Goal: Information Seeking & Learning: Find specific fact

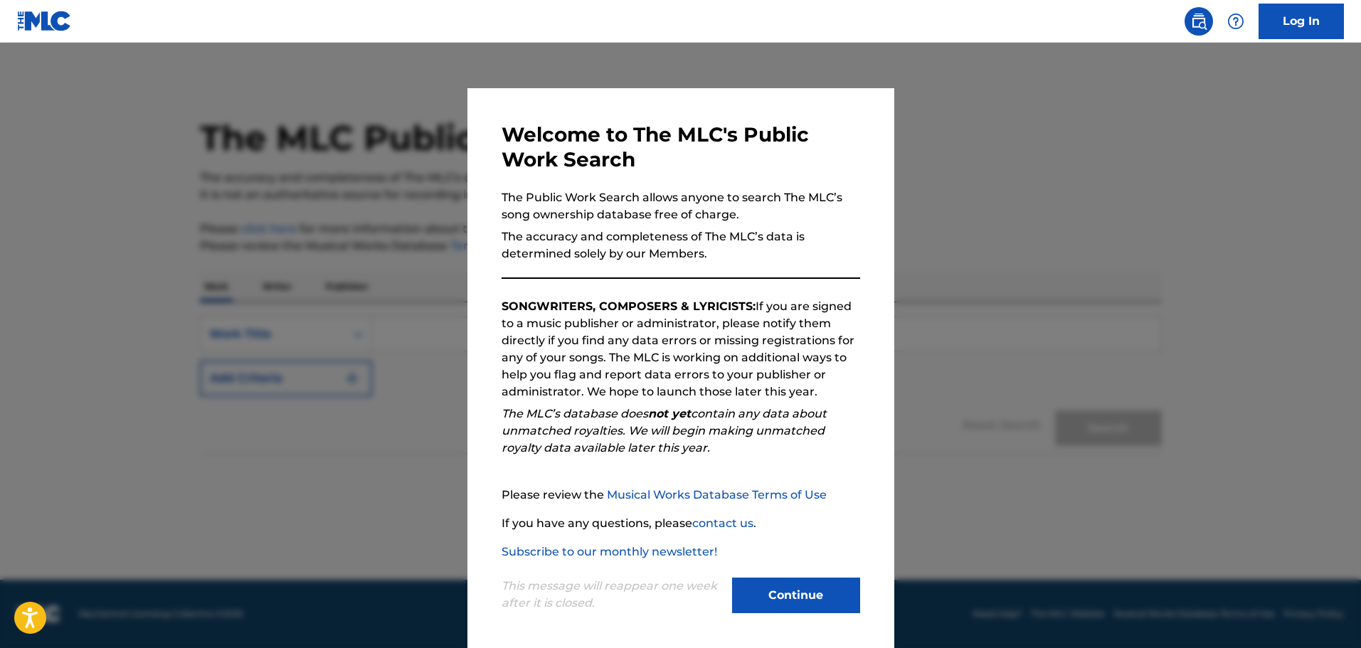
click at [773, 595] on button "Continue" at bounding box center [796, 596] width 128 height 36
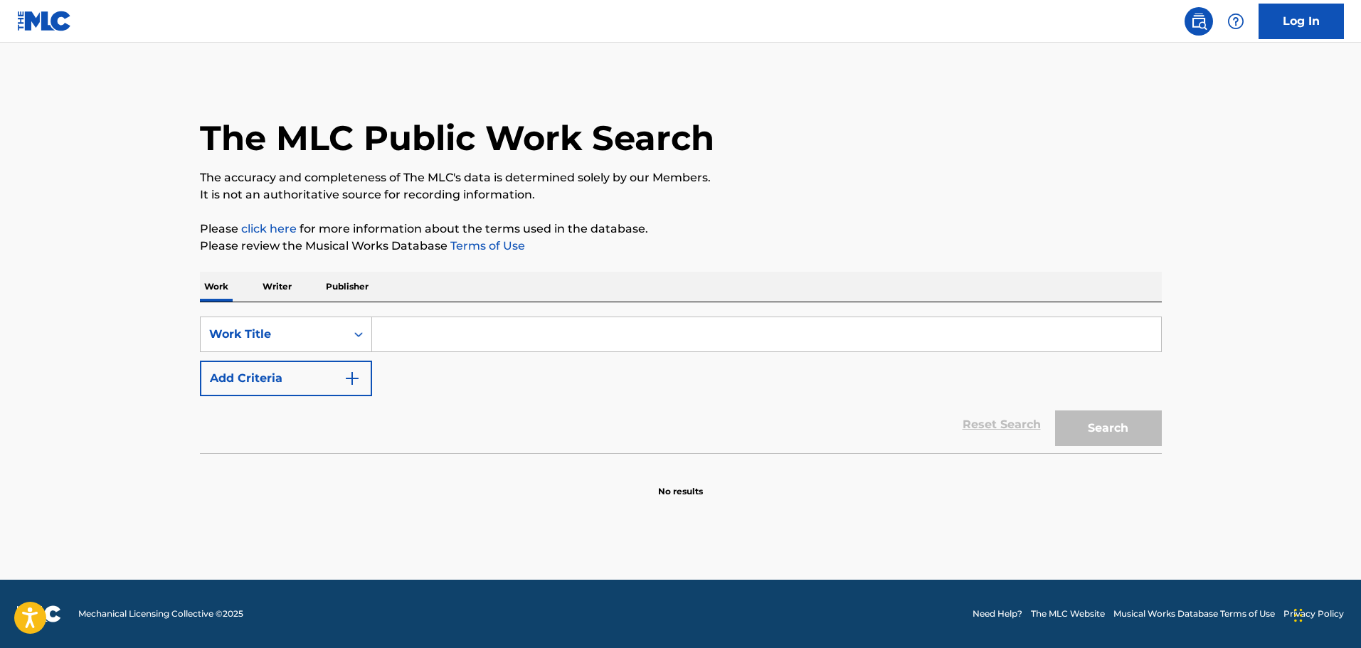
click at [430, 342] on input "Search Form" at bounding box center [766, 334] width 789 height 34
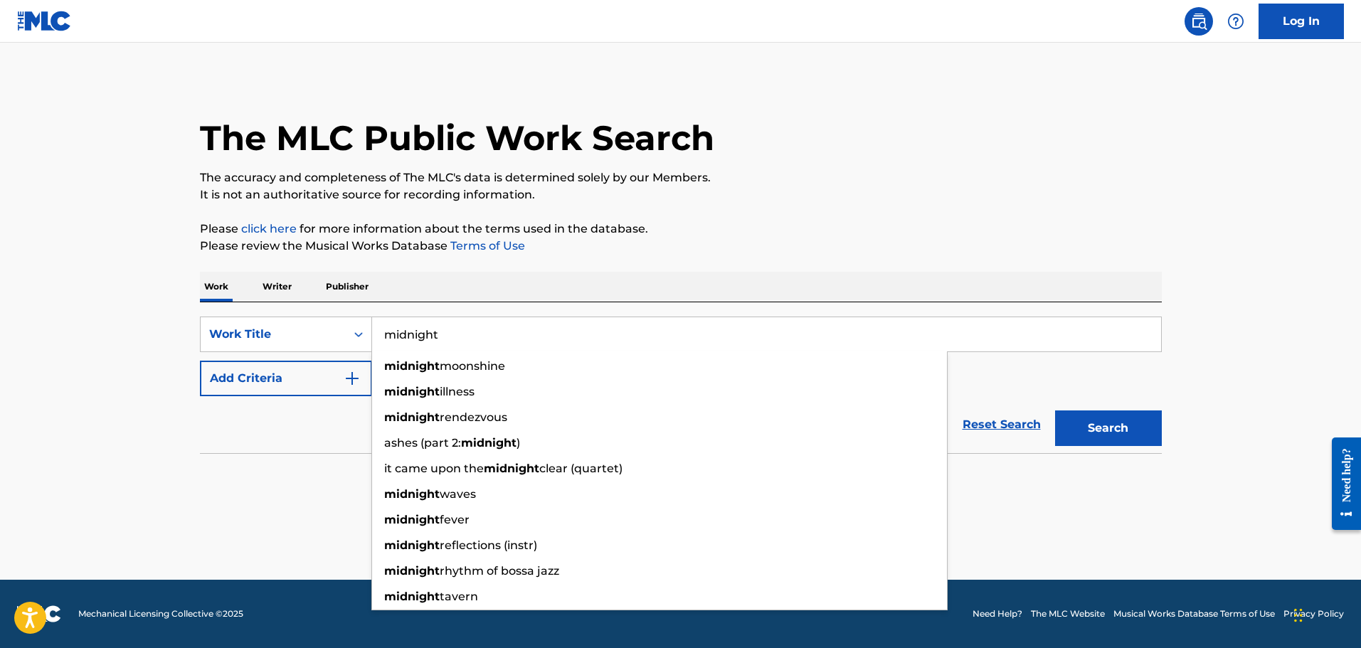
type input "midnight"
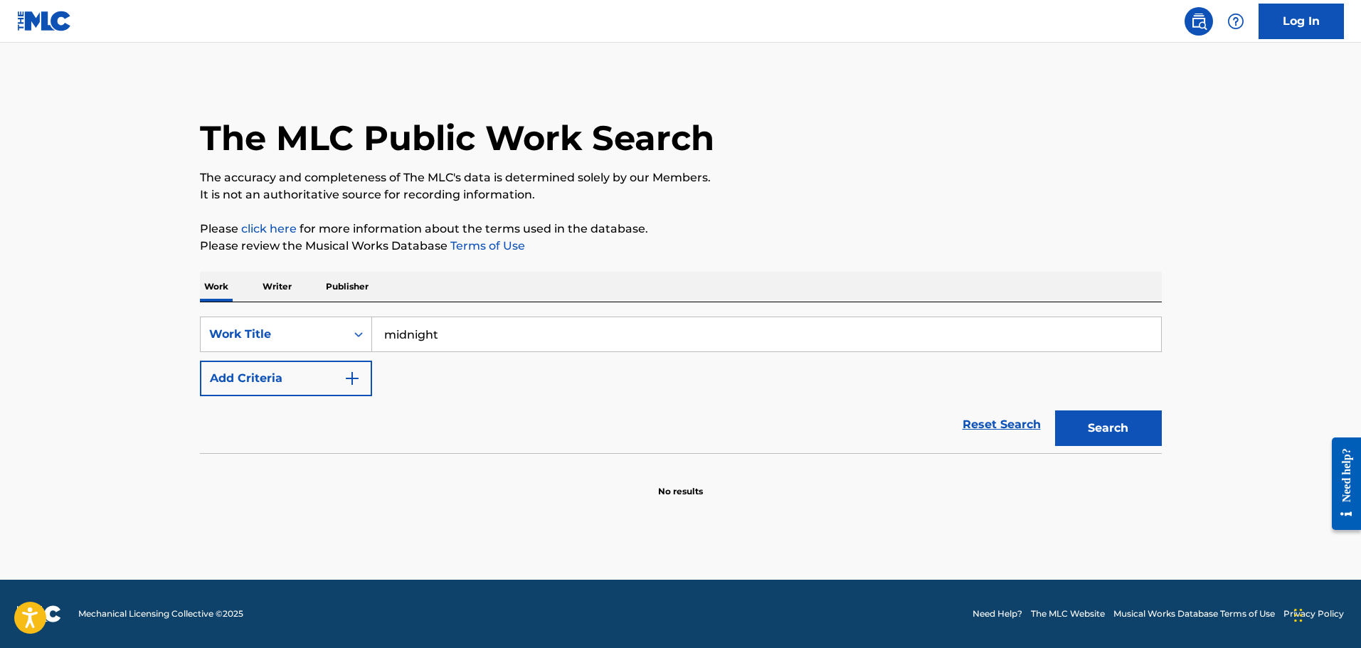
click at [488, 344] on input "midnight" at bounding box center [766, 334] width 789 height 34
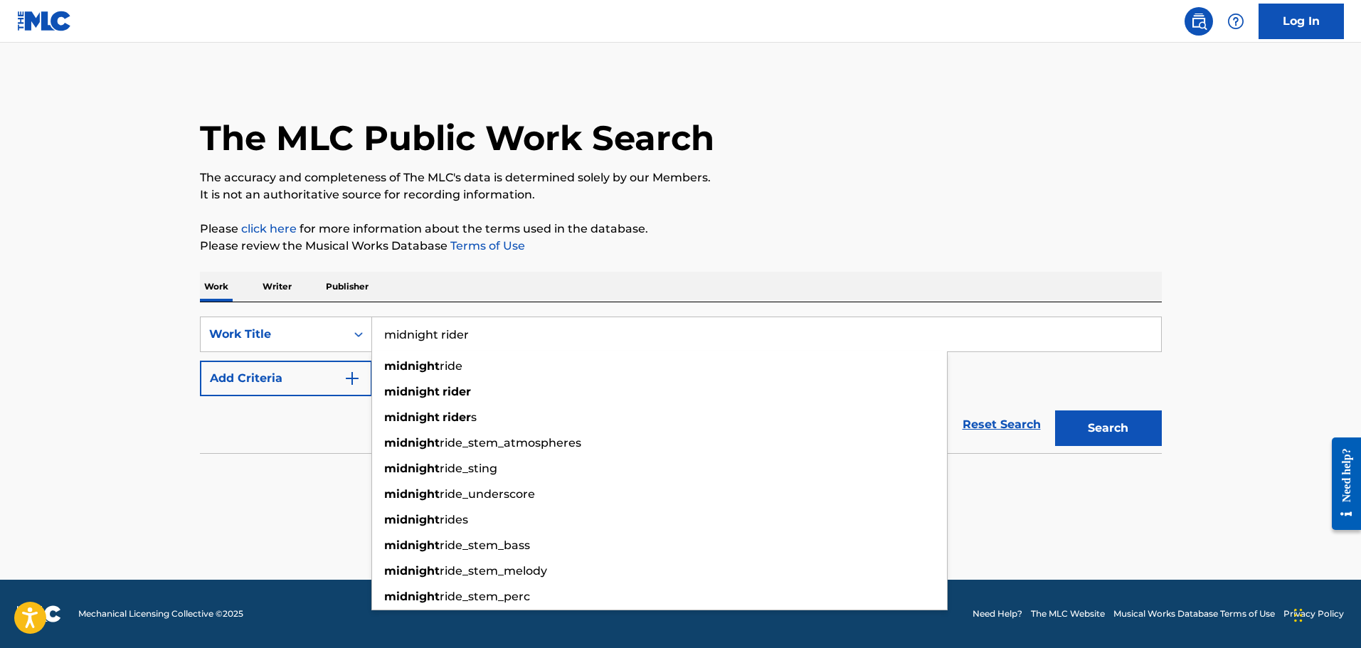
type input "midnight rider"
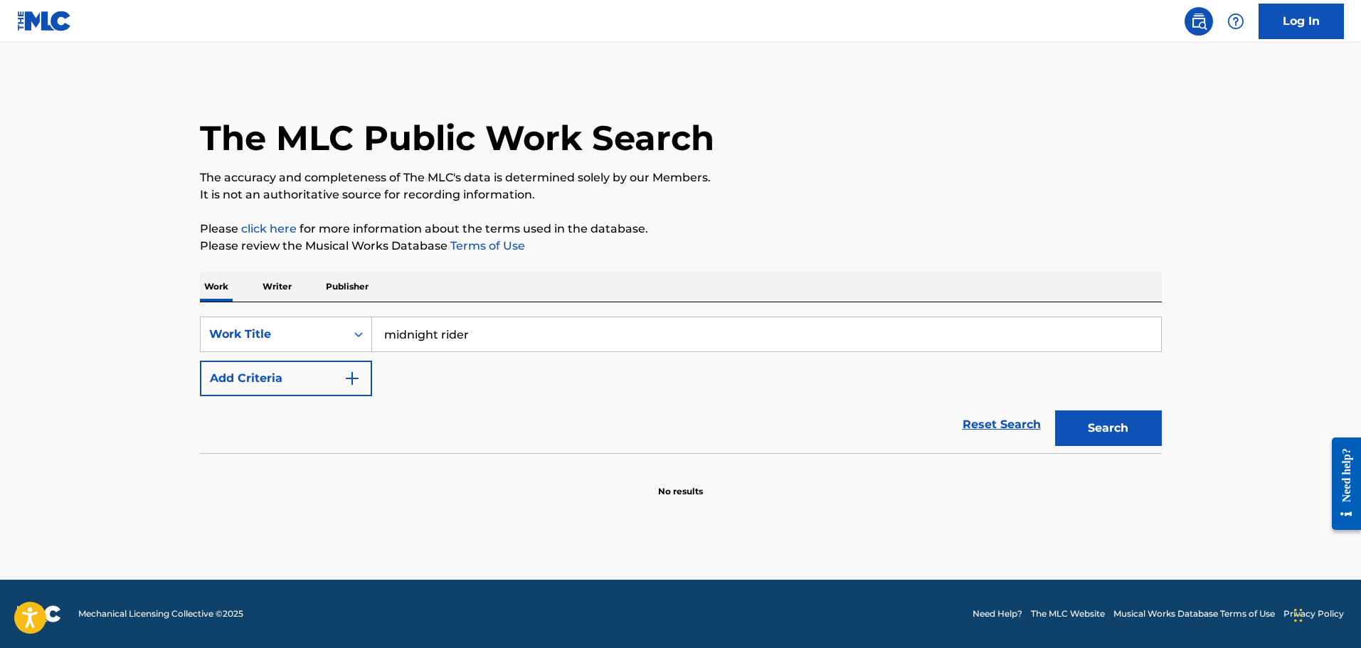
click at [277, 383] on button "Add Criteria" at bounding box center [286, 379] width 172 height 36
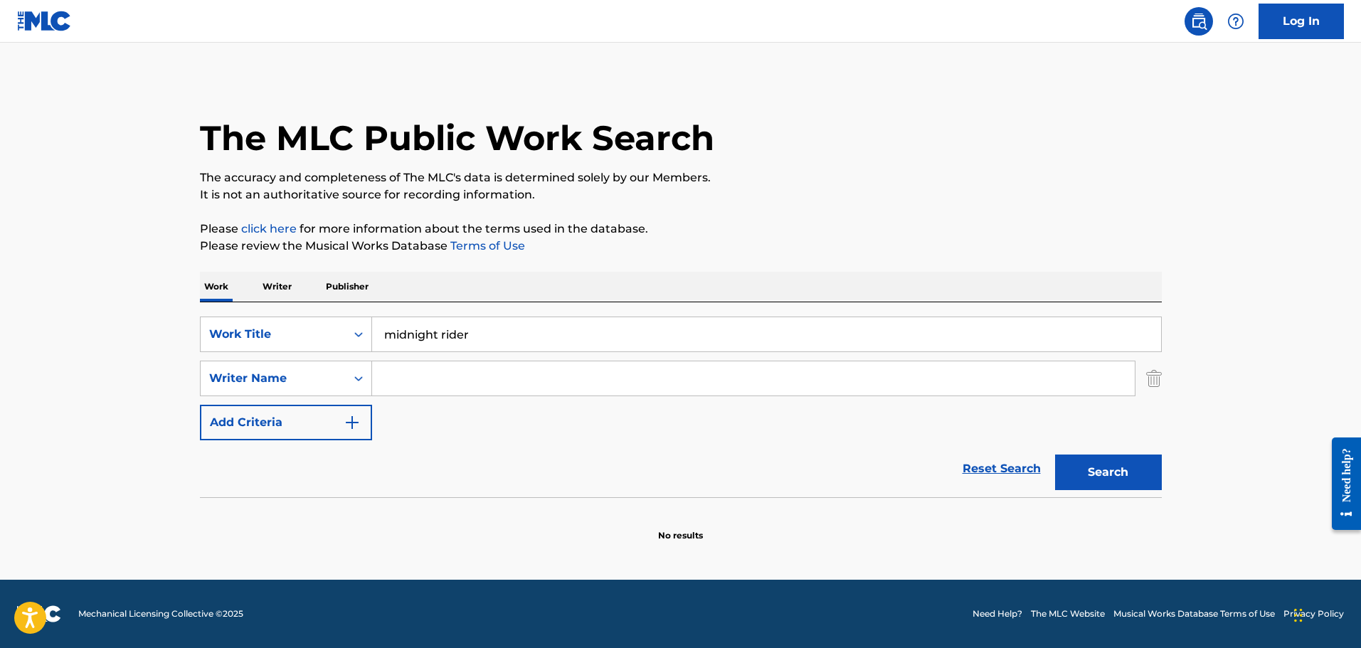
click at [430, 382] on input "Search Form" at bounding box center [753, 378] width 762 height 34
type input "[PERSON_NAME]"
click at [1055, 454] on button "Search" at bounding box center [1108, 472] width 107 height 36
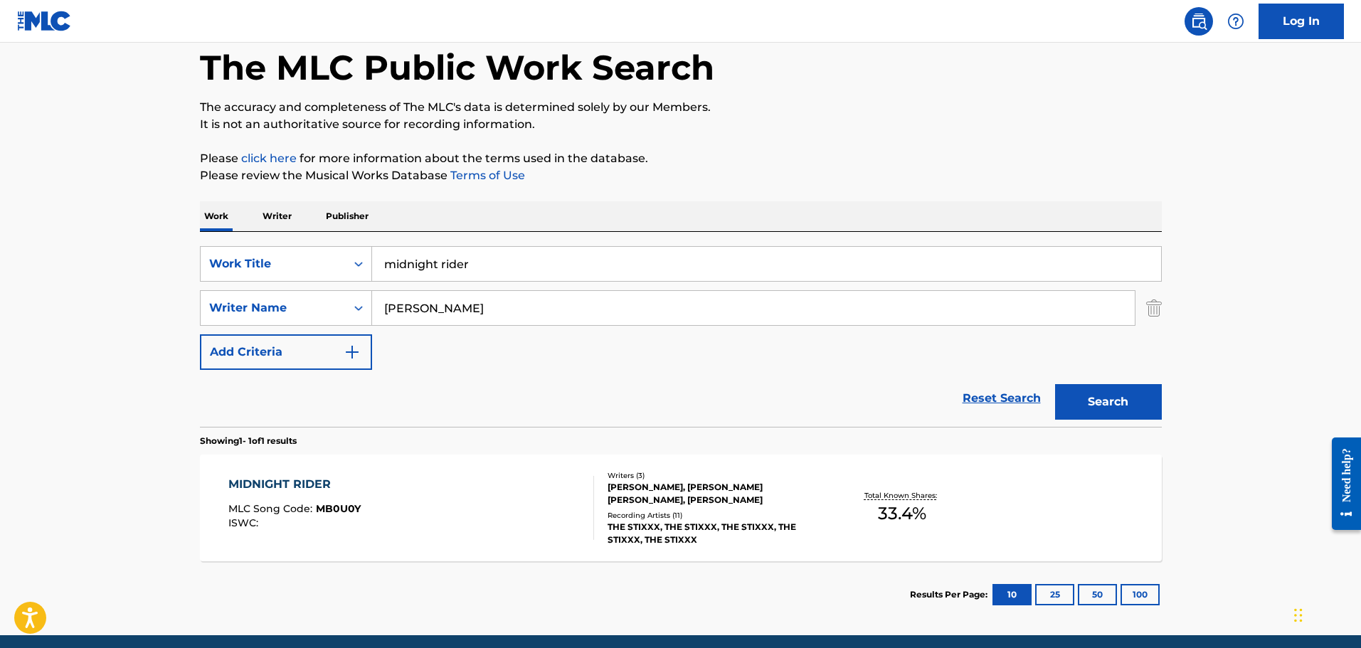
scroll to position [126, 0]
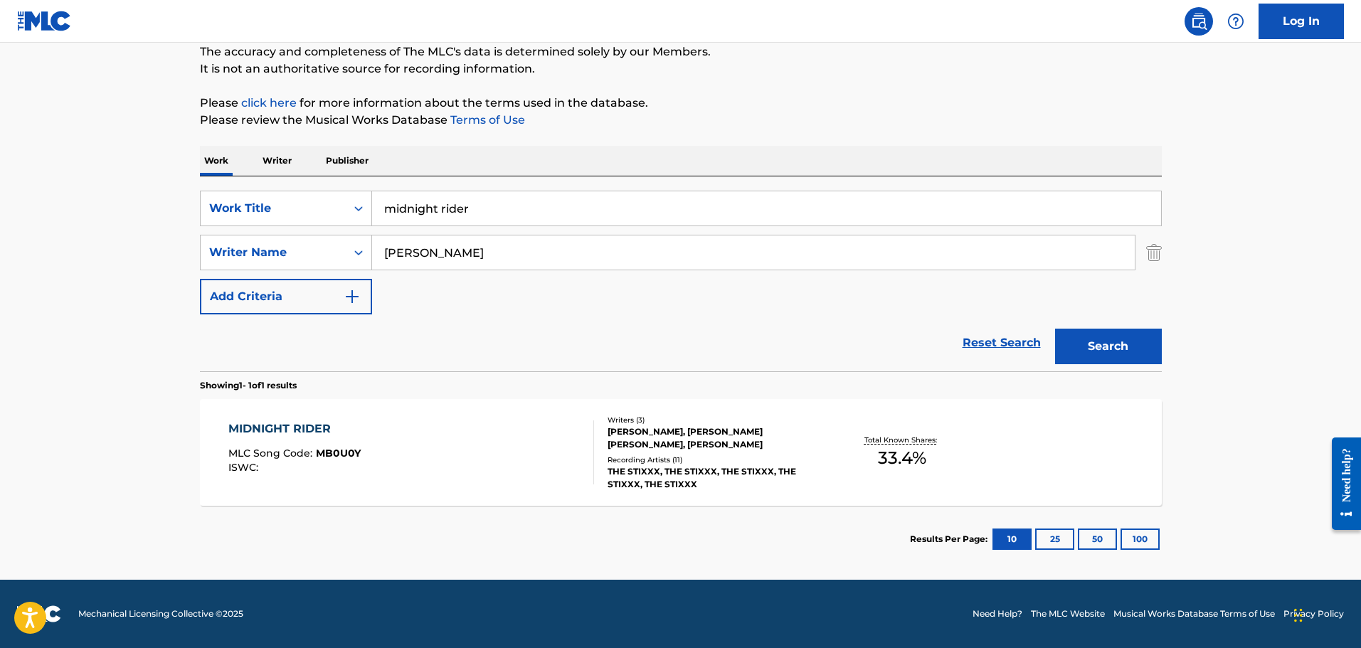
click at [460, 464] on div "MIDNIGHT RIDER MLC Song Code : MB0U0Y ISWC :" at bounding box center [411, 452] width 366 height 64
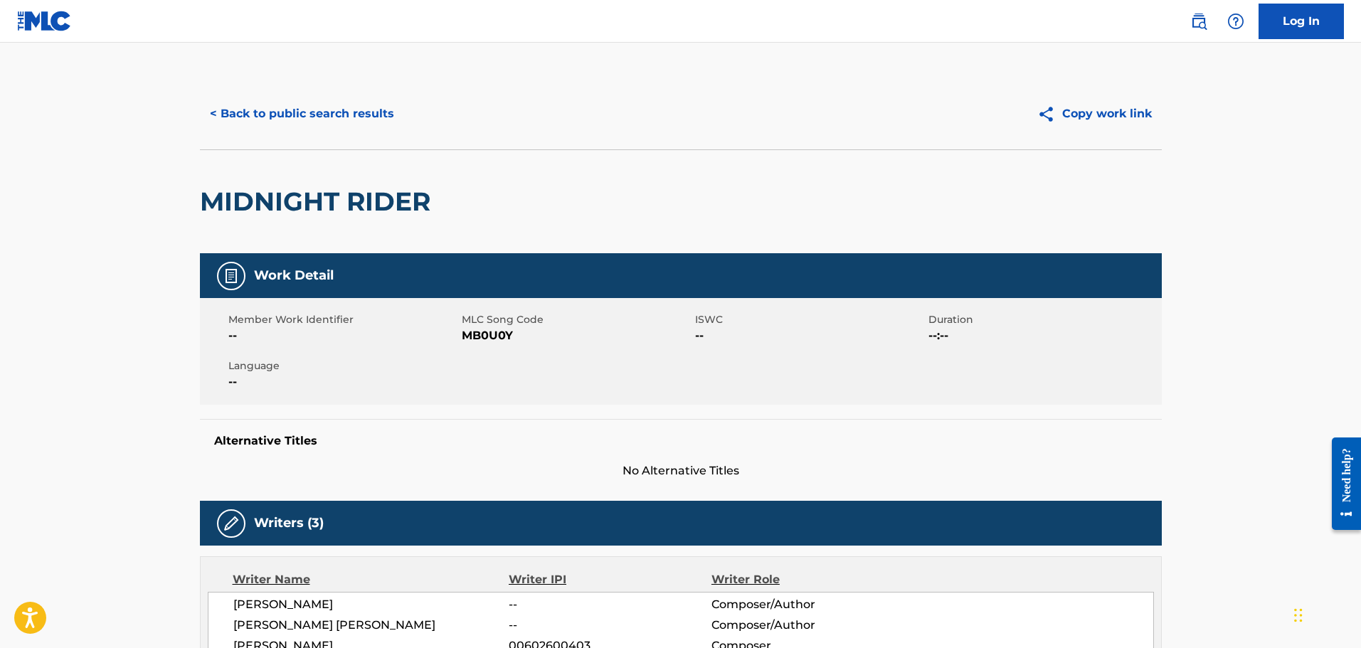
click at [370, 109] on button "< Back to public search results" at bounding box center [302, 114] width 204 height 36
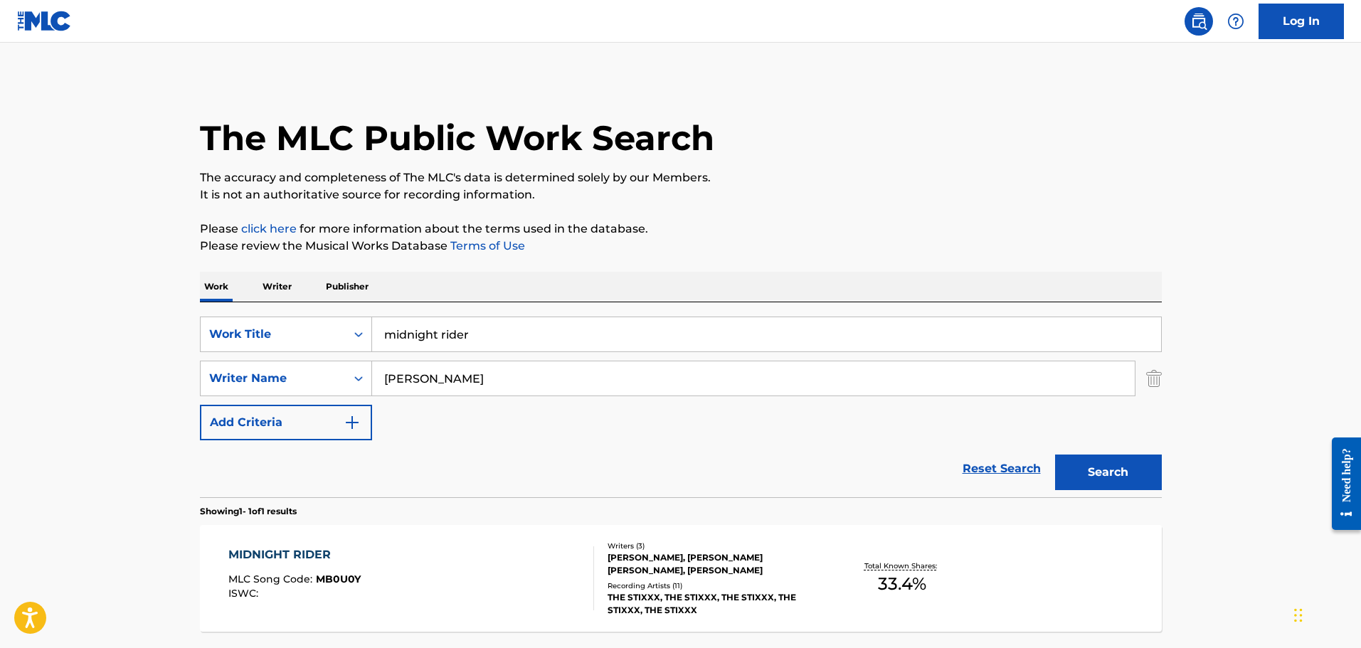
scroll to position [45, 0]
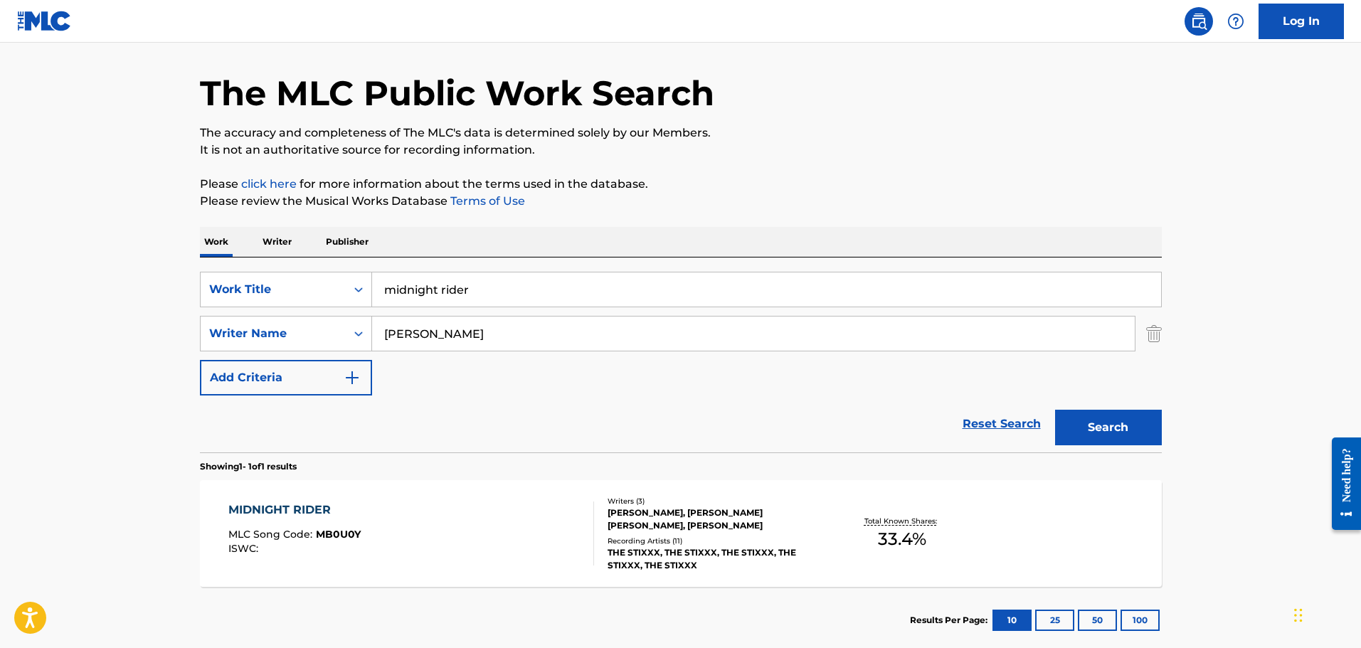
drag, startPoint x: 494, startPoint y: 281, endPoint x: 331, endPoint y: 271, distance: 162.5
click at [339, 272] on div "SearchWithCriteria63ef7034-0b66-4e78-8b17-58b2a6bf23fb Work Title midnight rider" at bounding box center [681, 290] width 962 height 36
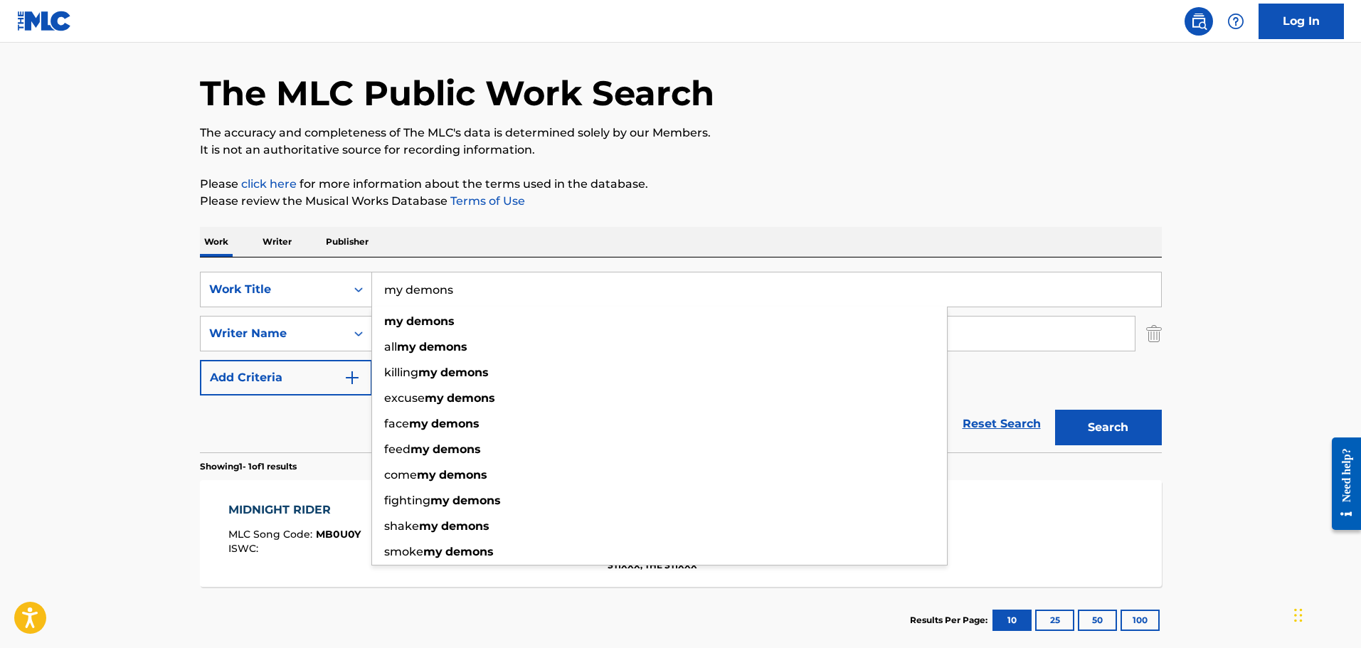
type input "my demons"
click at [1055, 410] on button "Search" at bounding box center [1108, 428] width 107 height 36
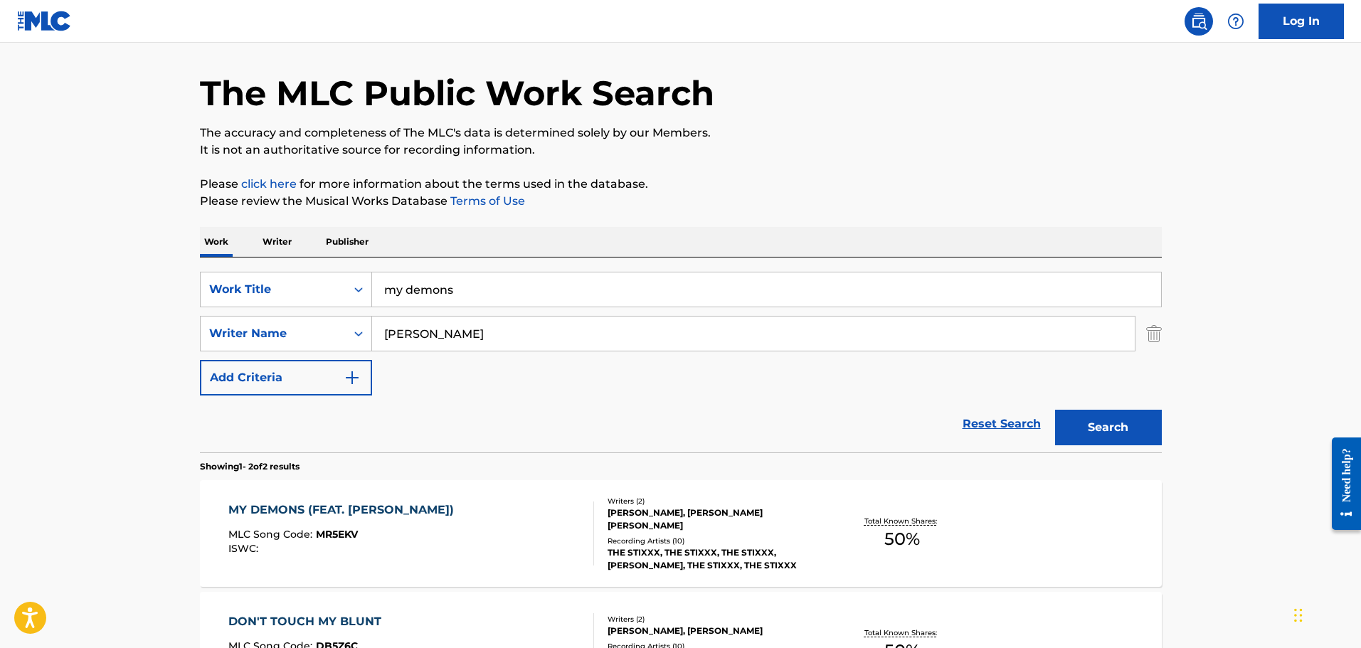
click at [528, 560] on div "MY DEMONS (FEAT. [PERSON_NAME]) MLC Song Code : MR5EKV ISWC :" at bounding box center [411, 533] width 366 height 64
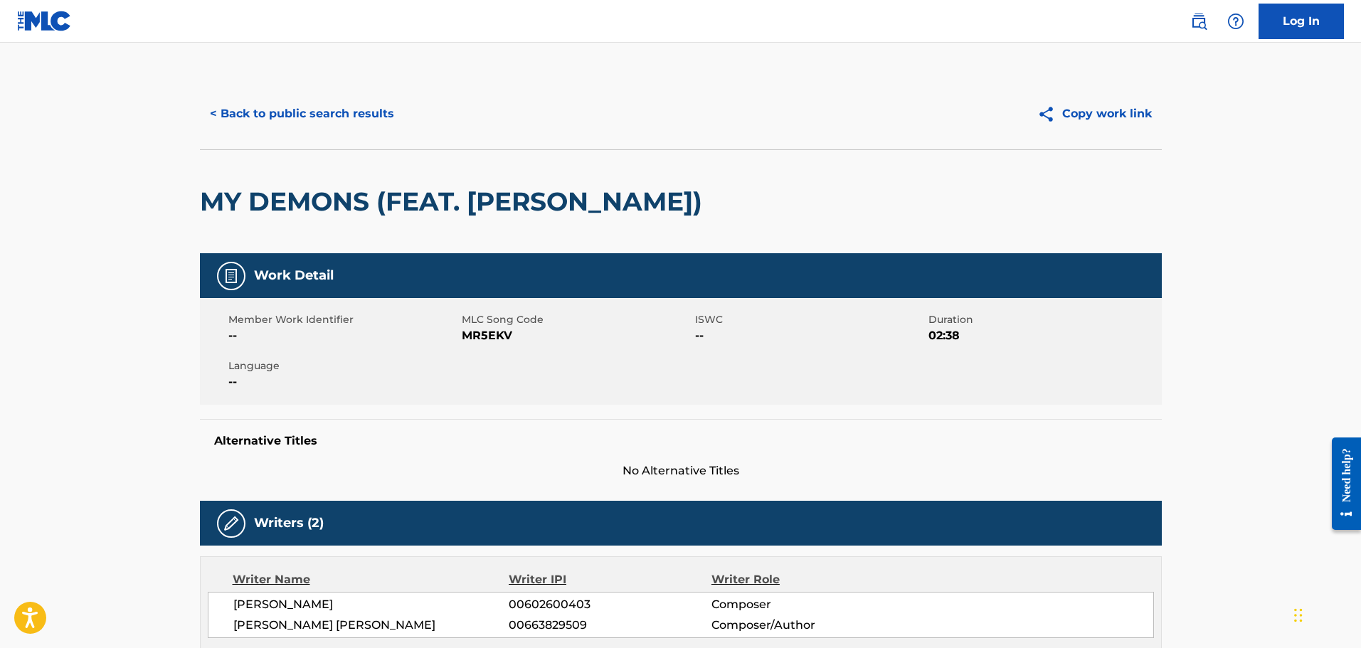
click at [287, 105] on button "< Back to public search results" at bounding box center [302, 114] width 204 height 36
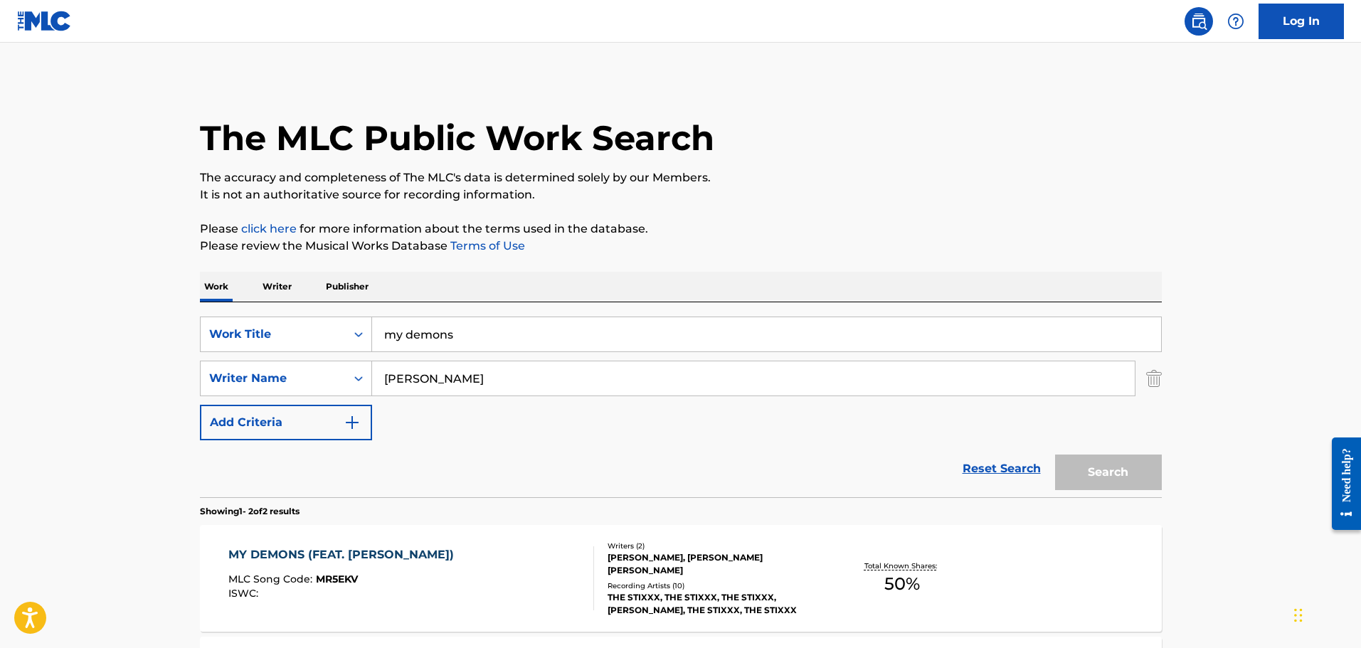
scroll to position [45, 0]
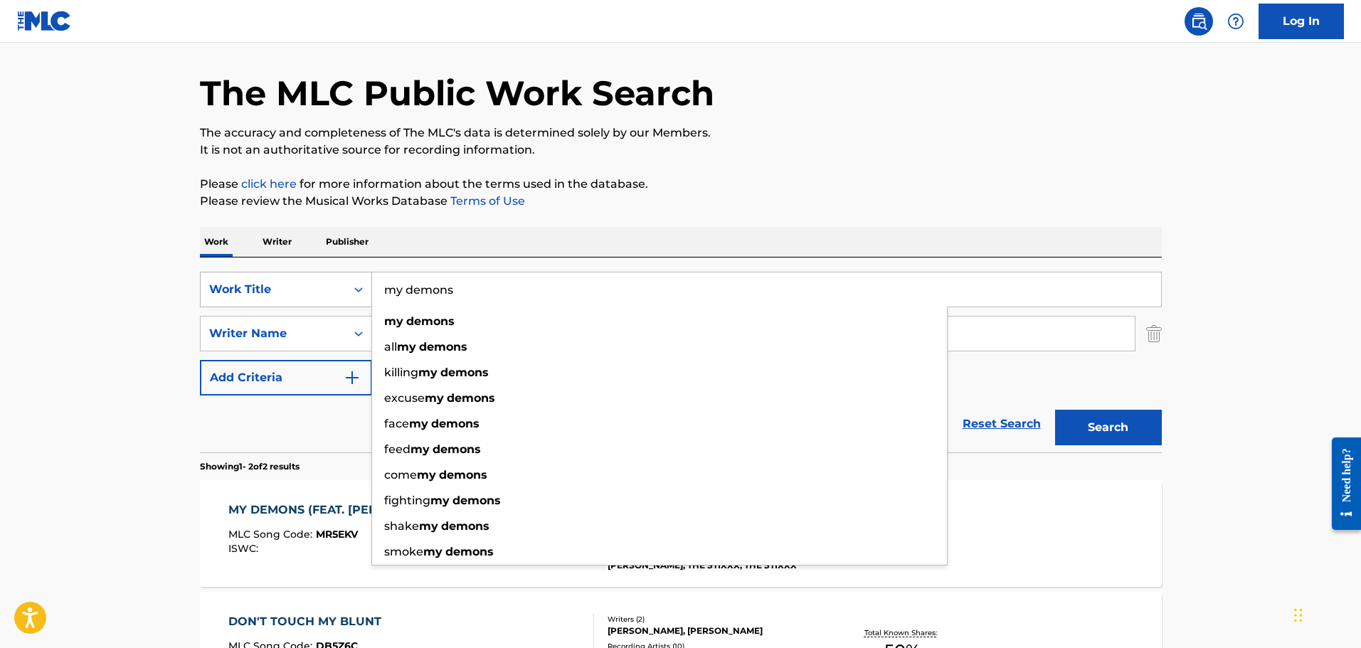
drag, startPoint x: 472, startPoint y: 285, endPoint x: 245, endPoint y: 272, distance: 226.5
click at [262, 274] on div "SearchWithCriteria63ef7034-0b66-4e78-8b17-58b2a6bf23fb Work Title my demons my …" at bounding box center [681, 290] width 962 height 36
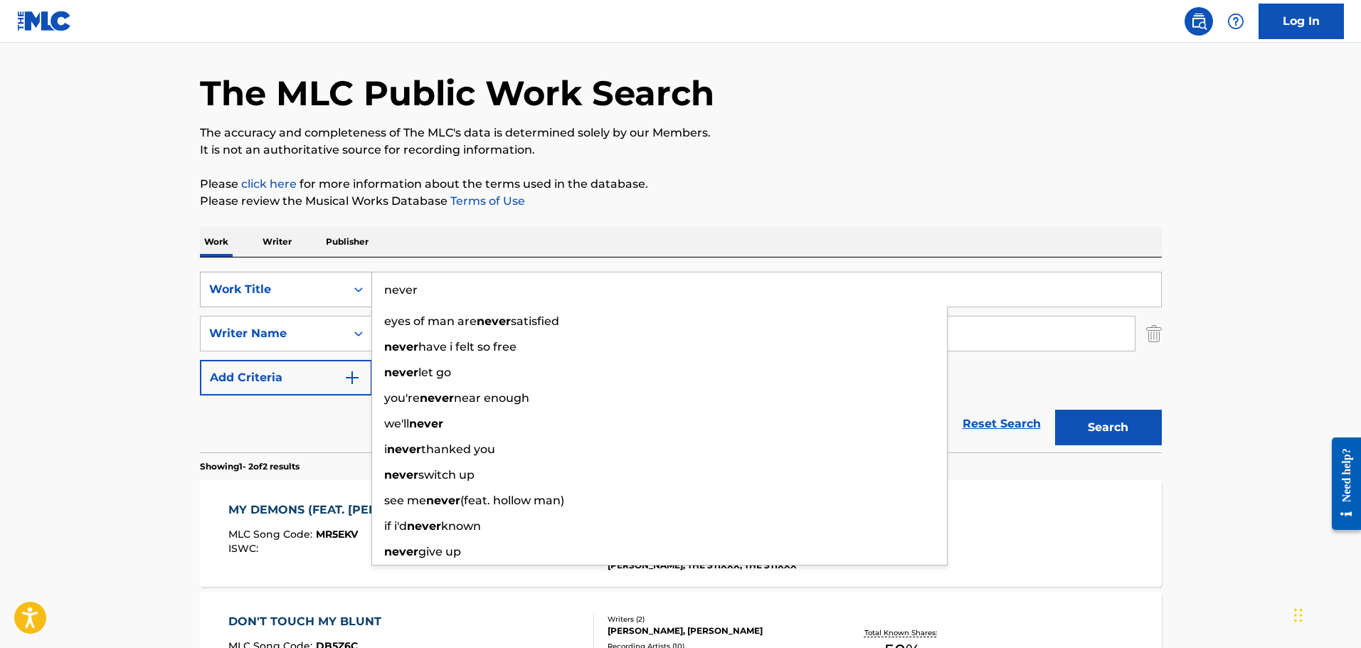
type input "never"
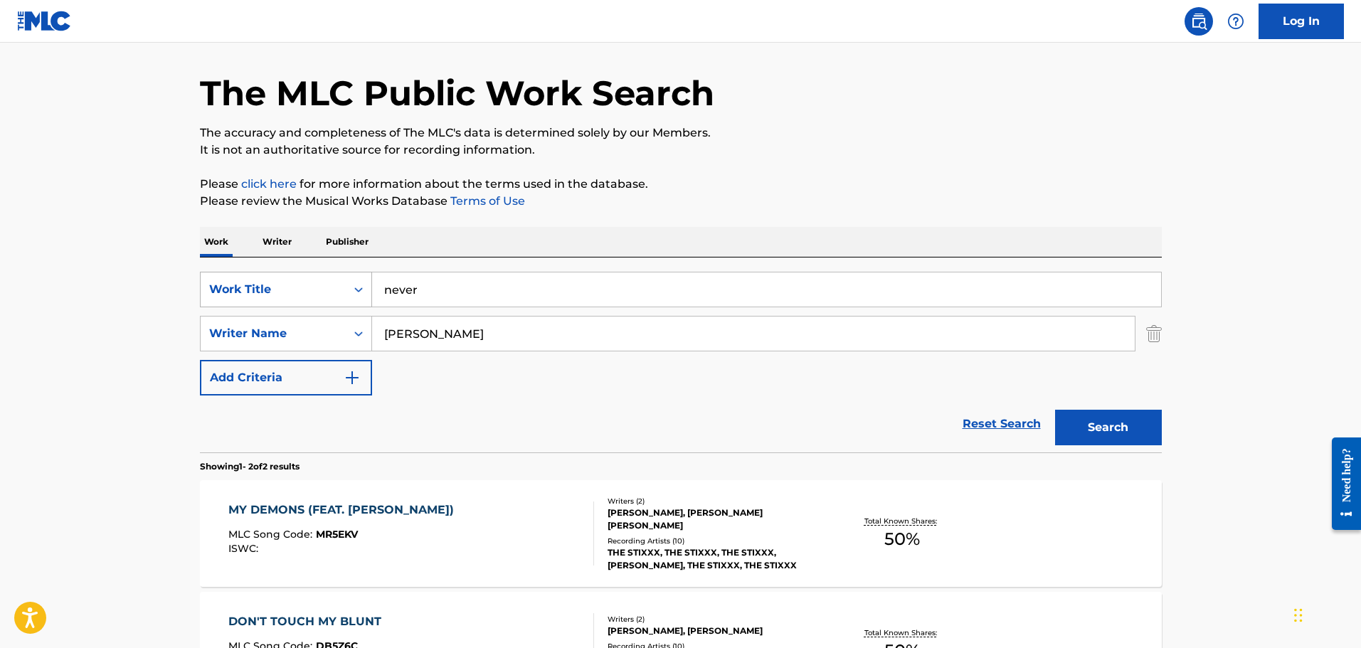
click at [1055, 410] on button "Search" at bounding box center [1108, 428] width 107 height 36
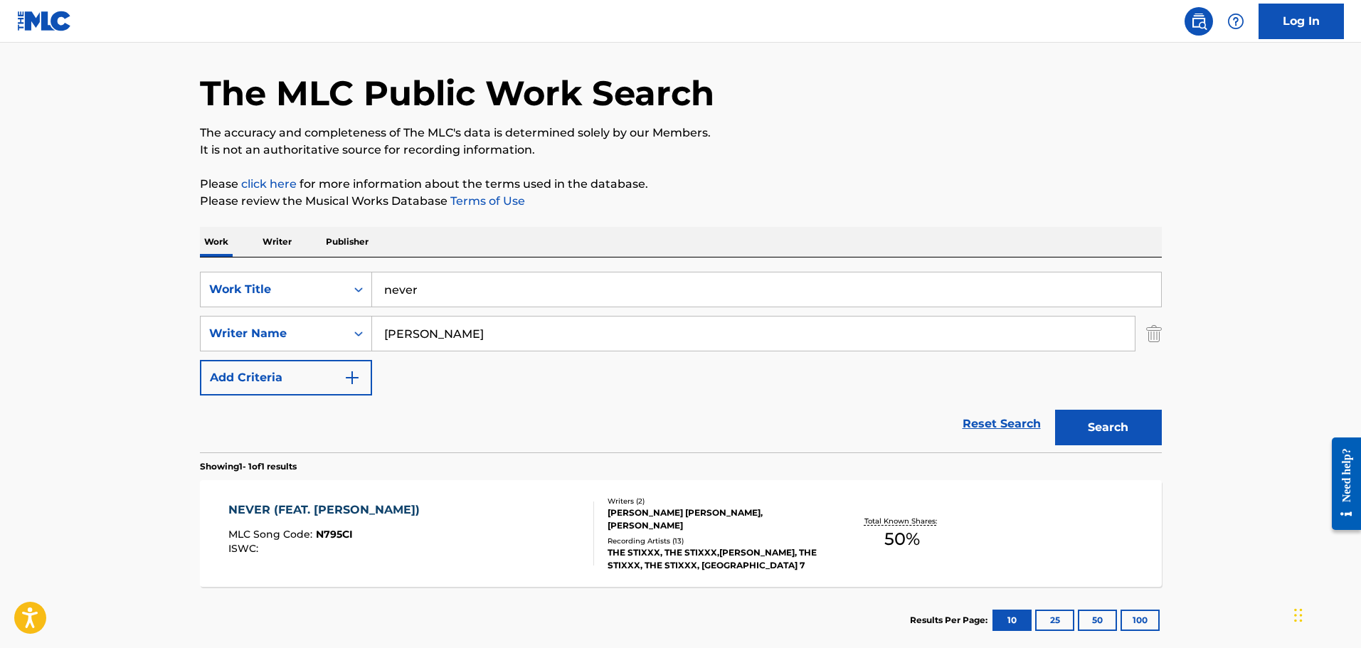
click at [496, 512] on div "NEVER (FEAT. [PERSON_NAME]) MLC Song Code : N795CI ISWC :" at bounding box center [411, 533] width 366 height 64
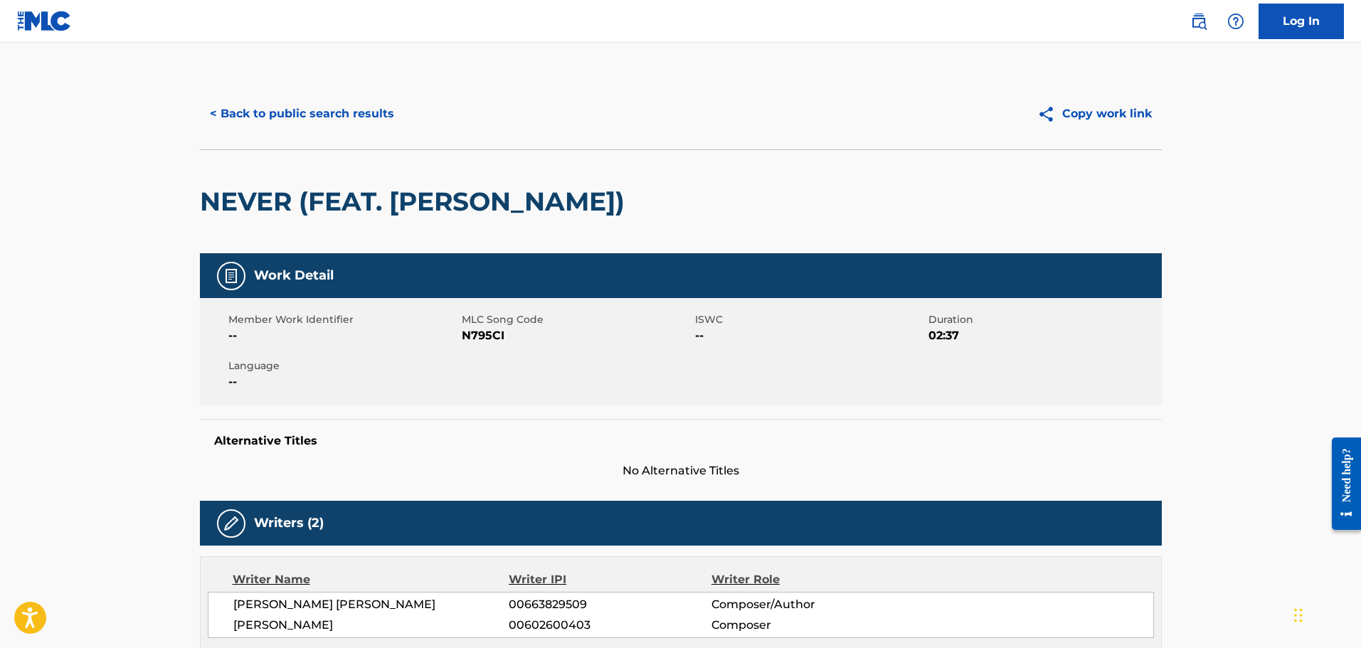
drag, startPoint x: 296, startPoint y: 92, endPoint x: 315, endPoint y: 105, distance: 23.1
click at [296, 92] on div "< Back to public search results Copy work link" at bounding box center [681, 113] width 962 height 71
click at [317, 109] on button "< Back to public search results" at bounding box center [302, 114] width 204 height 36
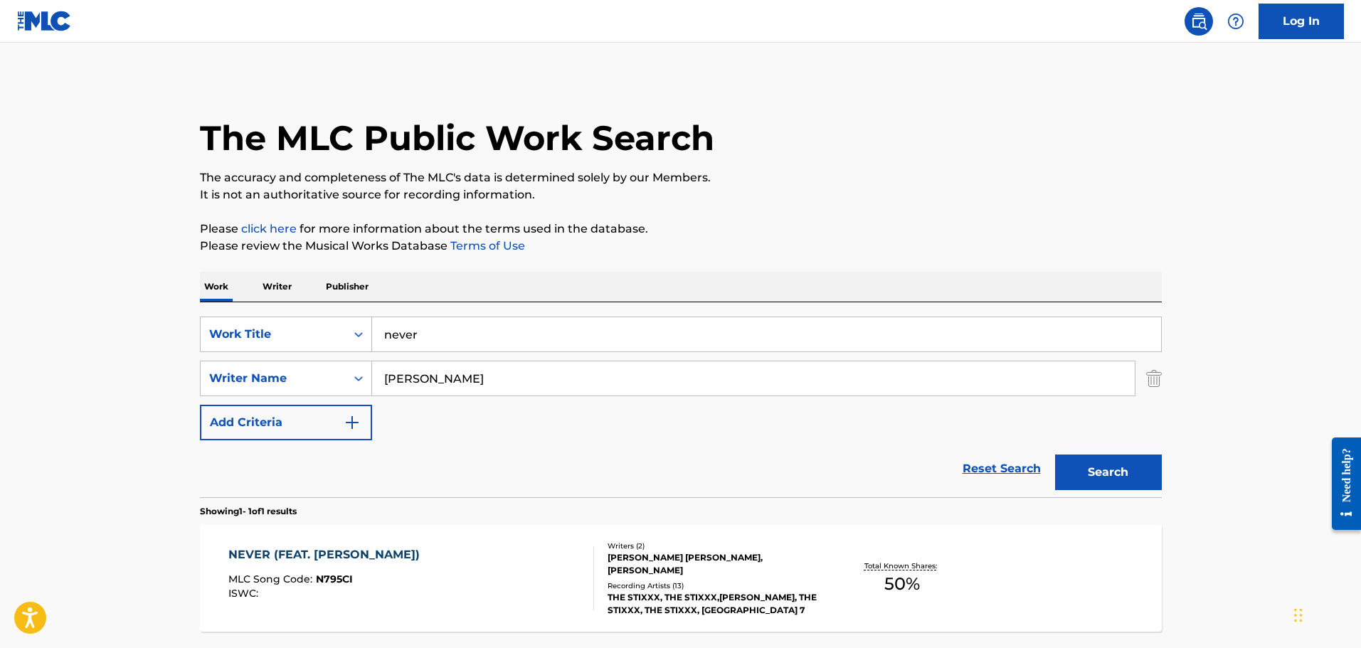
scroll to position [45, 0]
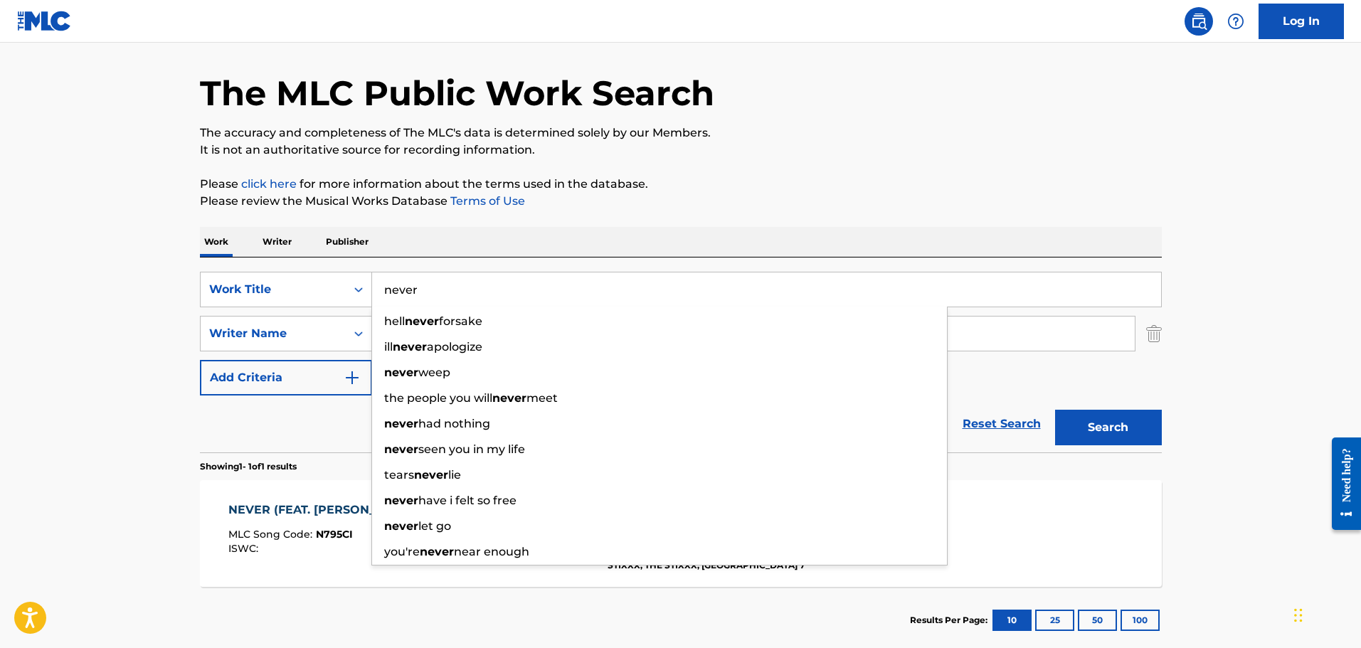
drag, startPoint x: 490, startPoint y: 303, endPoint x: 319, endPoint y: 269, distance: 174.8
click at [345, 275] on div "SearchWithCriteria63ef7034-0b66-4e78-8b17-58b2a6bf23fb Work Title never hell ne…" at bounding box center [681, 290] width 962 height 36
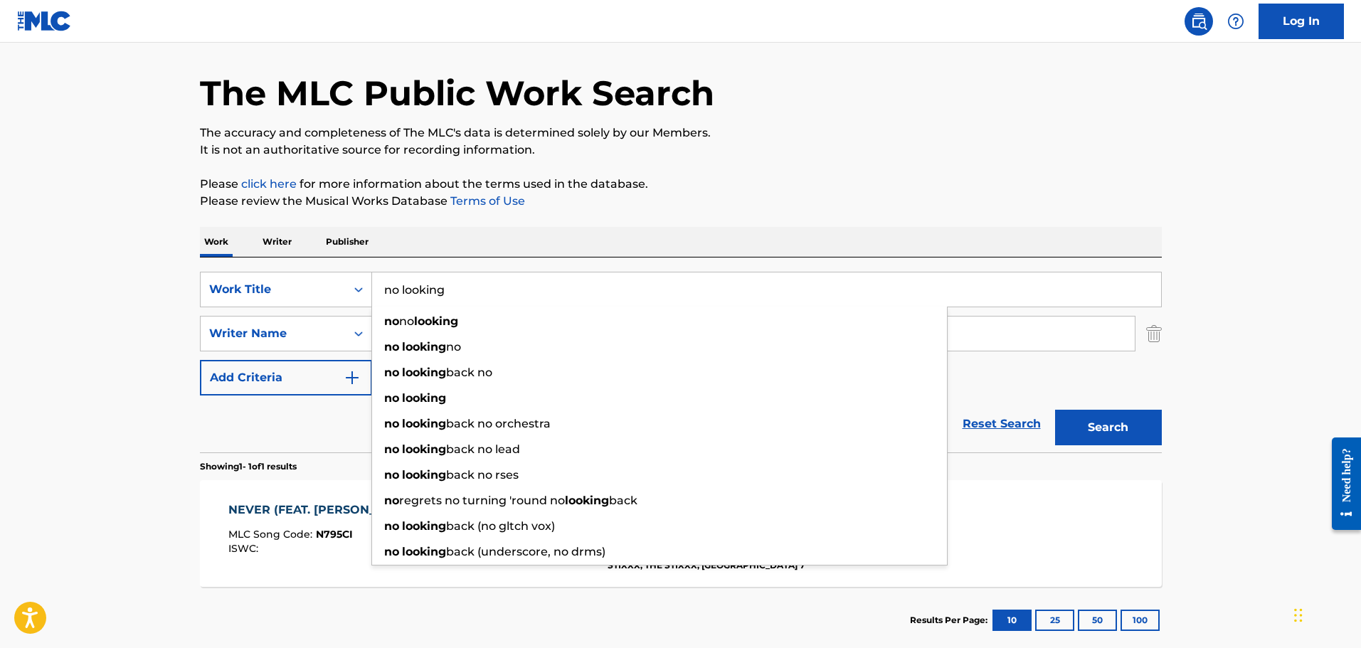
type input "no looking"
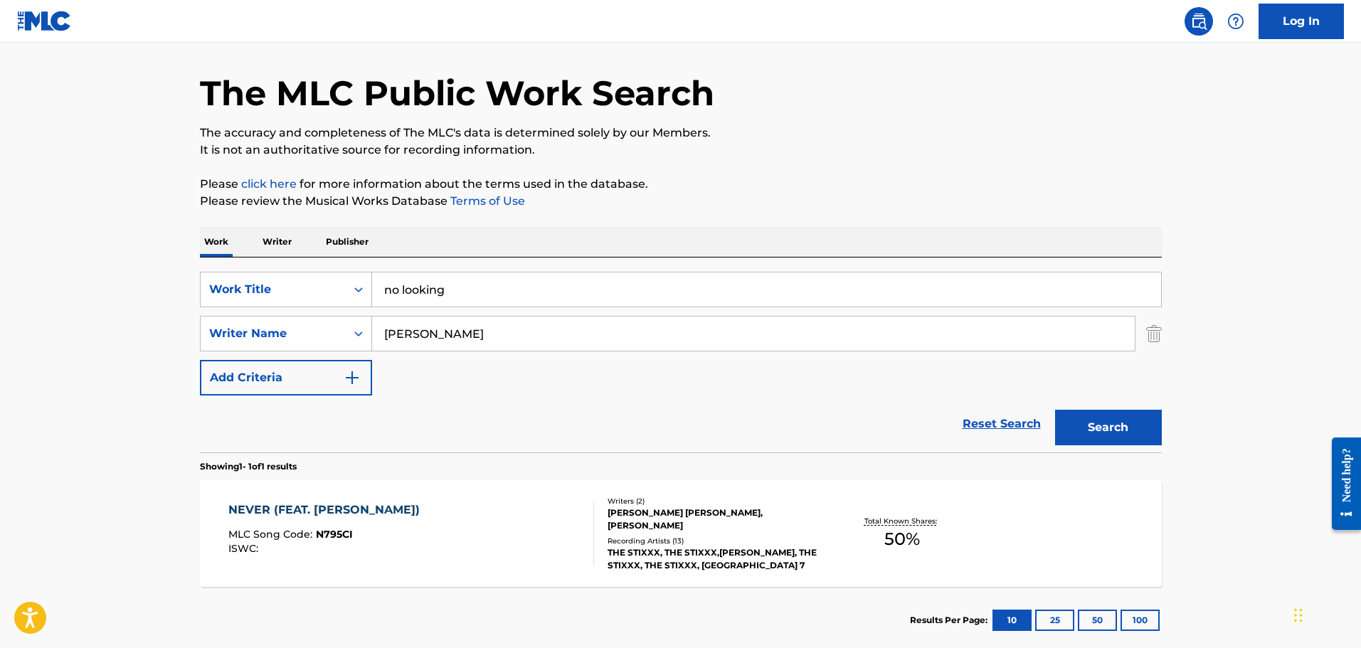
click at [1055, 410] on button "Search" at bounding box center [1108, 428] width 107 height 36
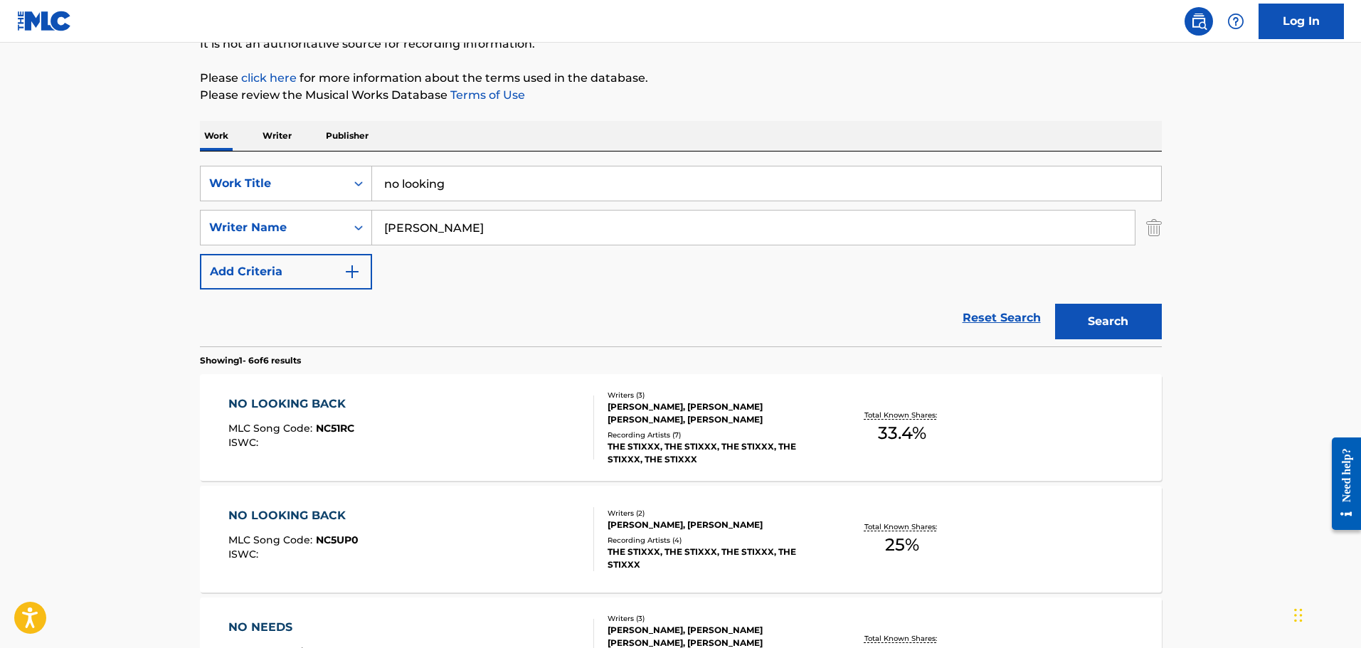
scroll to position [258, 0]
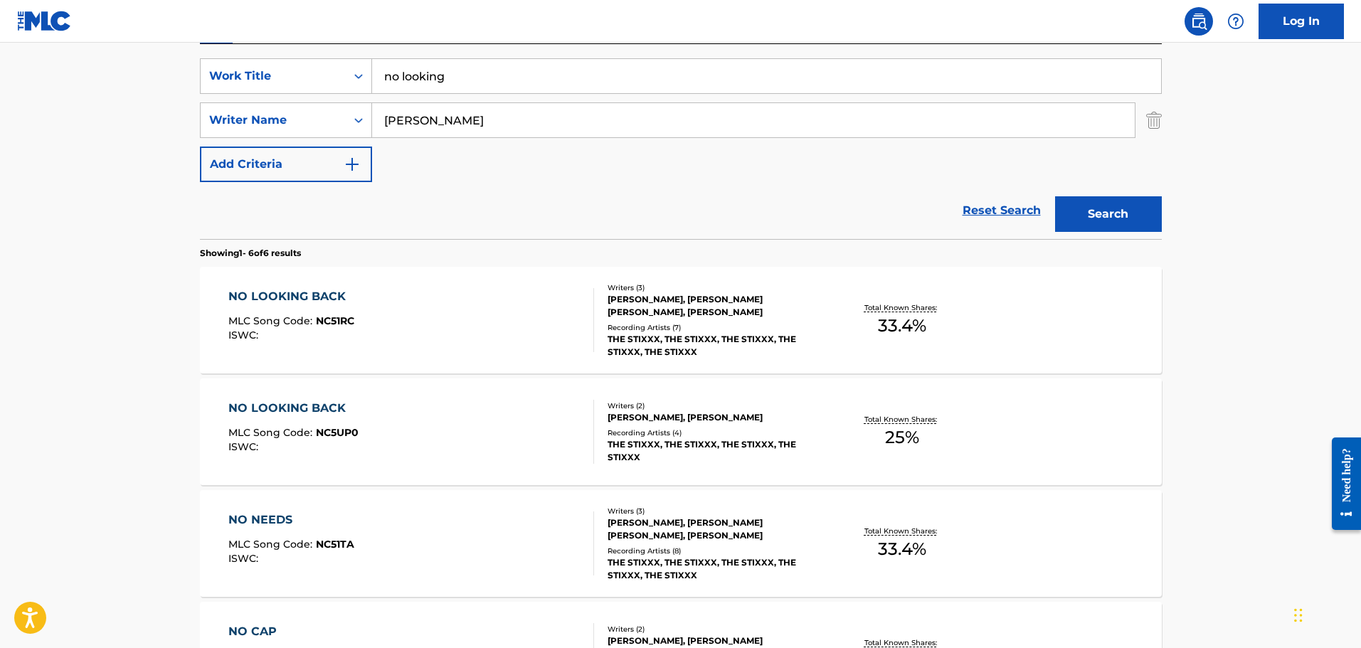
click at [428, 339] on div "NO LOOKING BACK MLC Song Code : NC51RC ISWC :" at bounding box center [411, 320] width 366 height 64
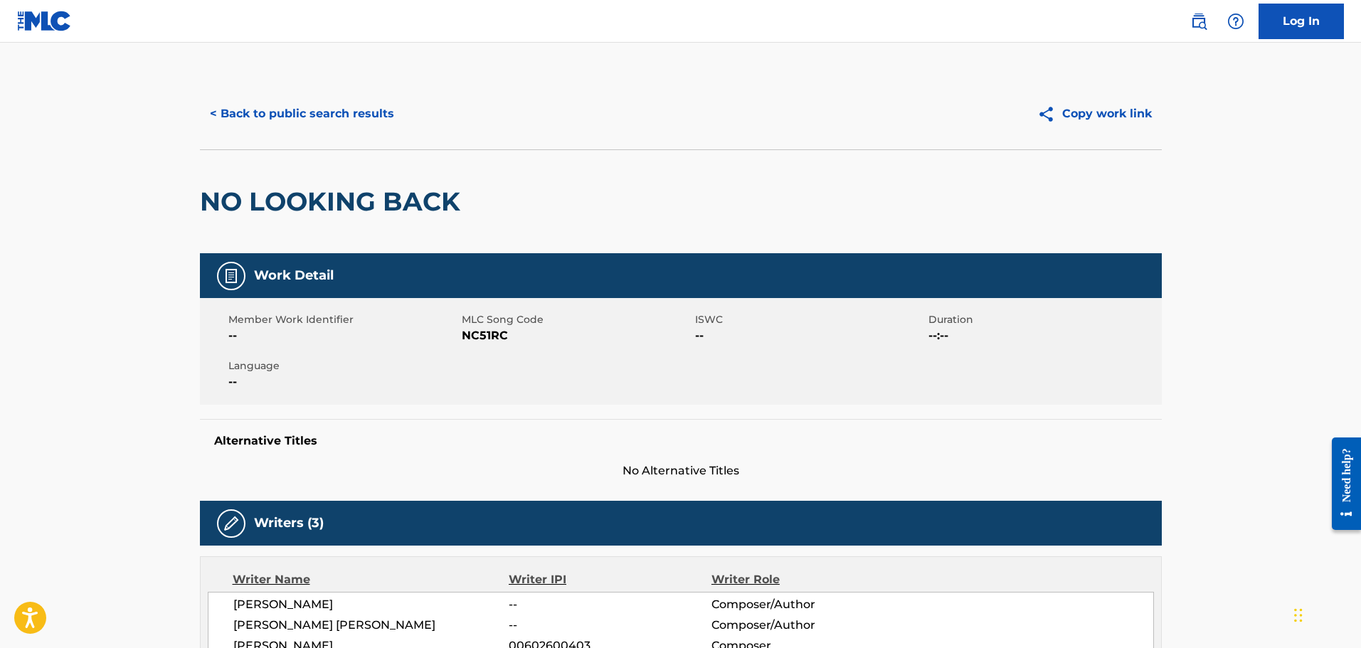
click at [329, 125] on button "< Back to public search results" at bounding box center [302, 114] width 204 height 36
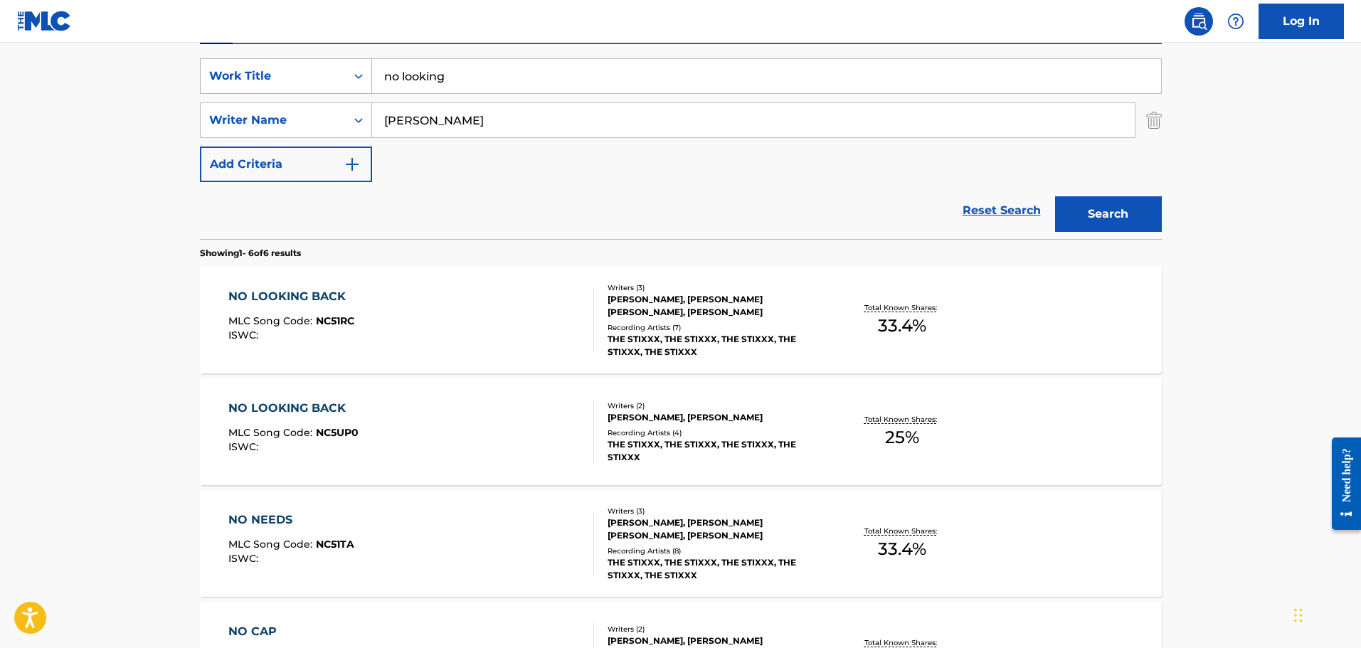
drag, startPoint x: 482, startPoint y: 87, endPoint x: 338, endPoint y: 80, distance: 143.8
click at [341, 81] on div "SearchWithCriteria63ef7034-0b66-4e78-8b17-58b2a6bf23fb Work Title no looking" at bounding box center [681, 76] width 962 height 36
type input "ouchea"
click at [1055, 196] on button "Search" at bounding box center [1108, 214] width 107 height 36
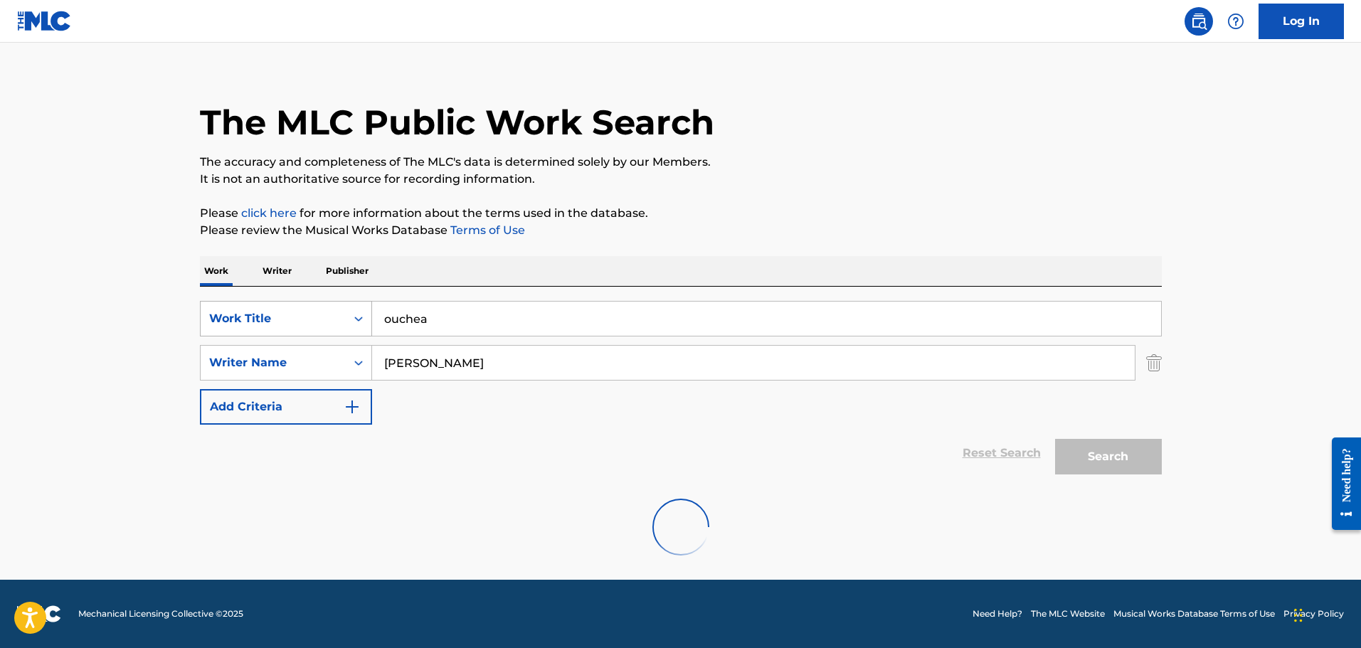
scroll to position [126, 0]
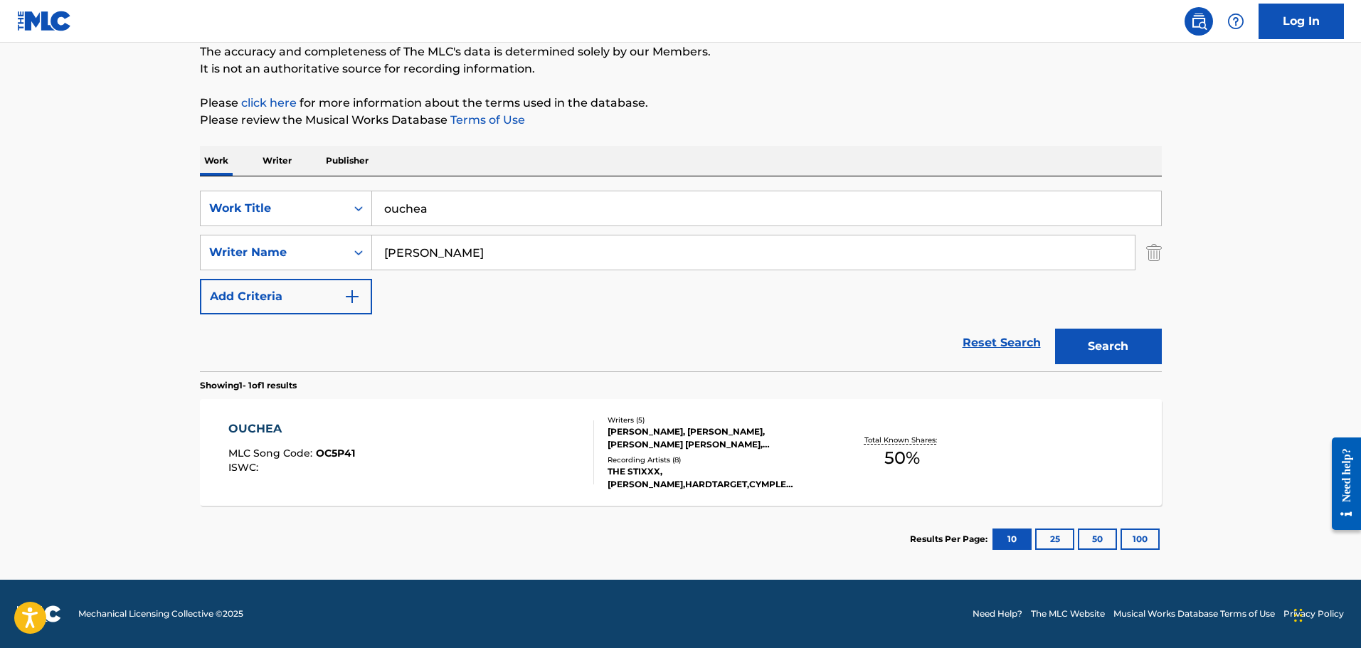
click at [521, 459] on div "OUCHEA MLC Song Code : OC5P41 ISWC :" at bounding box center [411, 452] width 366 height 64
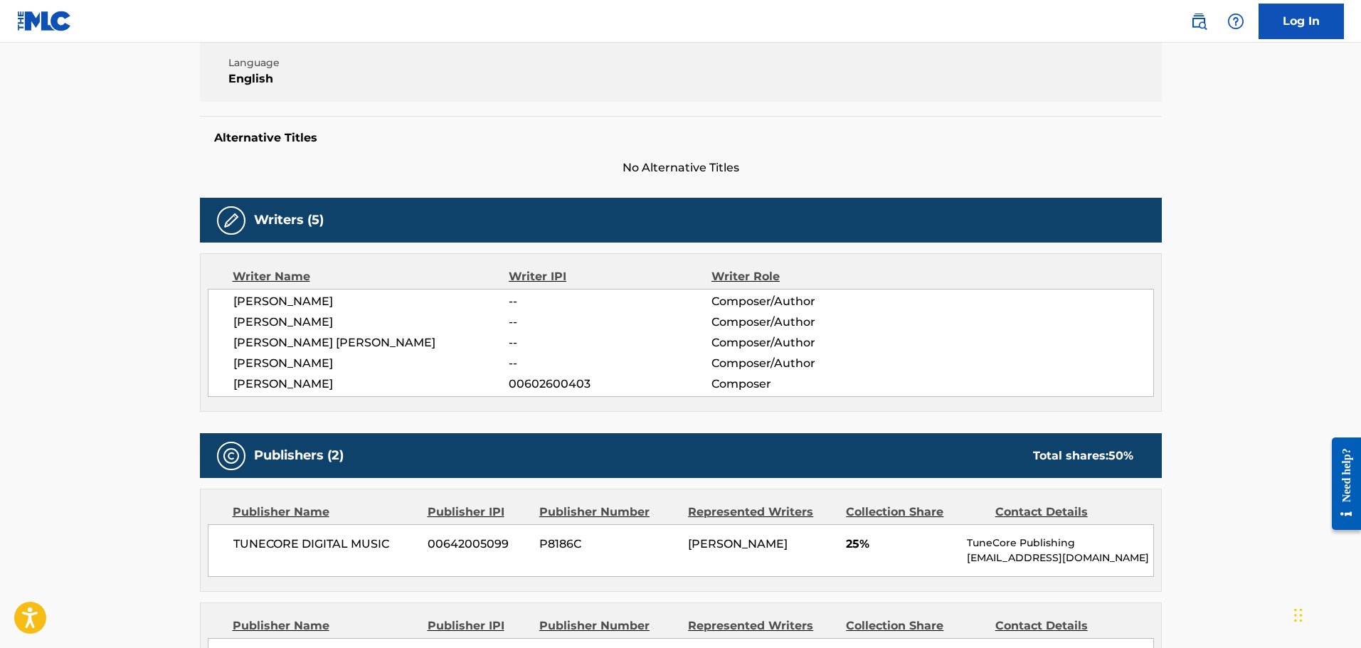
scroll to position [498, 0]
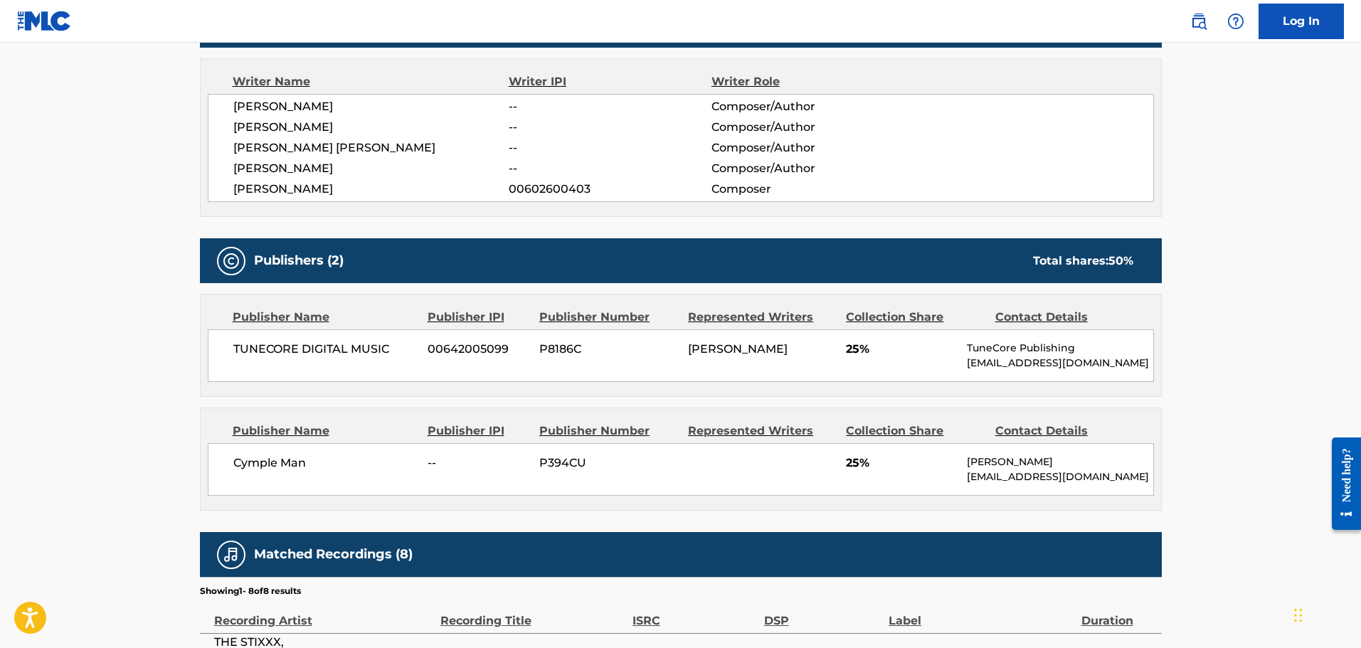
click at [515, 218] on div "Work Detail Member Work Identifier -- MLC Song Code OC5P41 ISWC -- Duration --:…" at bounding box center [681, 386] width 962 height 1262
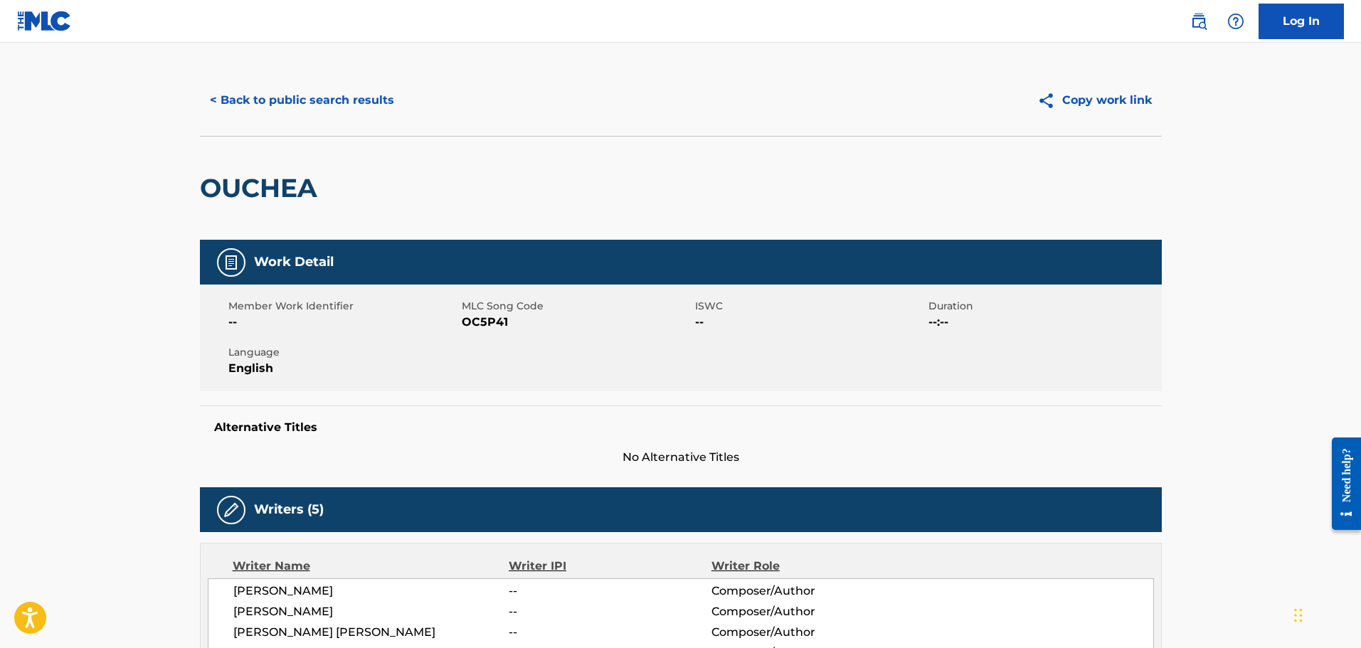
scroll to position [0, 0]
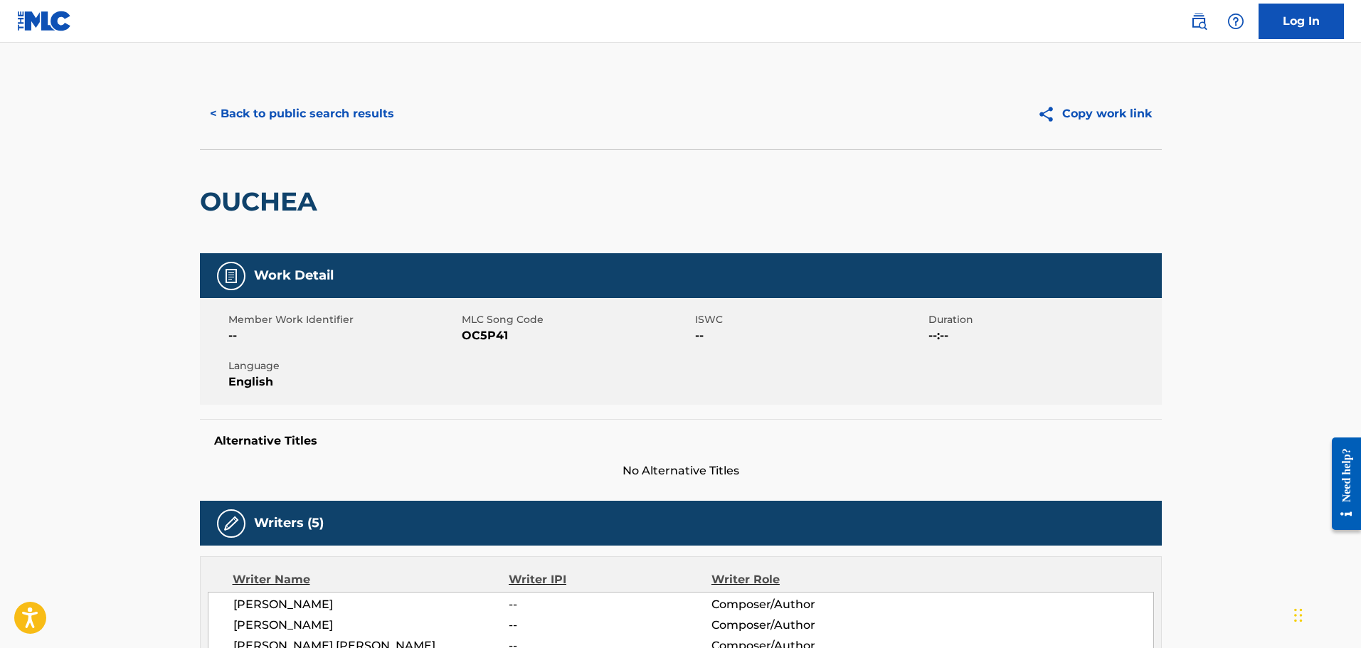
click at [304, 115] on button "< Back to public search results" at bounding box center [302, 114] width 204 height 36
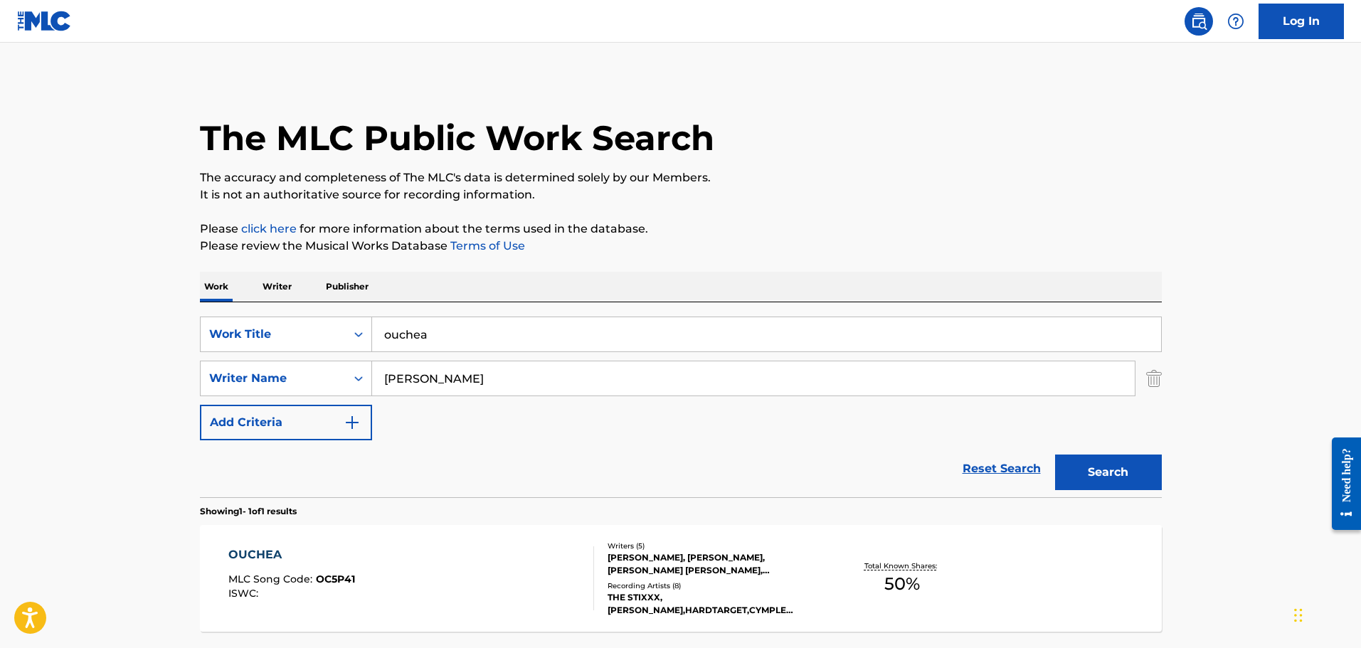
scroll to position [45, 0]
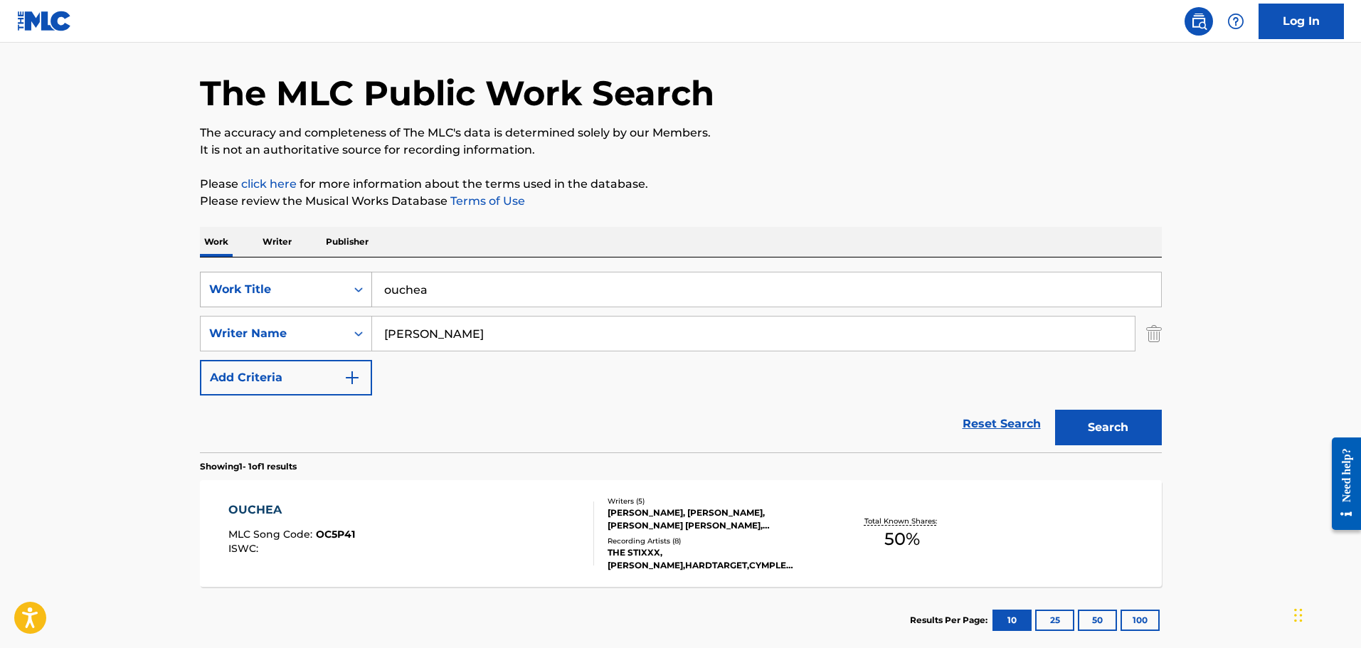
click at [352, 282] on div "SearchWithCriteria63ef7034-0b66-4e78-8b17-58b2a6bf23fb Work Title ouchea" at bounding box center [681, 290] width 962 height 36
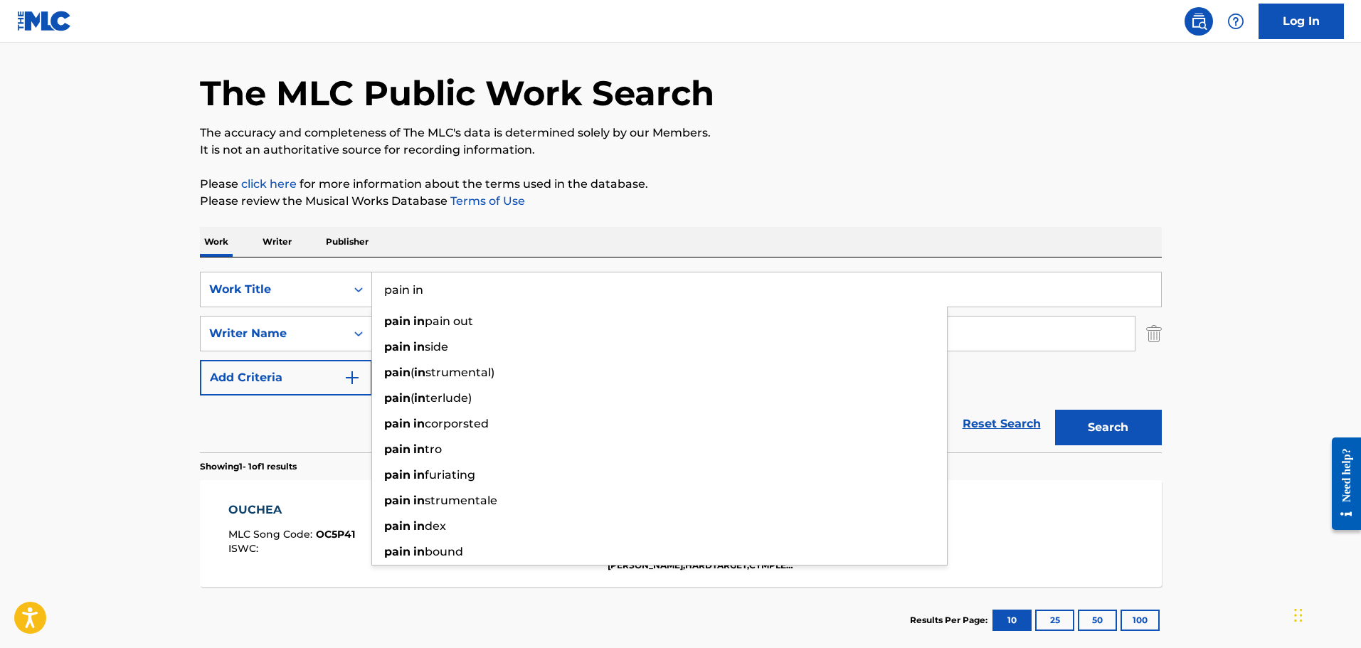
type input "pain in"
click at [1055, 410] on button "Search" at bounding box center [1108, 428] width 107 height 36
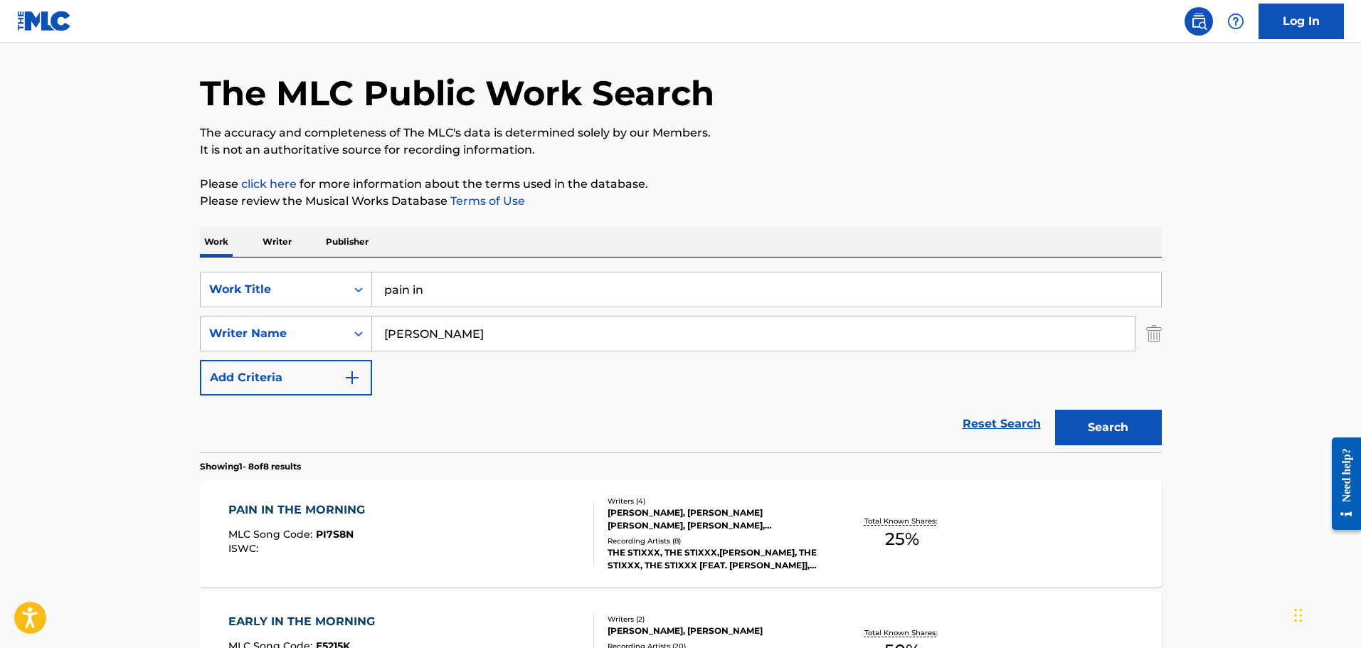
click at [419, 544] on div "PAIN IN THE MORNING MLC Song Code : PI7S8N ISWC :" at bounding box center [411, 533] width 366 height 64
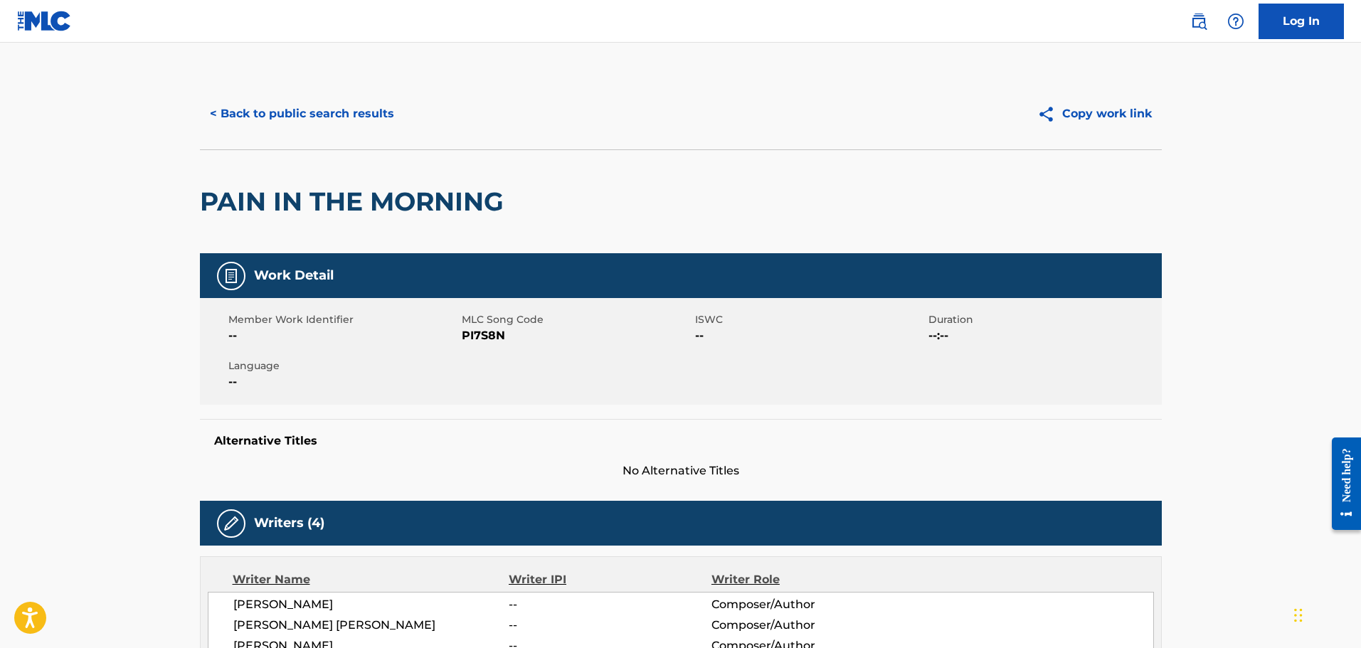
click at [307, 111] on button "< Back to public search results" at bounding box center [302, 114] width 204 height 36
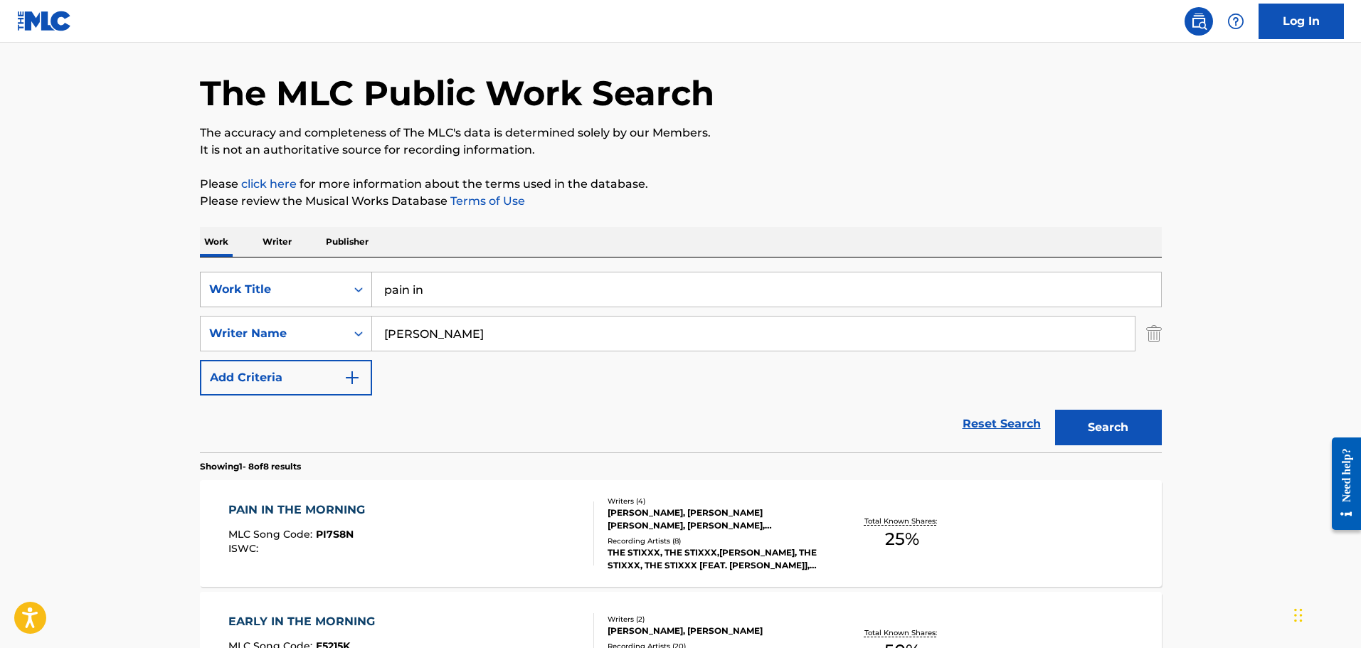
drag, startPoint x: 324, startPoint y: 273, endPoint x: 272, endPoint y: 272, distance: 51.2
click at [282, 273] on div "SearchWithCriteria63ef7034-0b66-4e78-8b17-58b2a6bf23fb Work Title pain in" at bounding box center [681, 290] width 962 height 36
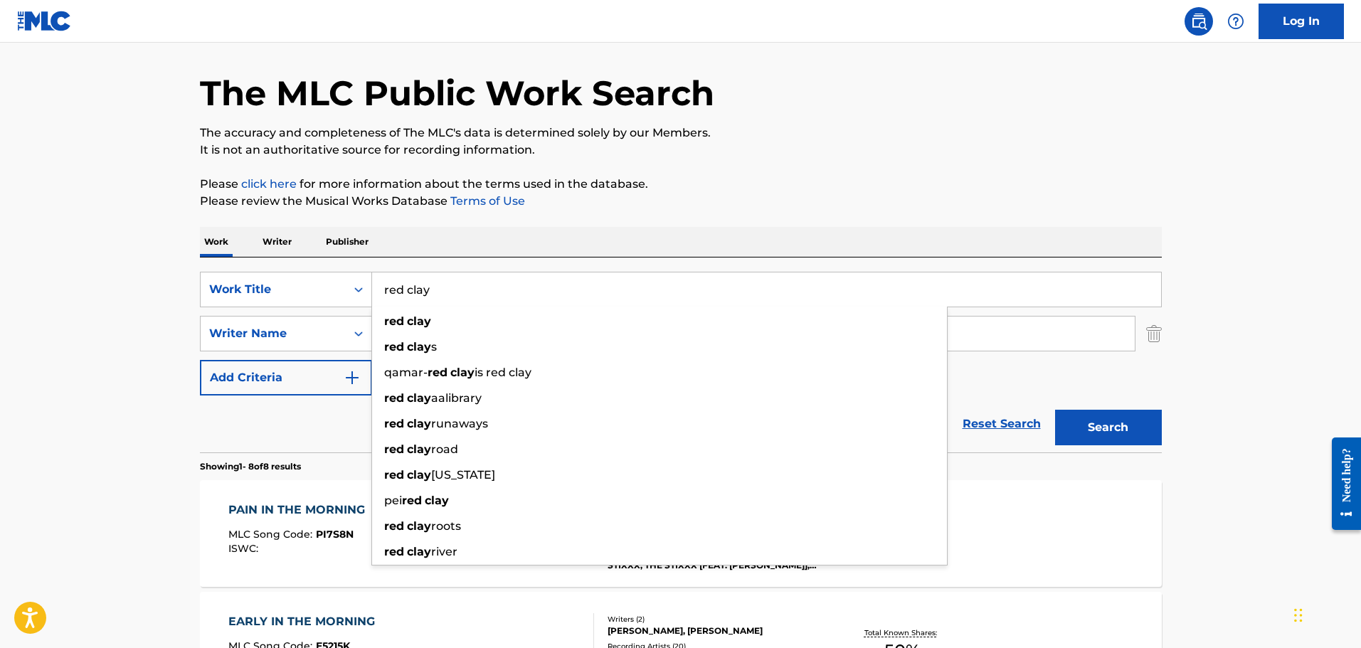
type input "red clay"
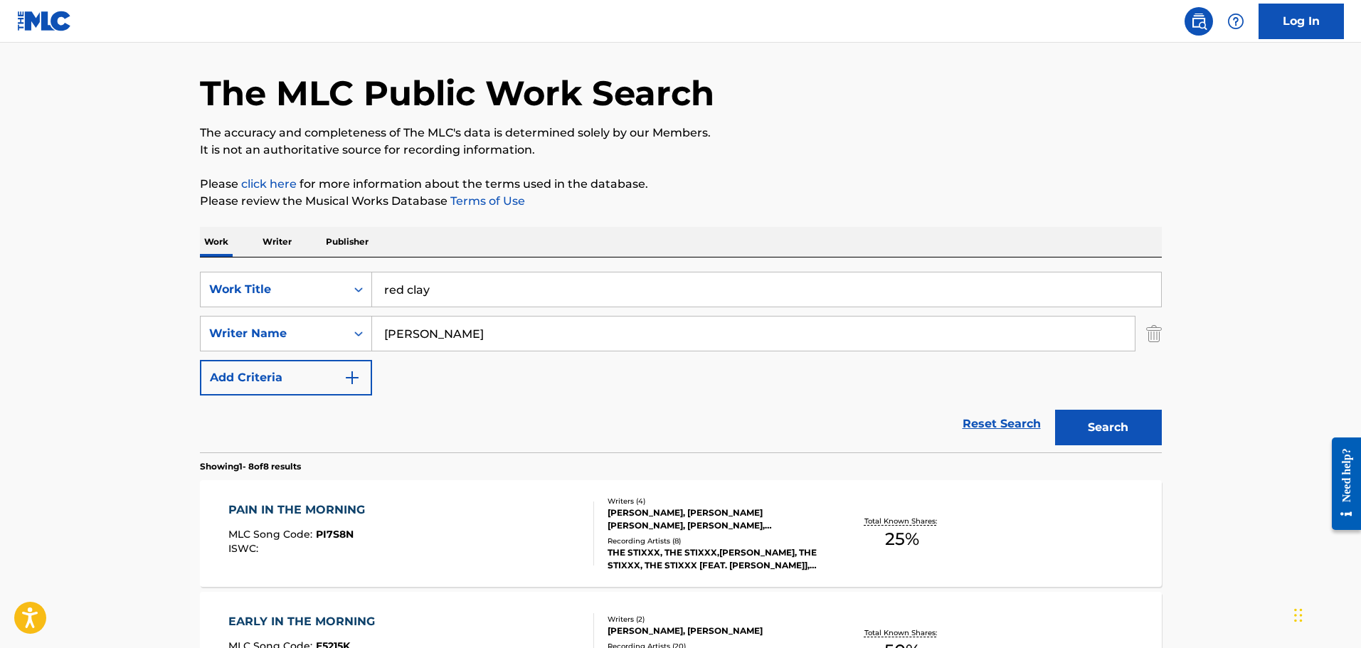
click at [1055, 410] on button "Search" at bounding box center [1108, 428] width 107 height 36
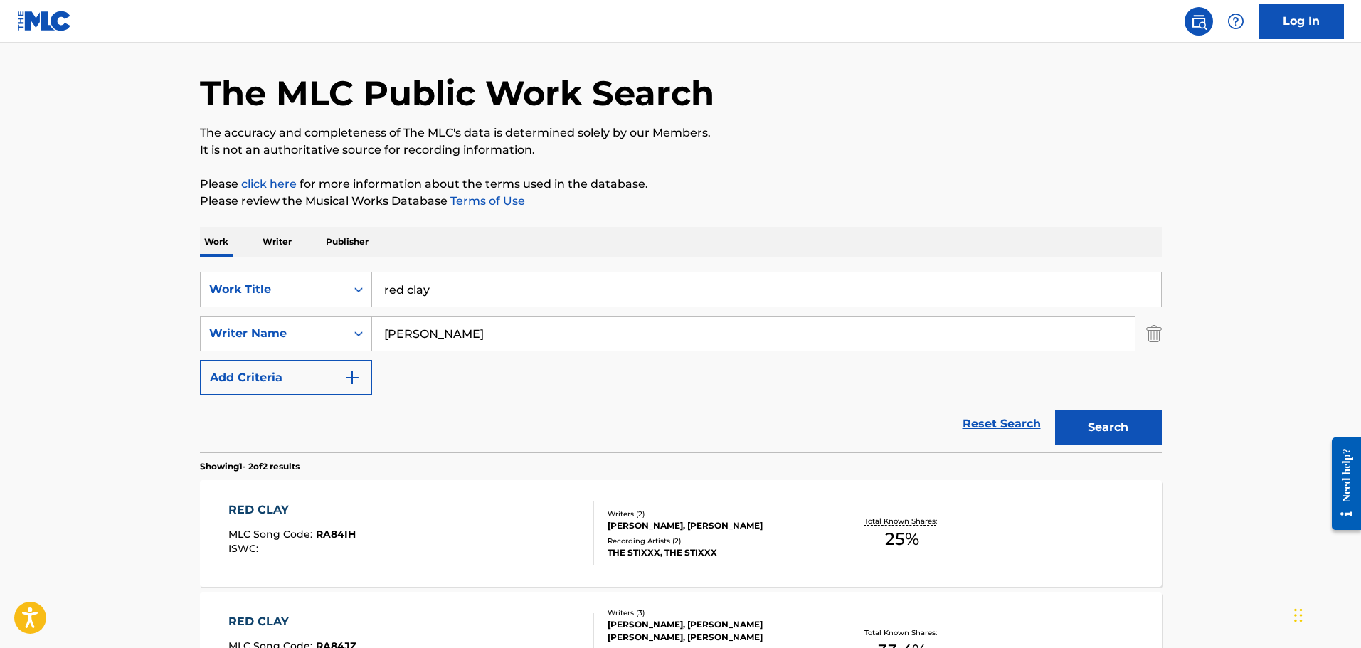
click at [529, 526] on div "RED CLAY MLC Song Code : RA84IH ISWC :" at bounding box center [411, 533] width 366 height 64
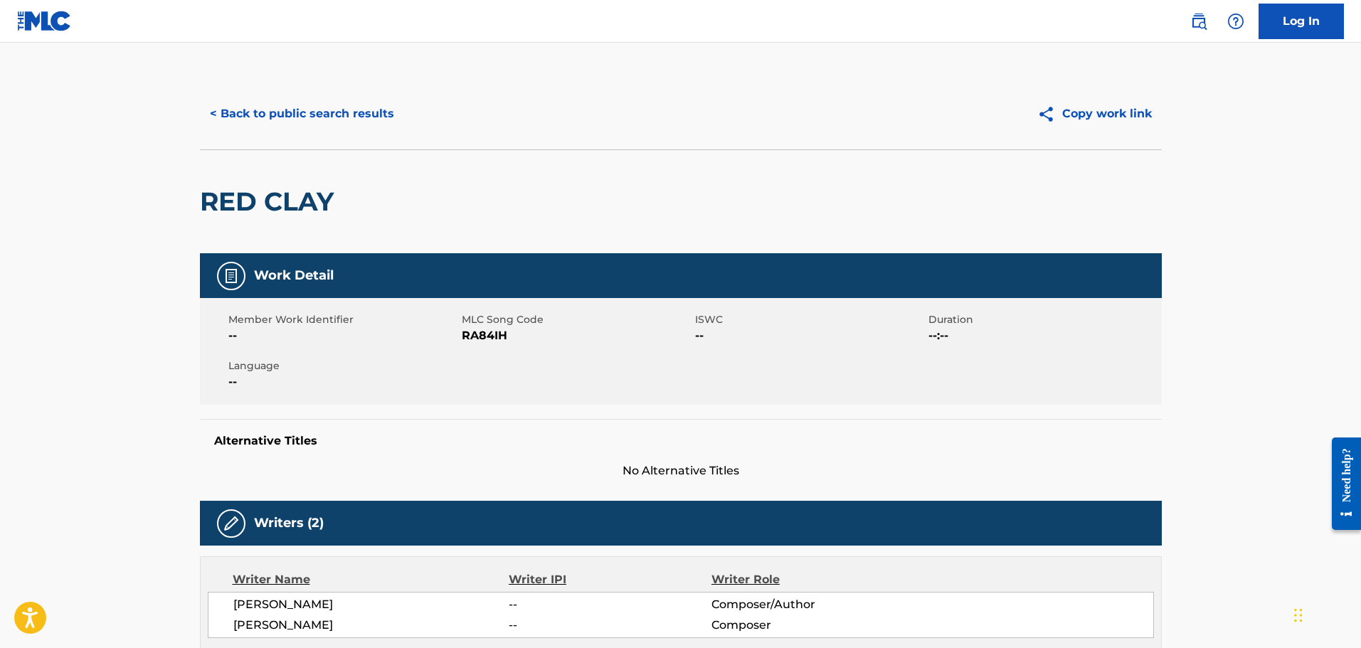
click at [287, 118] on button "< Back to public search results" at bounding box center [302, 114] width 204 height 36
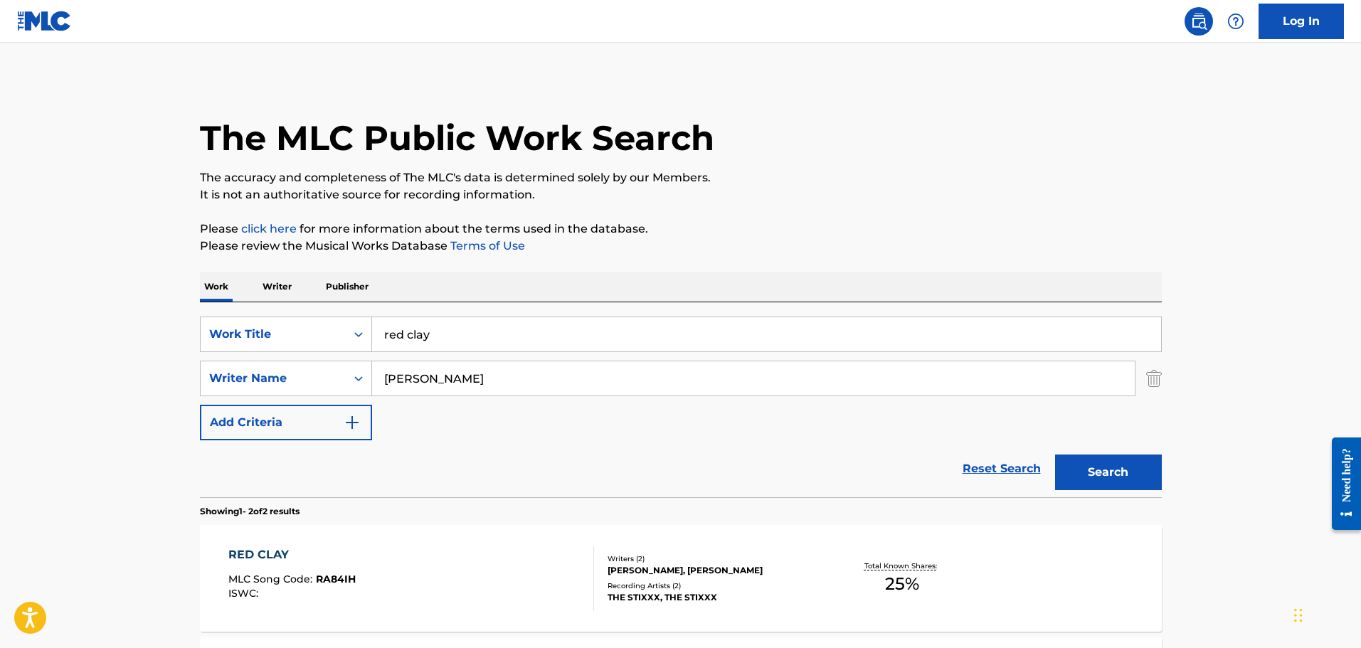
scroll to position [45, 0]
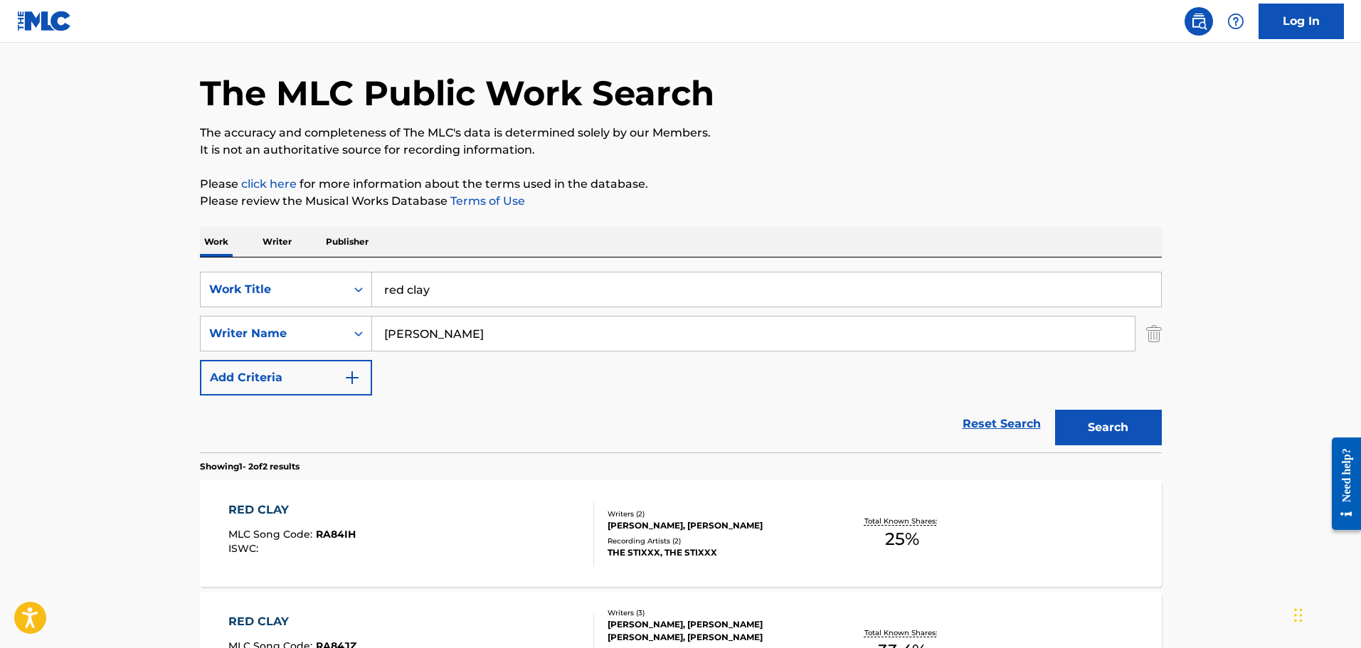
drag, startPoint x: 467, startPoint y: 277, endPoint x: 337, endPoint y: 258, distance: 130.8
click at [380, 268] on div "SearchWithCriteria63ef7034-0b66-4e78-8b17-58b2a6bf23fb Work Title red clay Sear…" at bounding box center [681, 354] width 962 height 195
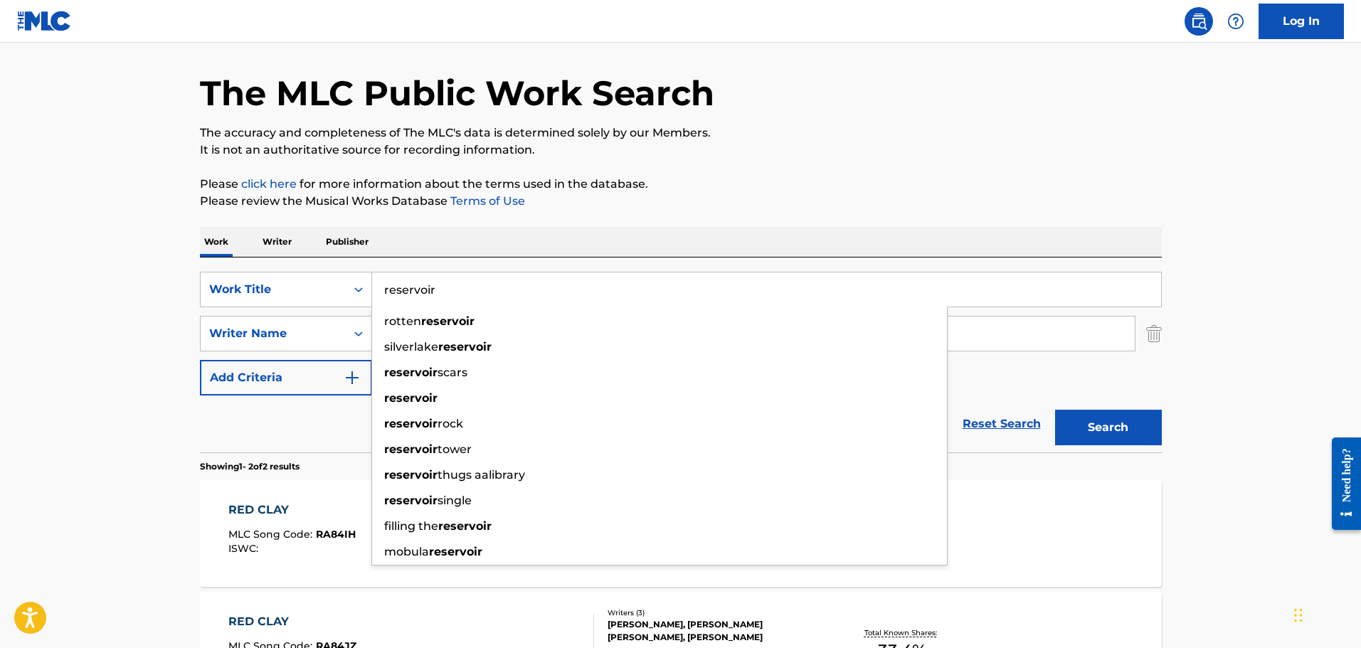
type input "reservoir"
click at [1055, 410] on button "Search" at bounding box center [1108, 428] width 107 height 36
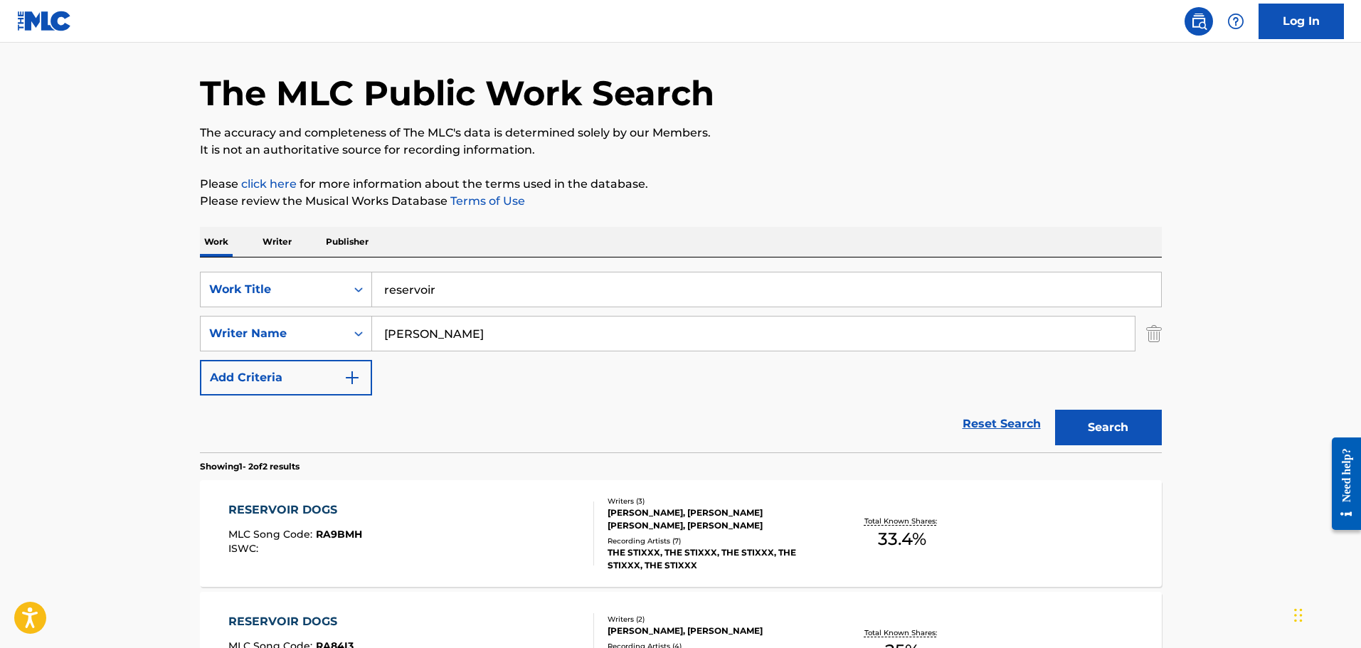
click at [456, 566] on div "RESERVOIR DOGS MLC Song Code : RA9BMH ISWC : Writers ( 3 ) [PERSON_NAME], [PERS…" at bounding box center [681, 533] width 962 height 107
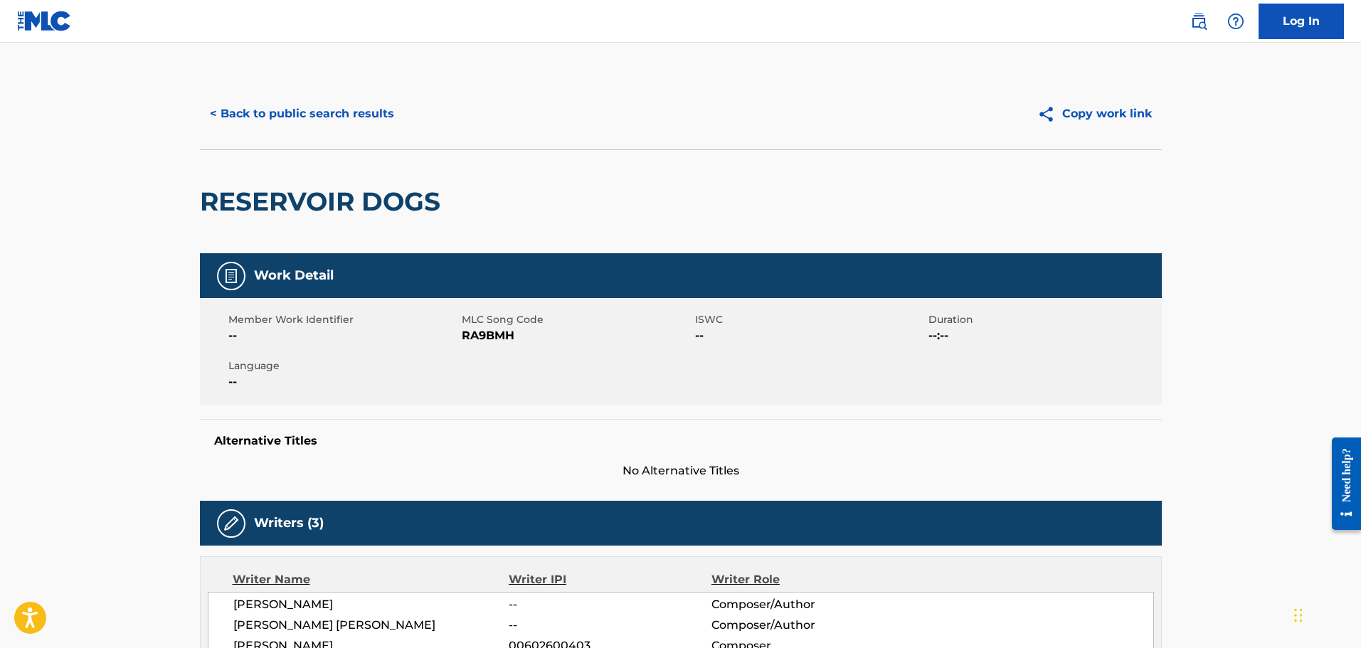
click at [341, 115] on button "< Back to public search results" at bounding box center [302, 114] width 204 height 36
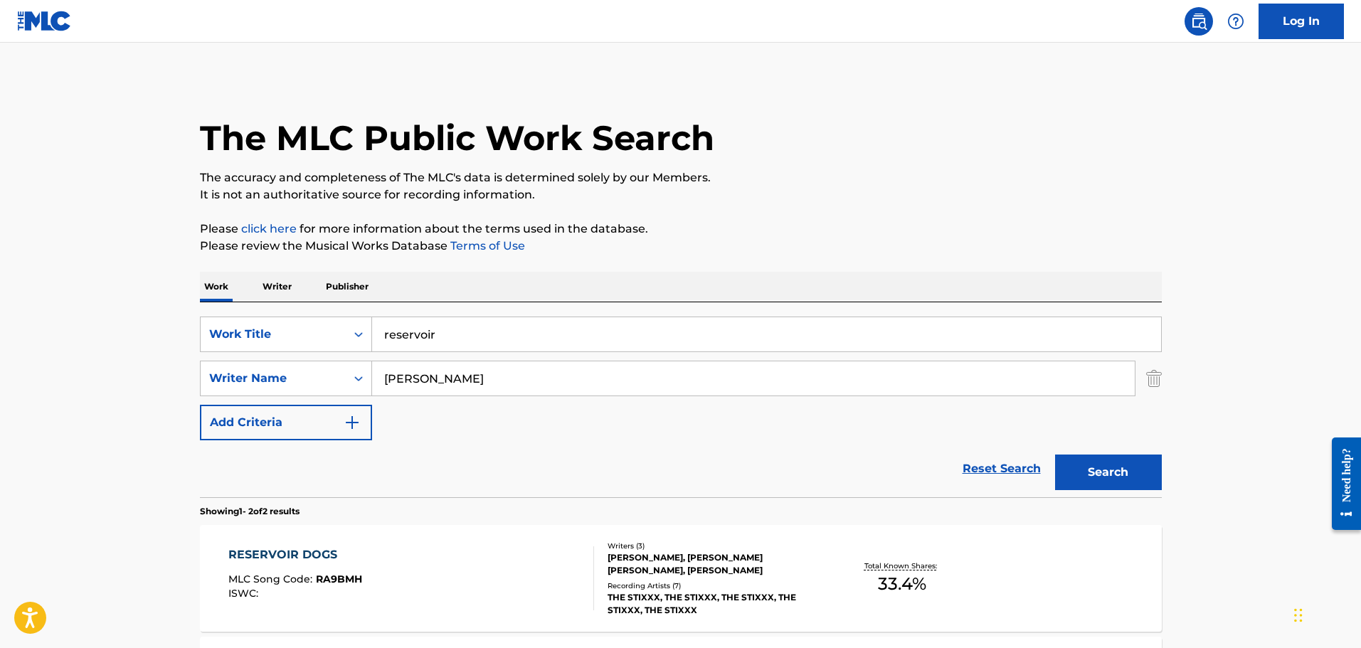
scroll to position [45, 0]
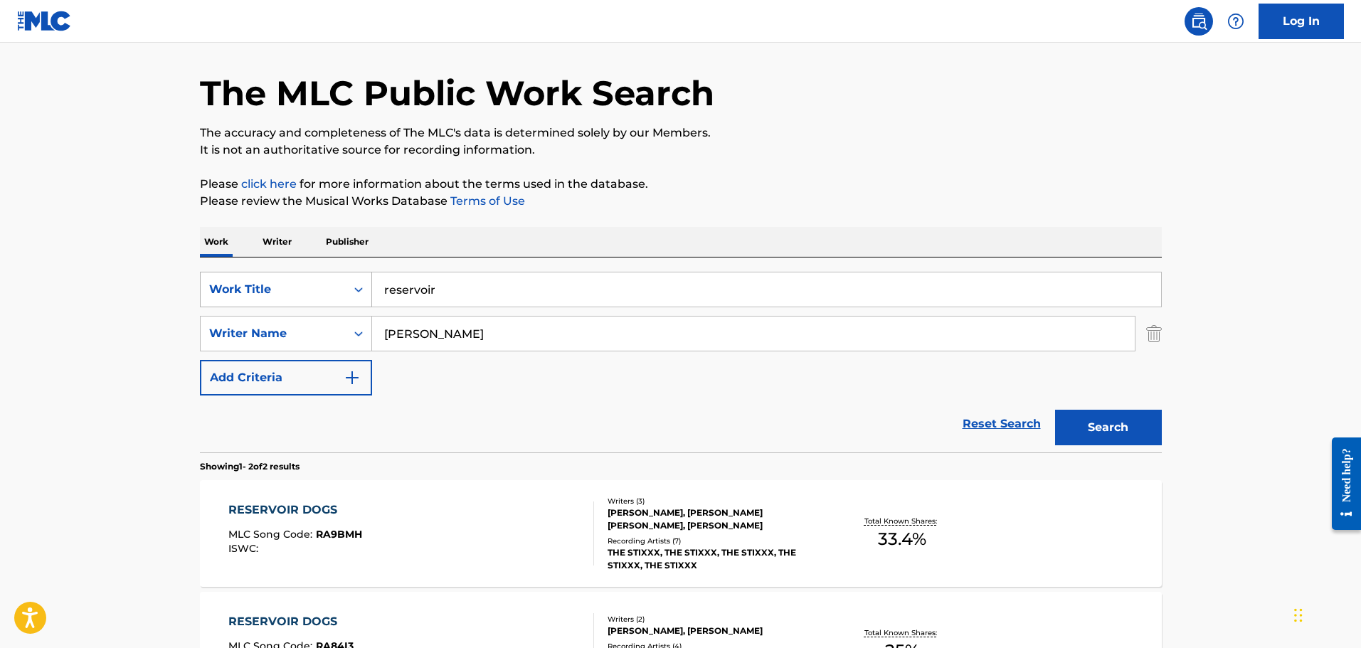
drag, startPoint x: 483, startPoint y: 275, endPoint x: 353, endPoint y: 272, distance: 129.5
click at [387, 275] on input "reservoir" at bounding box center [766, 289] width 789 height 34
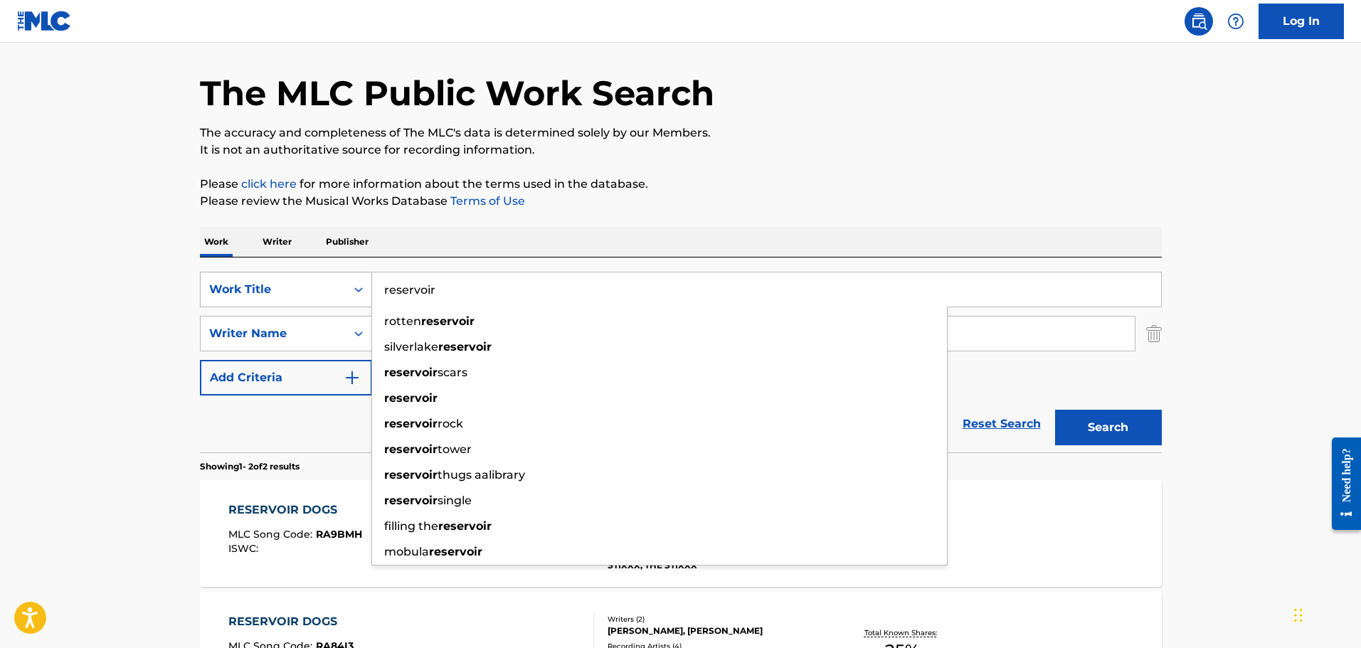
type input "r"
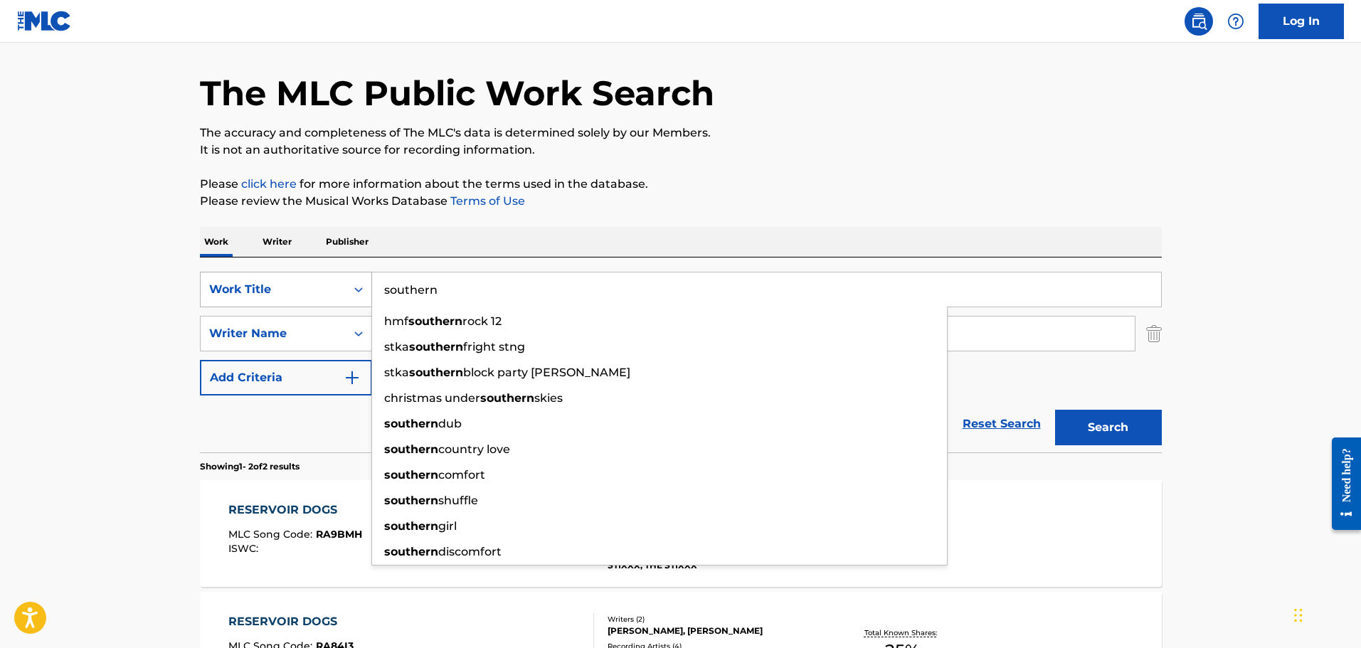
type input "southern"
click at [1055, 410] on button "Search" at bounding box center [1108, 428] width 107 height 36
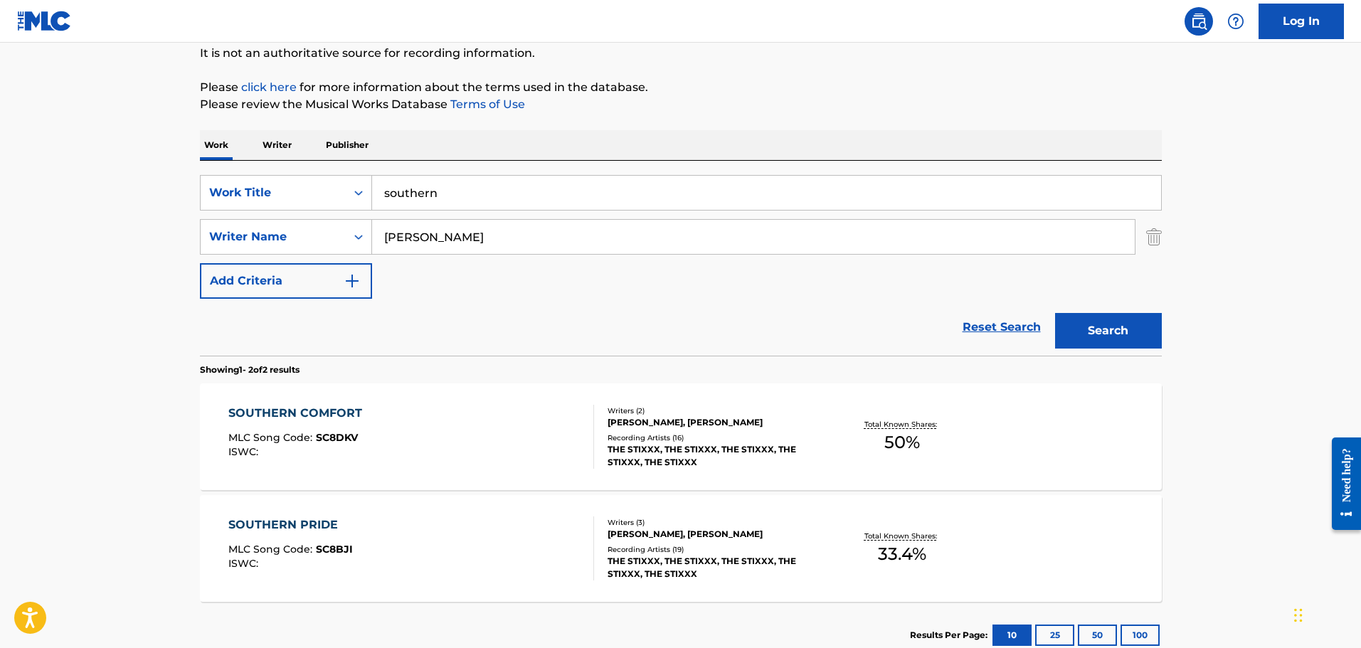
scroll to position [238, 0]
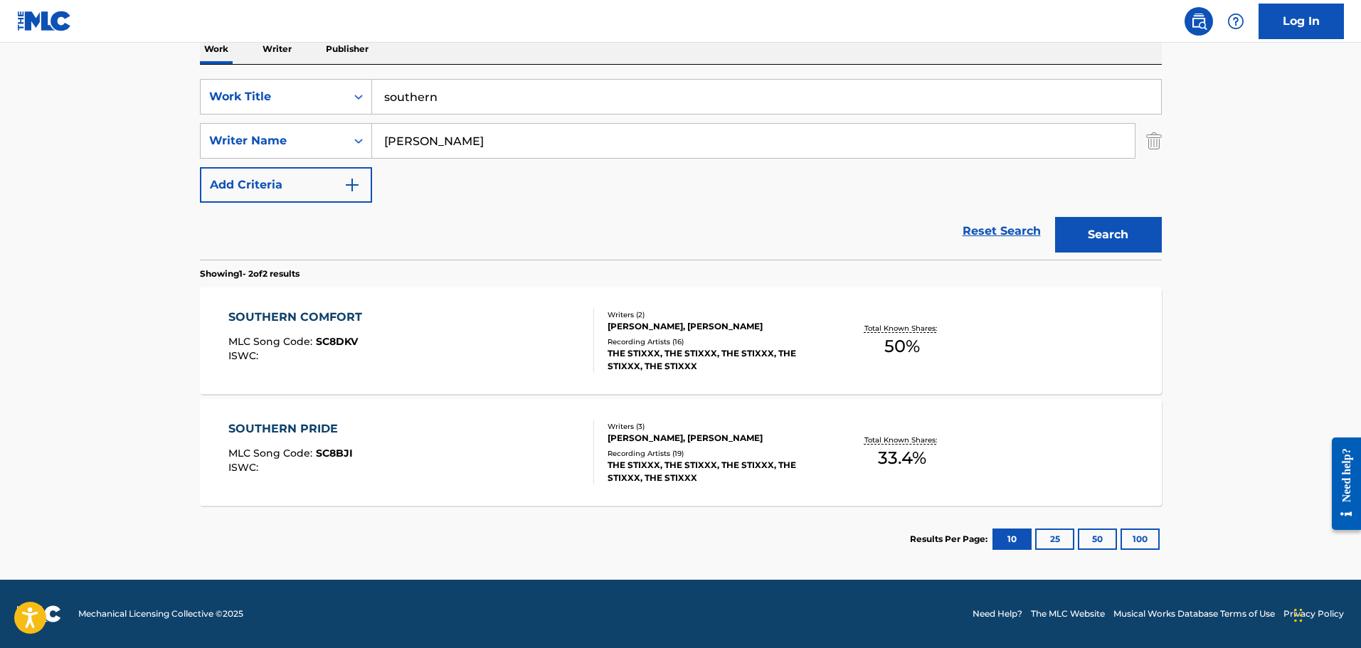
click at [422, 430] on div "SOUTHERN PRIDE MLC Song Code : SC8BJI ISWC :" at bounding box center [411, 452] width 366 height 64
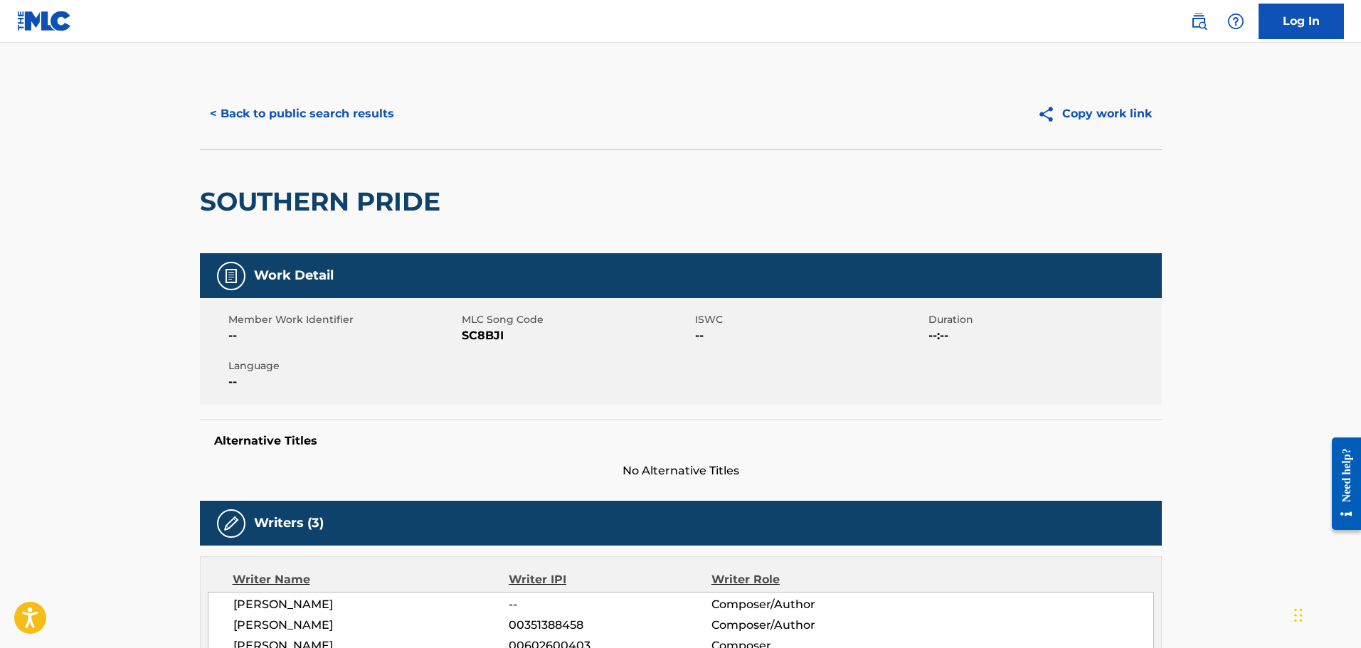
click at [340, 119] on button "< Back to public search results" at bounding box center [302, 114] width 204 height 36
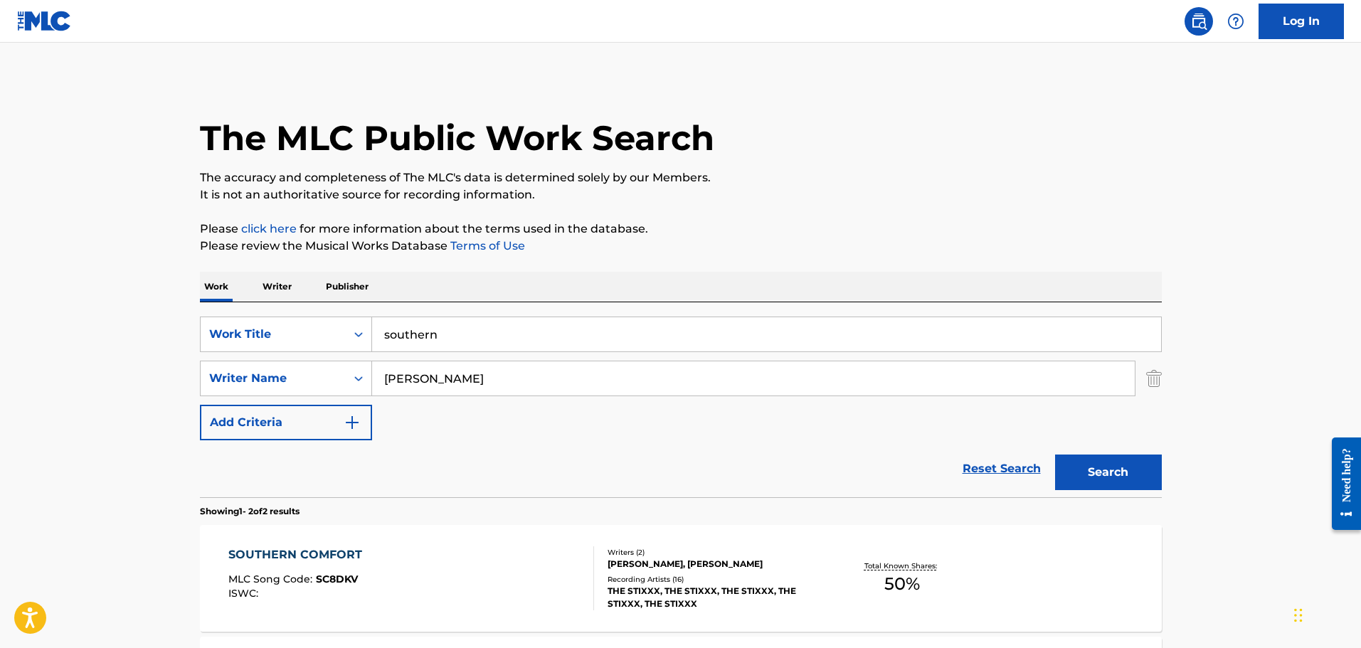
scroll to position [156, 0]
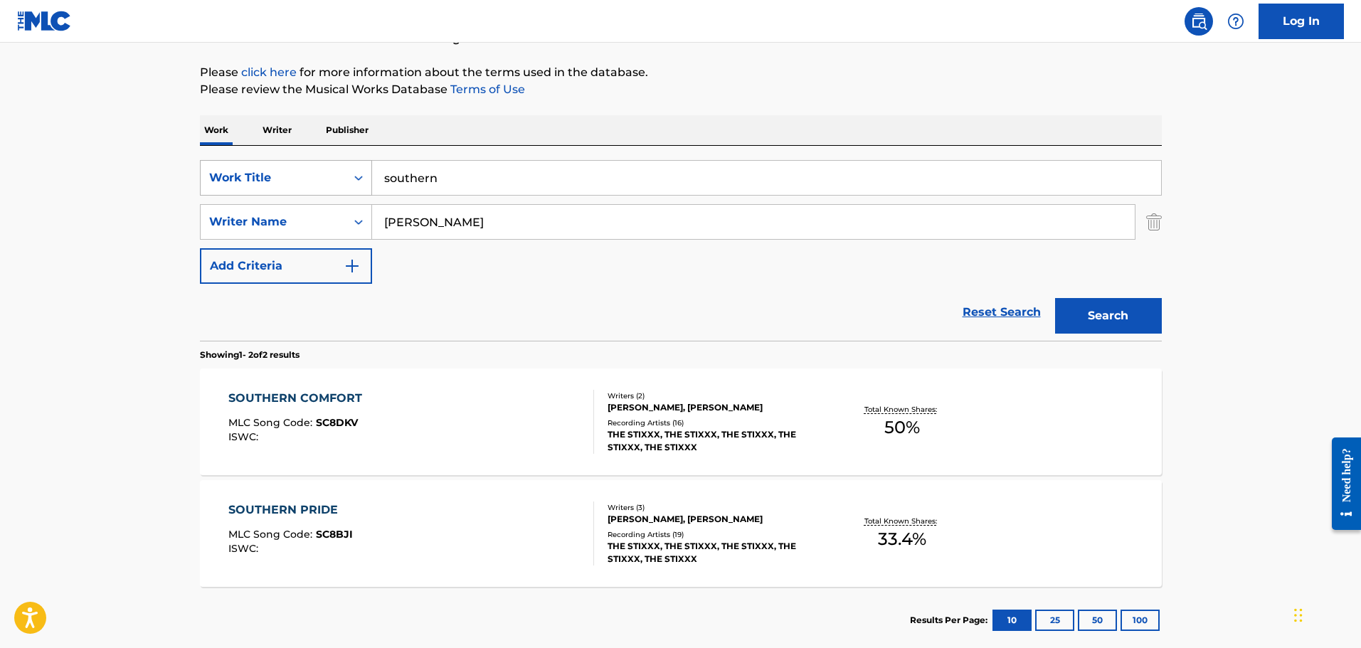
click at [344, 168] on div "SearchWithCriteria63ef7034-0b66-4e78-8b17-58b2a6bf23fb Work Title southern" at bounding box center [681, 178] width 962 height 36
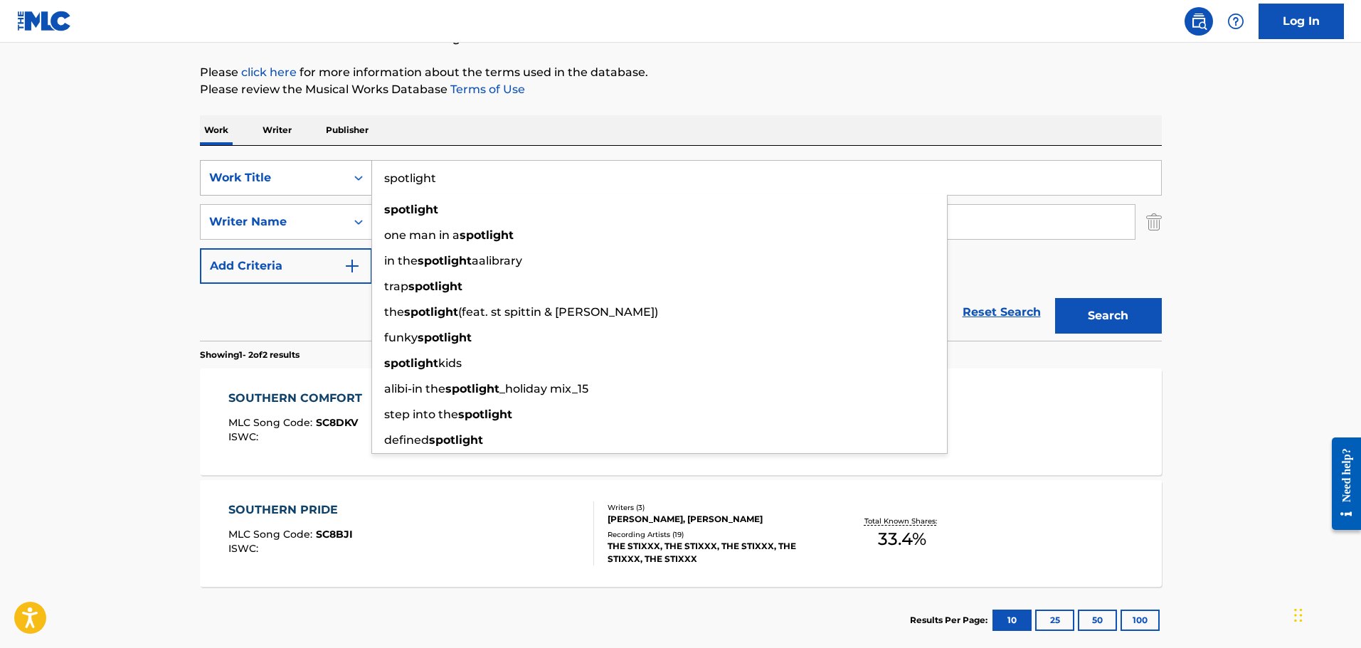
type input "spotlight"
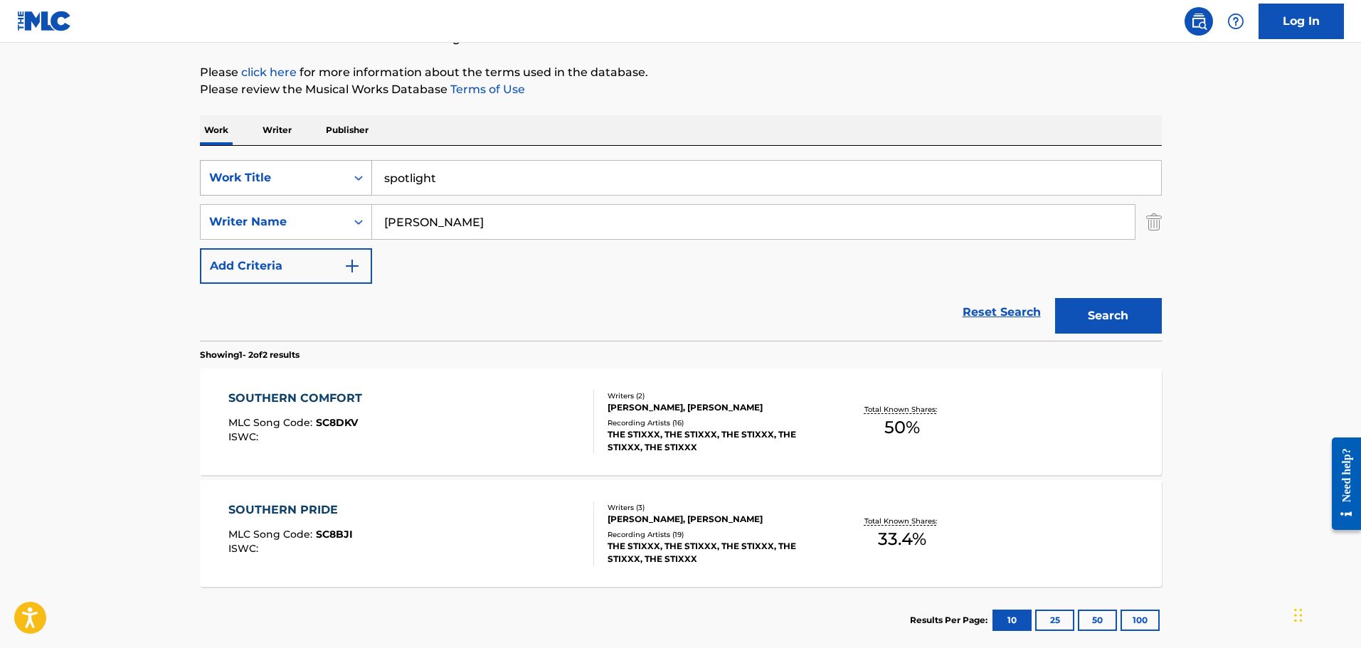
click at [1055, 298] on button "Search" at bounding box center [1108, 316] width 107 height 36
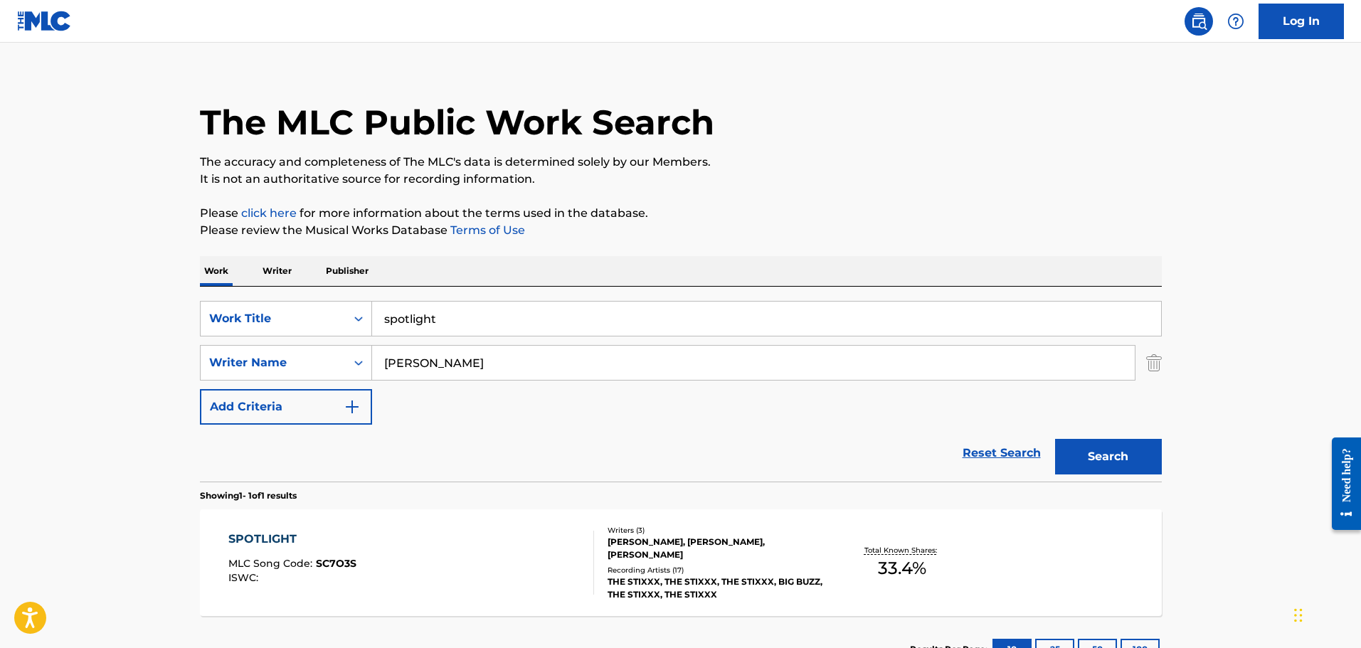
scroll to position [126, 0]
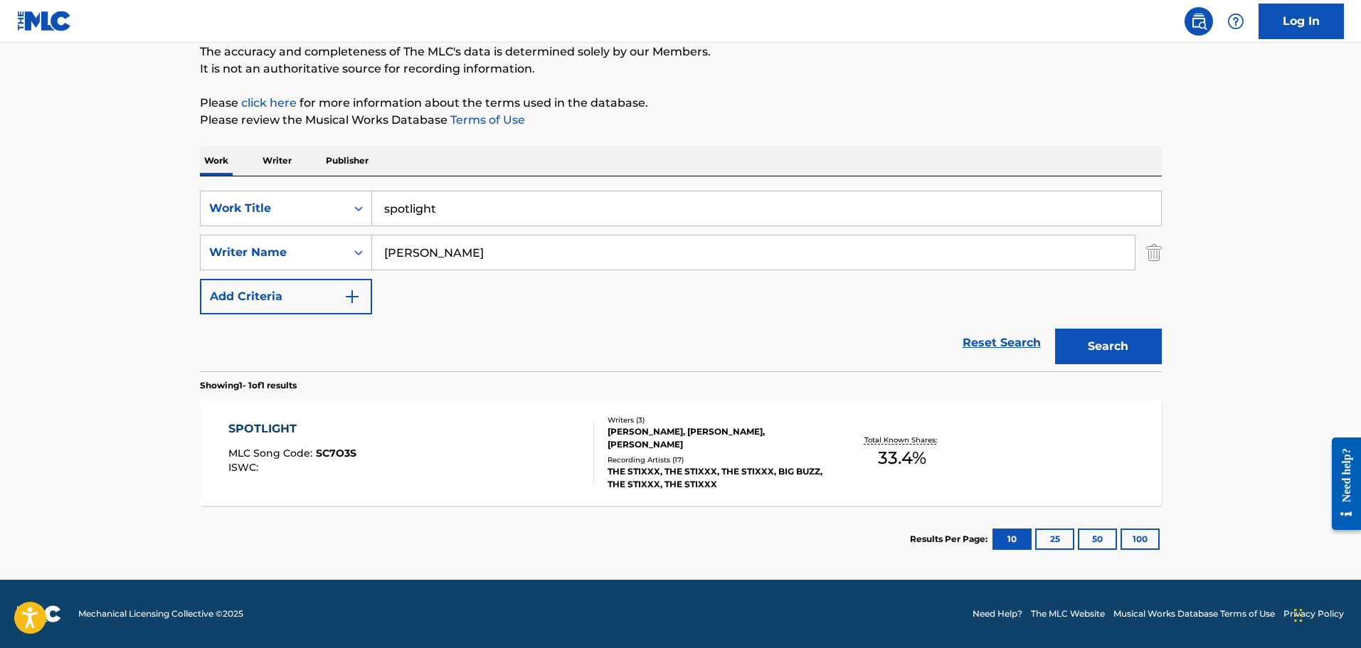
click at [463, 473] on div "SPOTLIGHT MLC Song Code : SC7O3S ISWC :" at bounding box center [411, 452] width 366 height 64
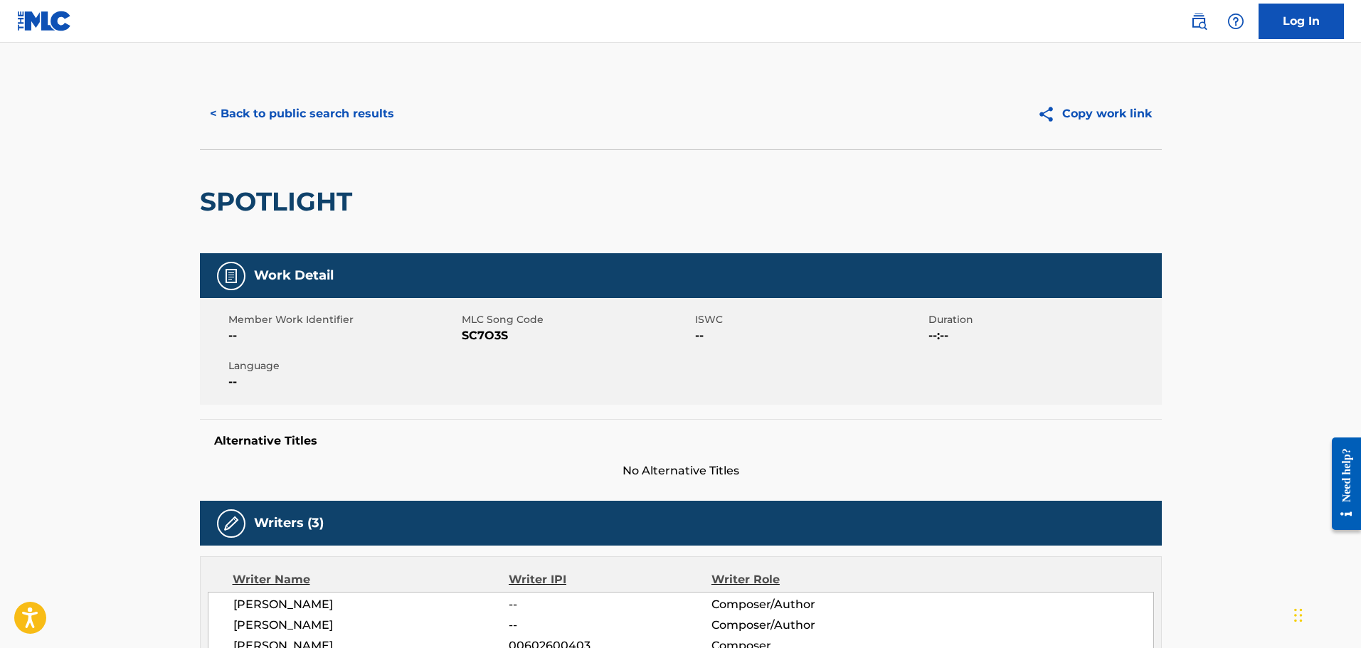
click at [347, 124] on button "< Back to public search results" at bounding box center [302, 114] width 204 height 36
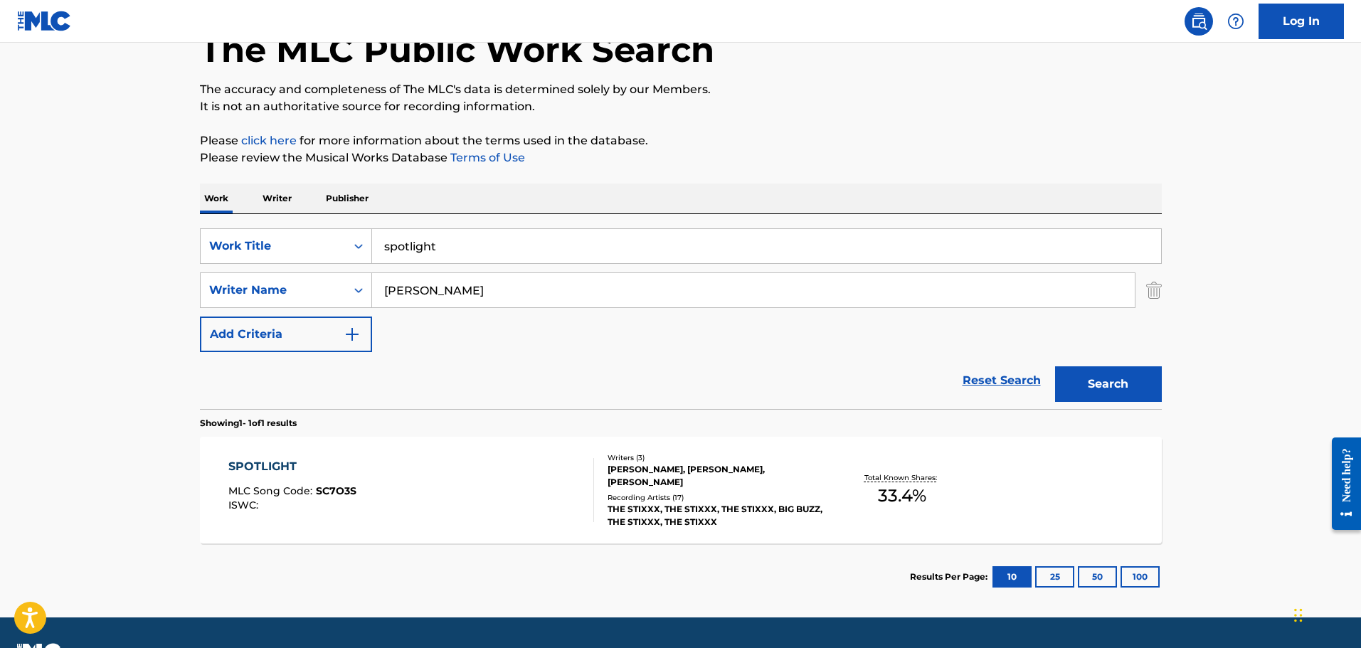
scroll to position [126, 0]
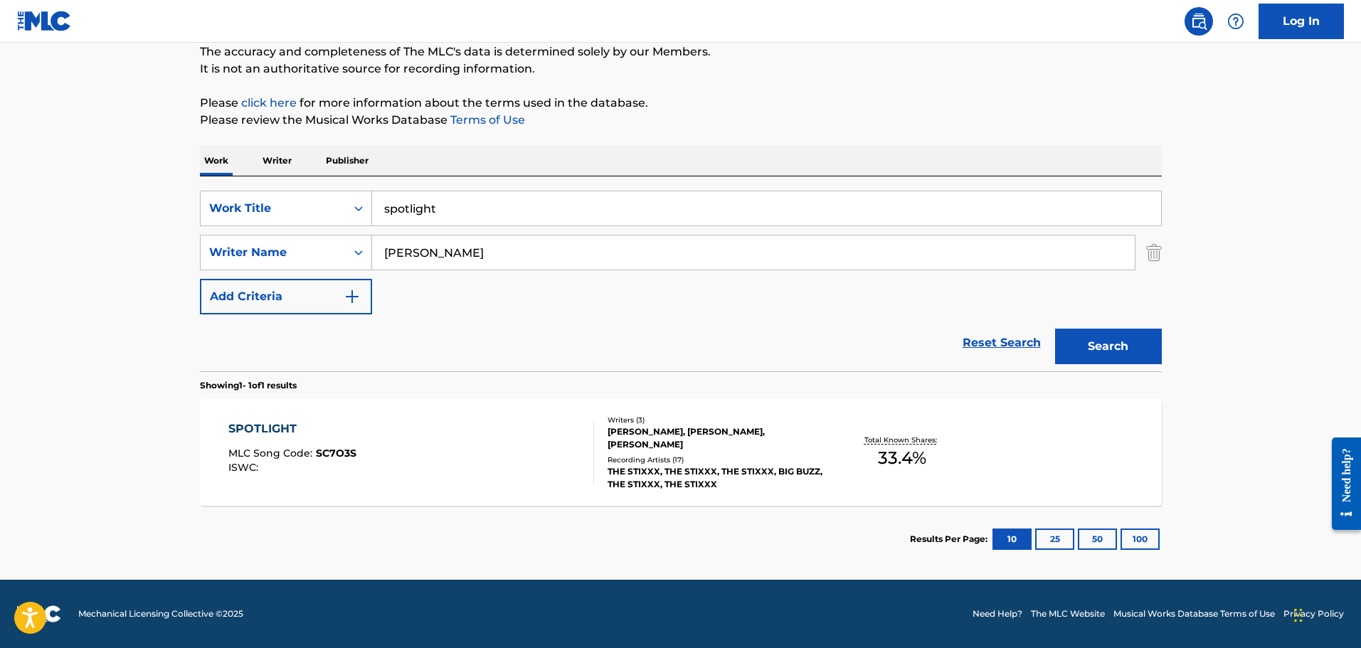
drag, startPoint x: 458, startPoint y: 214, endPoint x: 298, endPoint y: 186, distance: 162.4
click at [299, 186] on div "SearchWithCriteria63ef7034-0b66-4e78-8b17-58b2a6bf23fb Work Title spotlight Sea…" at bounding box center [681, 273] width 962 height 195
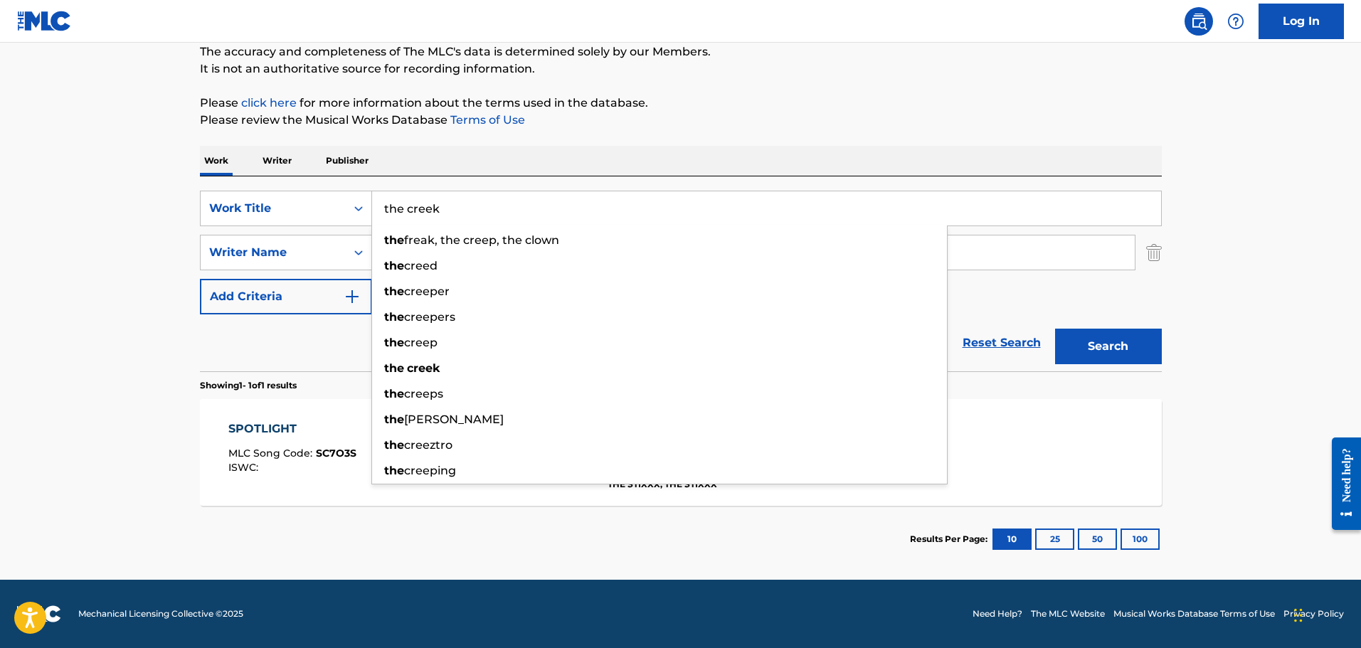
type input "the creek"
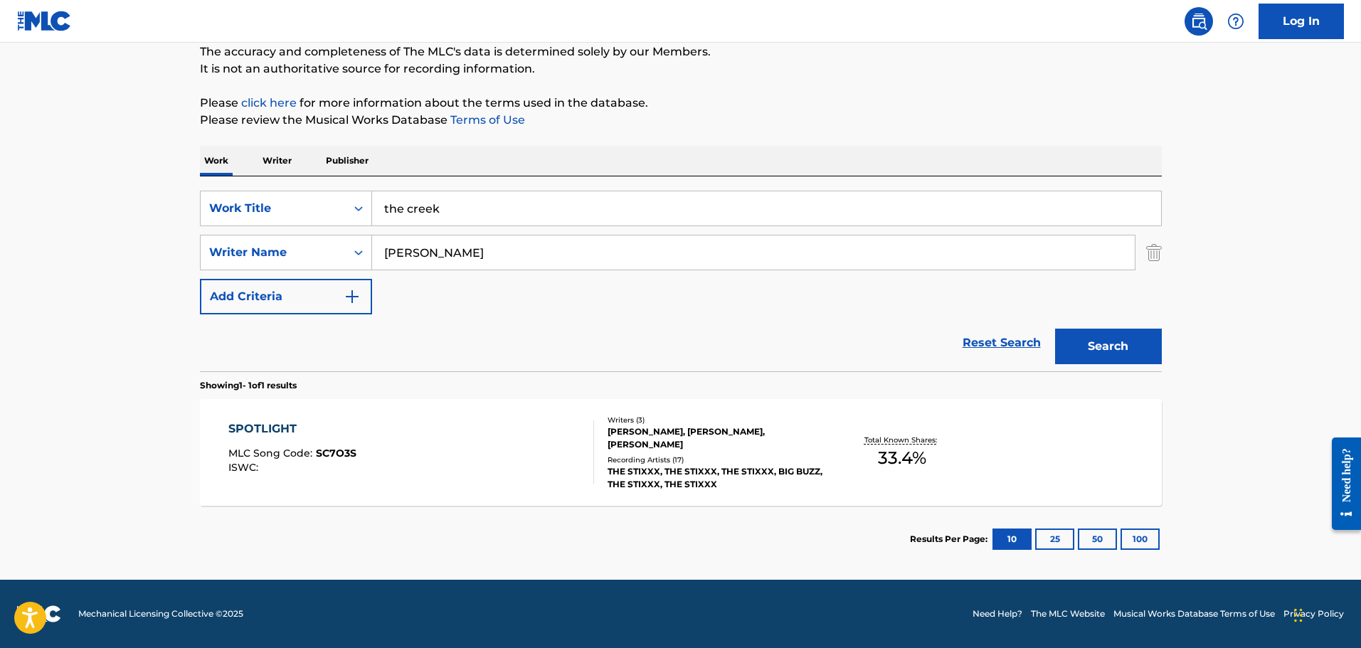
click at [1055, 329] on button "Search" at bounding box center [1108, 347] width 107 height 36
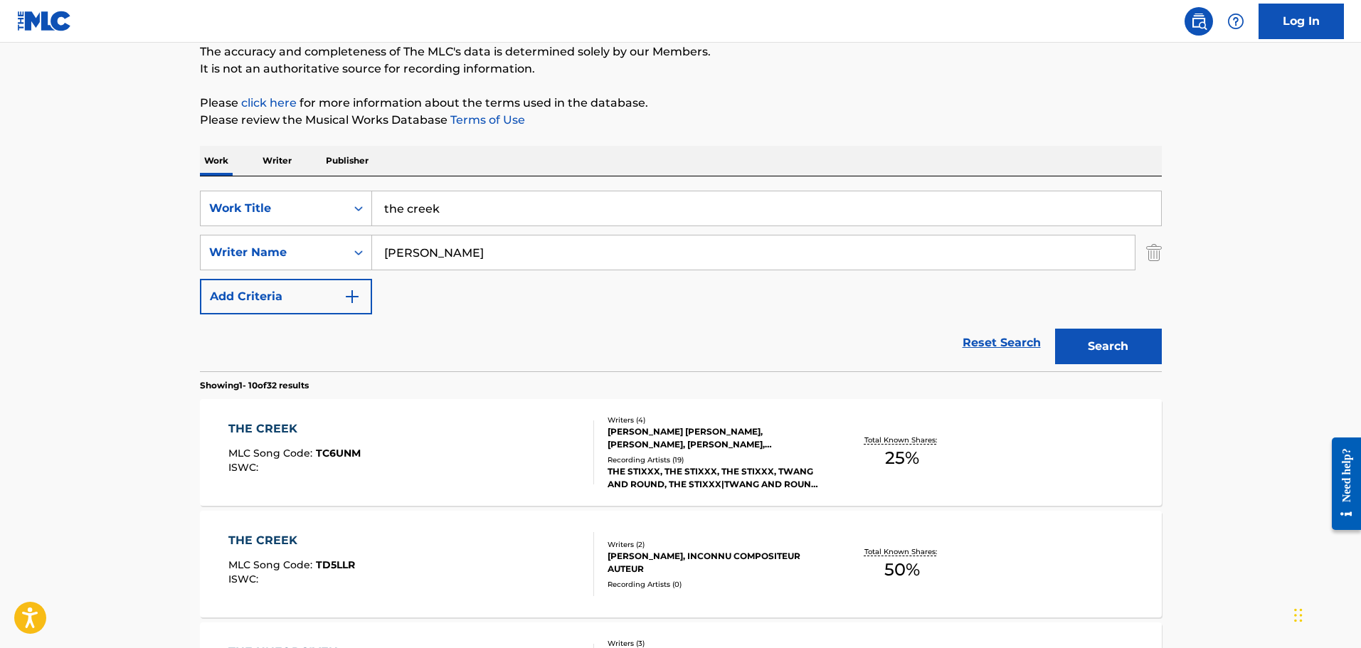
click at [484, 433] on div "THE CREEK MLC Song Code : TC6UNM ISWC :" at bounding box center [411, 452] width 366 height 64
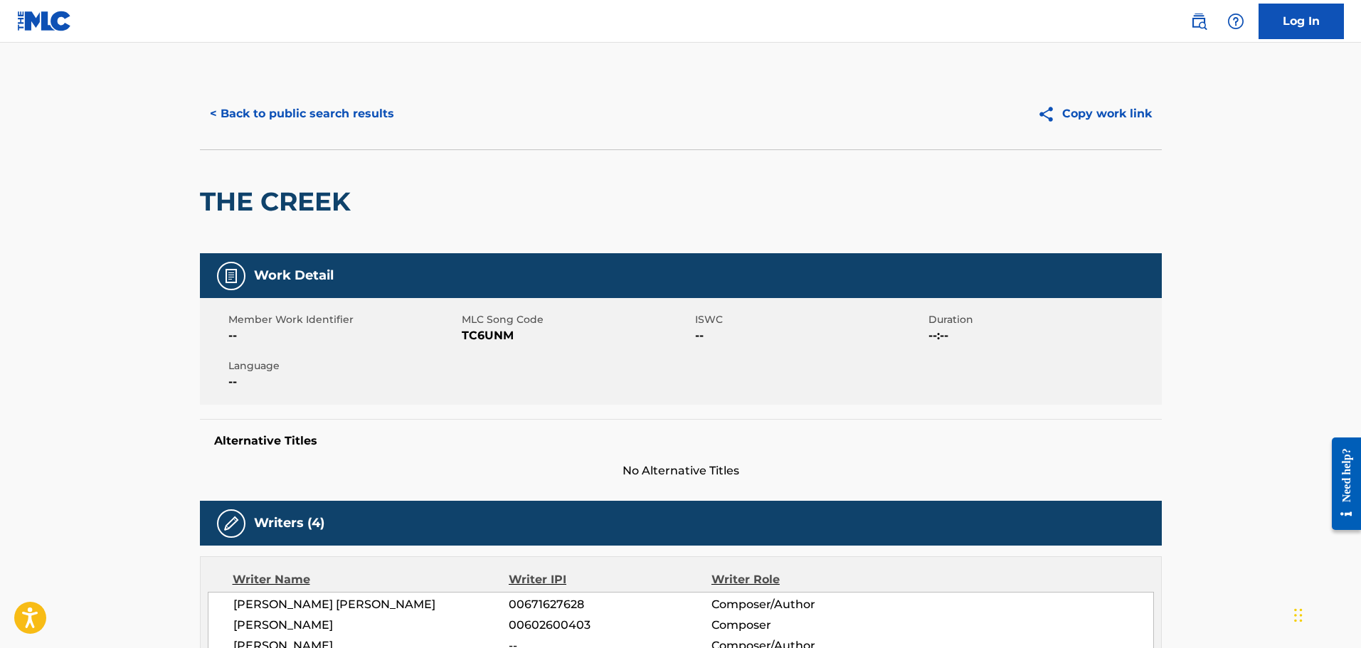
click at [336, 113] on button "< Back to public search results" at bounding box center [302, 114] width 204 height 36
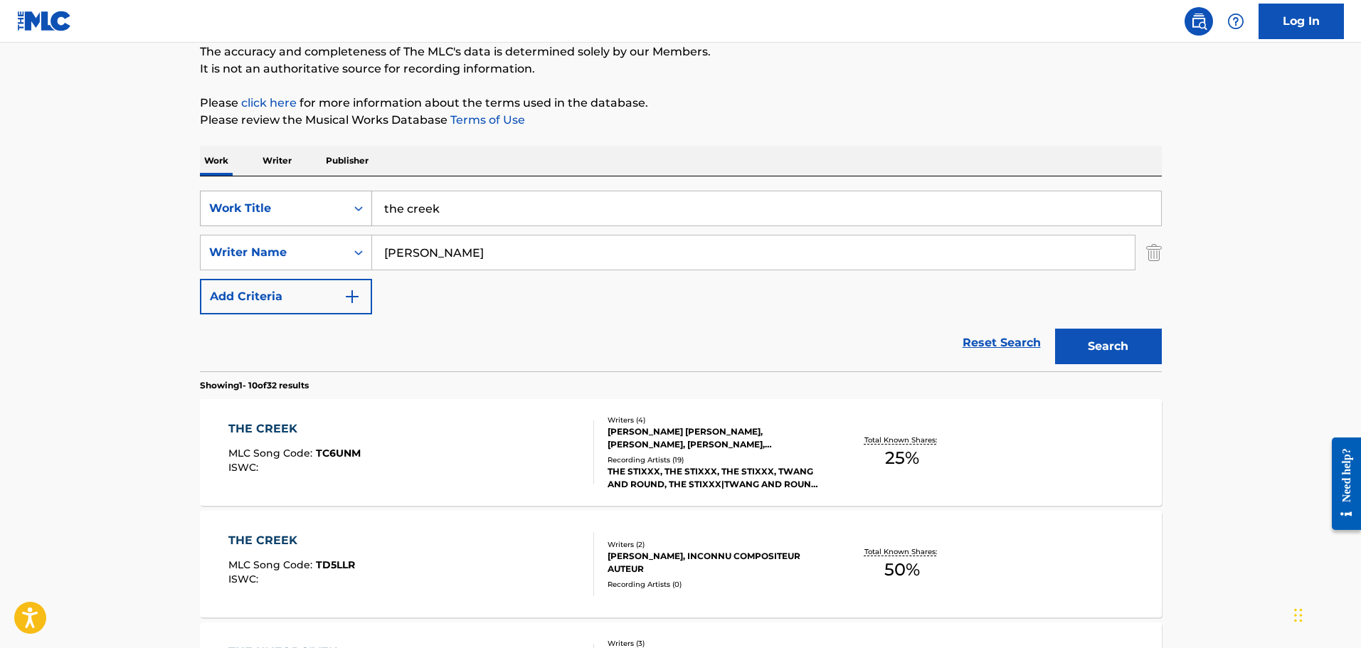
click at [376, 203] on input "the creek" at bounding box center [766, 208] width 789 height 34
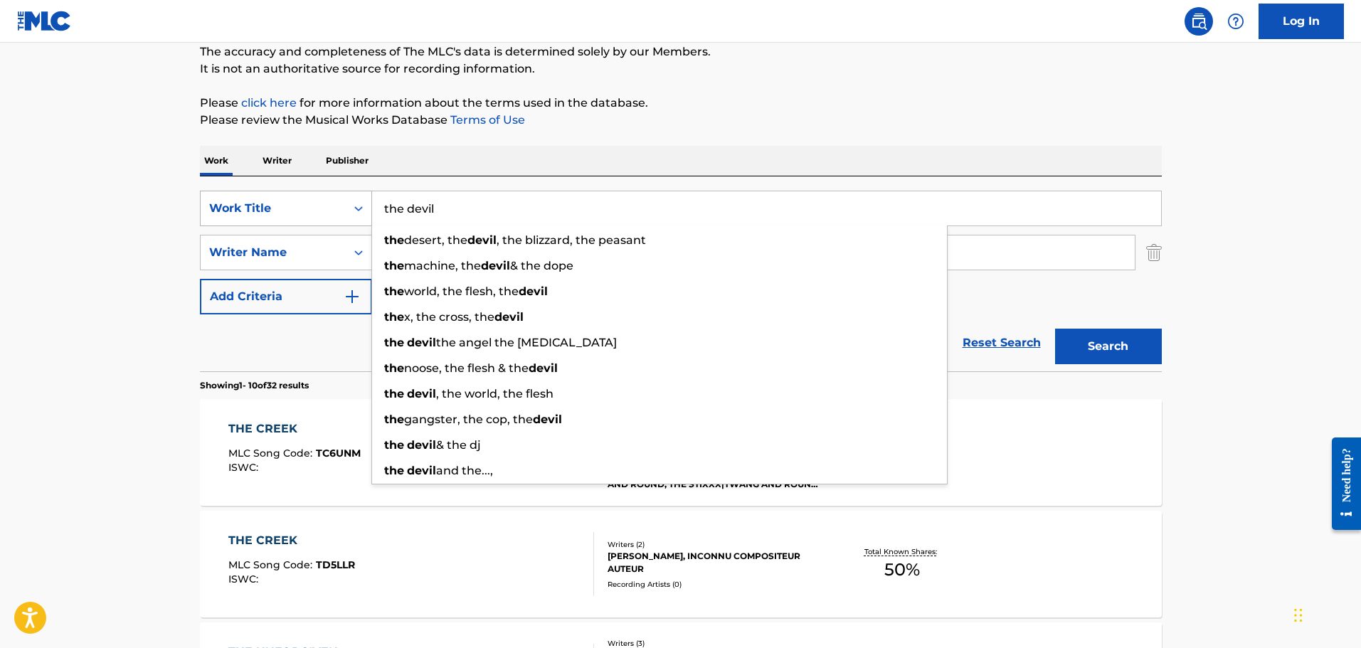
type input "the devil"
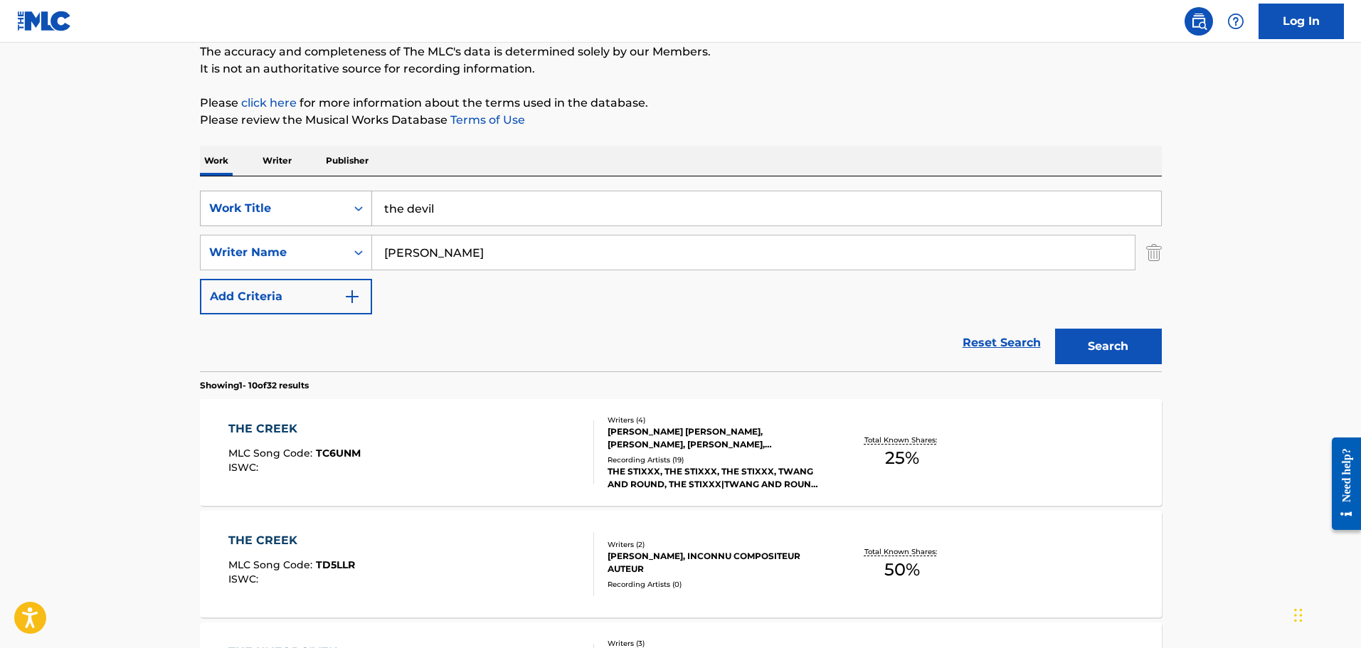
click at [1055, 329] on button "Search" at bounding box center [1108, 347] width 107 height 36
click at [459, 450] on div "MLC Song Code : TD5ECC" at bounding box center [352, 455] width 249 height 14
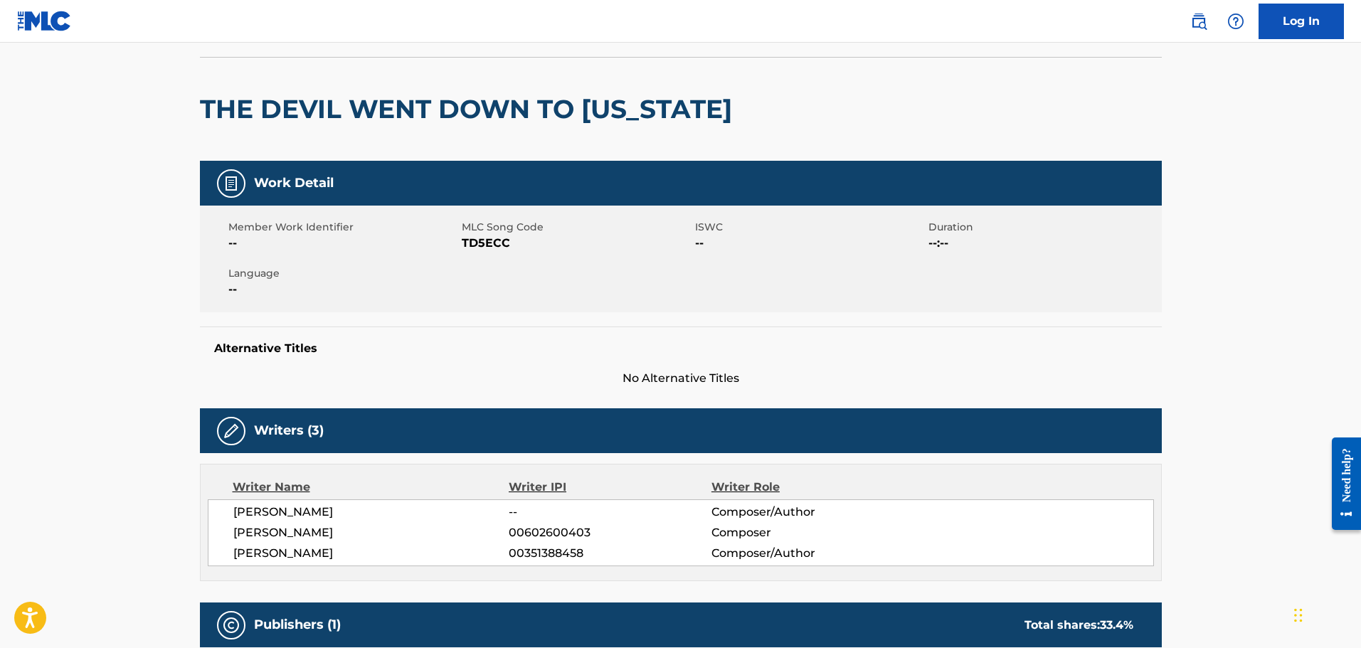
scroll to position [213, 0]
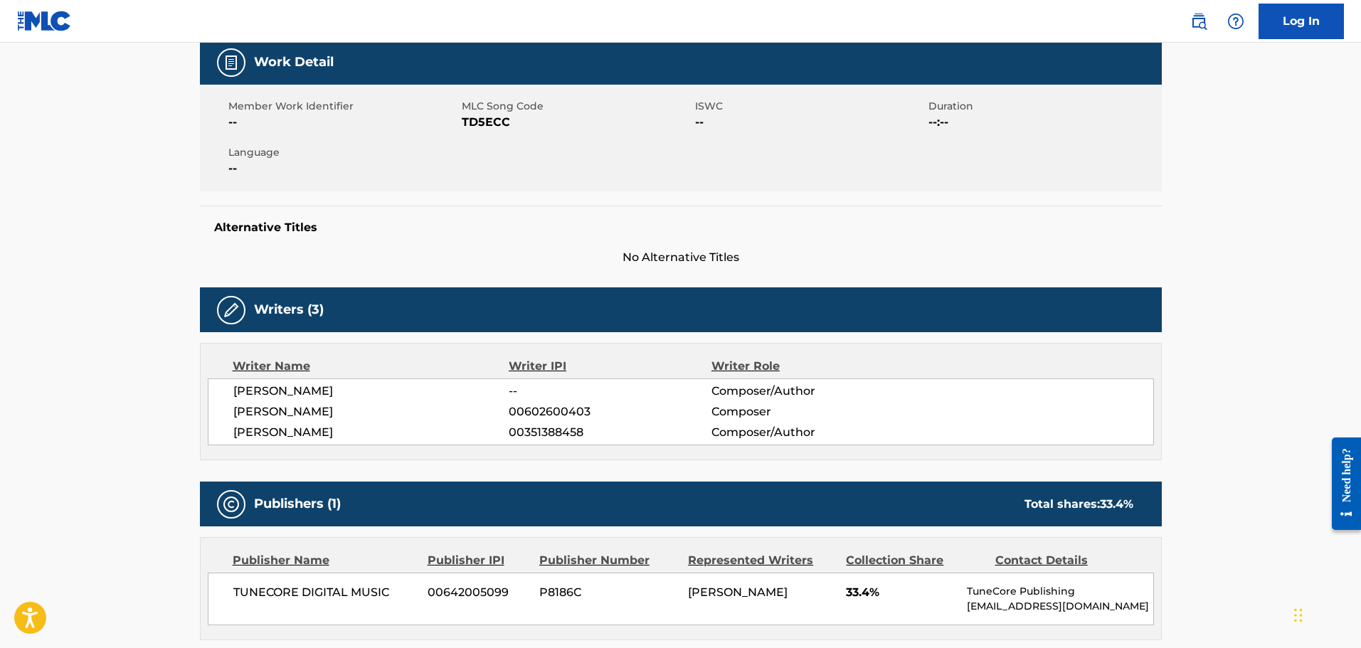
drag, startPoint x: 723, startPoint y: 203, endPoint x: 685, endPoint y: 189, distance: 40.7
click at [723, 203] on div "Work Detail Member Work Identifier -- MLC Song Code TD5ECC ISWC -- Duration --:…" at bounding box center [681, 153] width 962 height 226
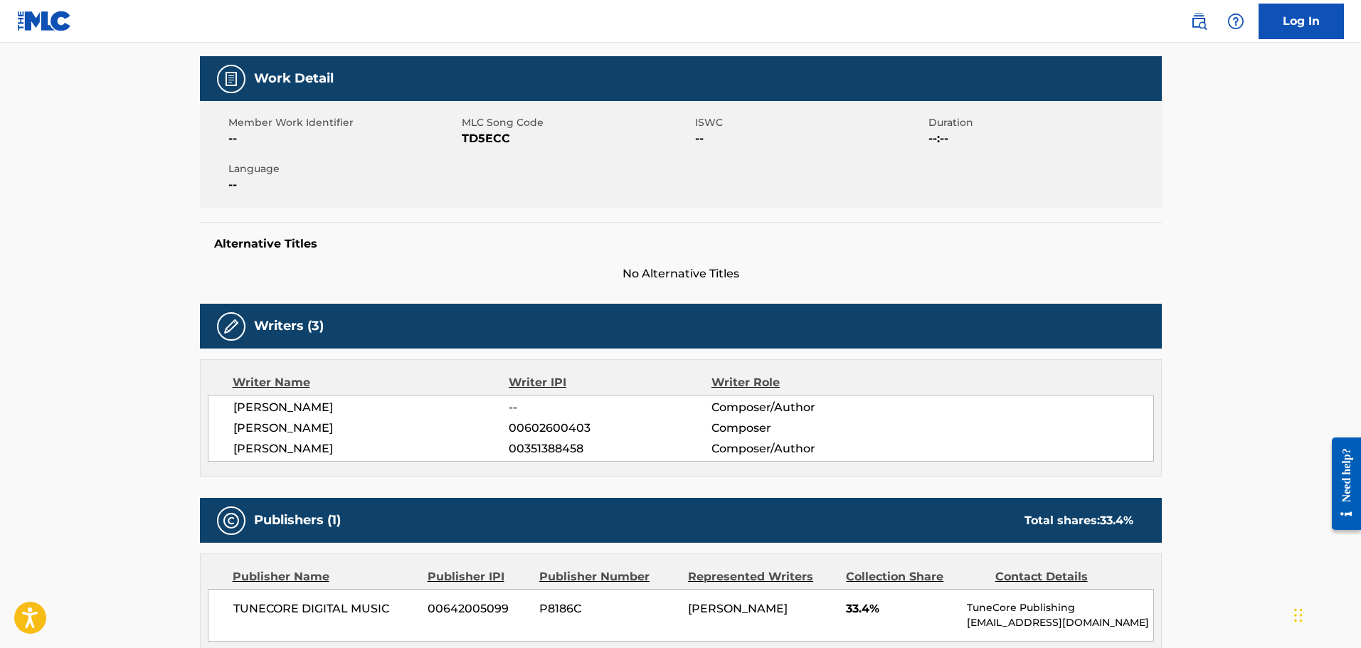
scroll to position [0, 0]
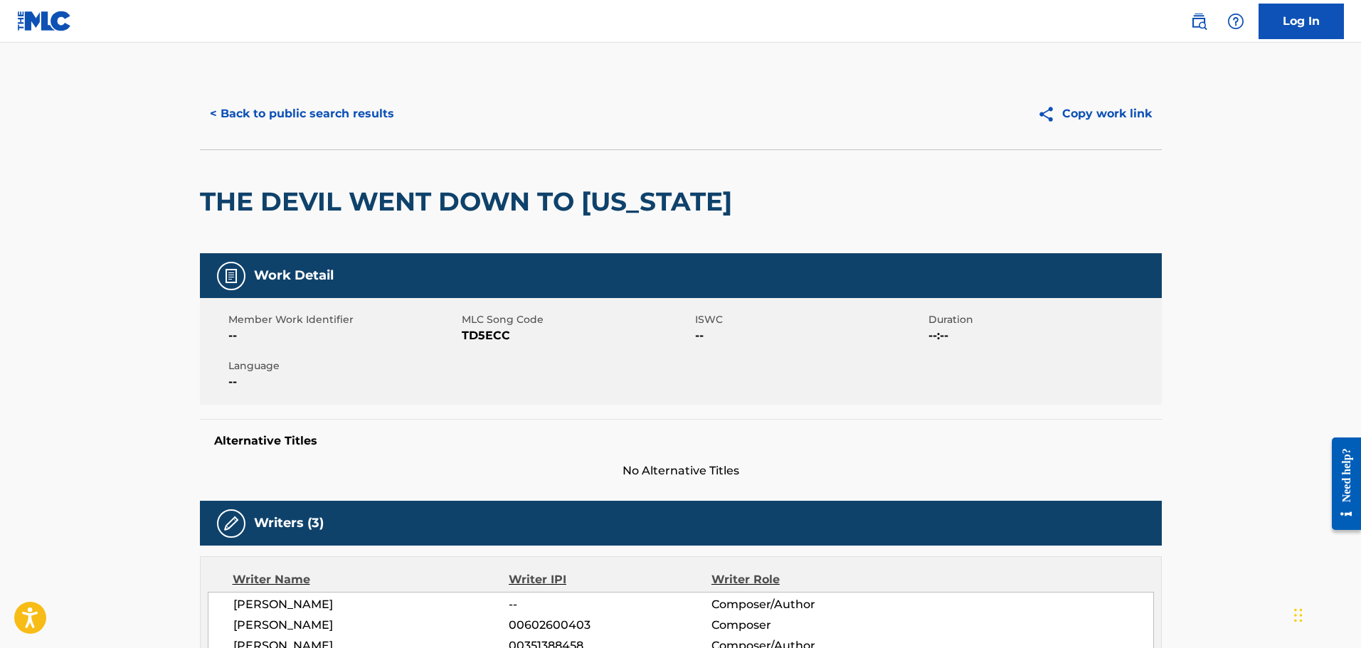
click at [298, 105] on button "< Back to public search results" at bounding box center [302, 114] width 204 height 36
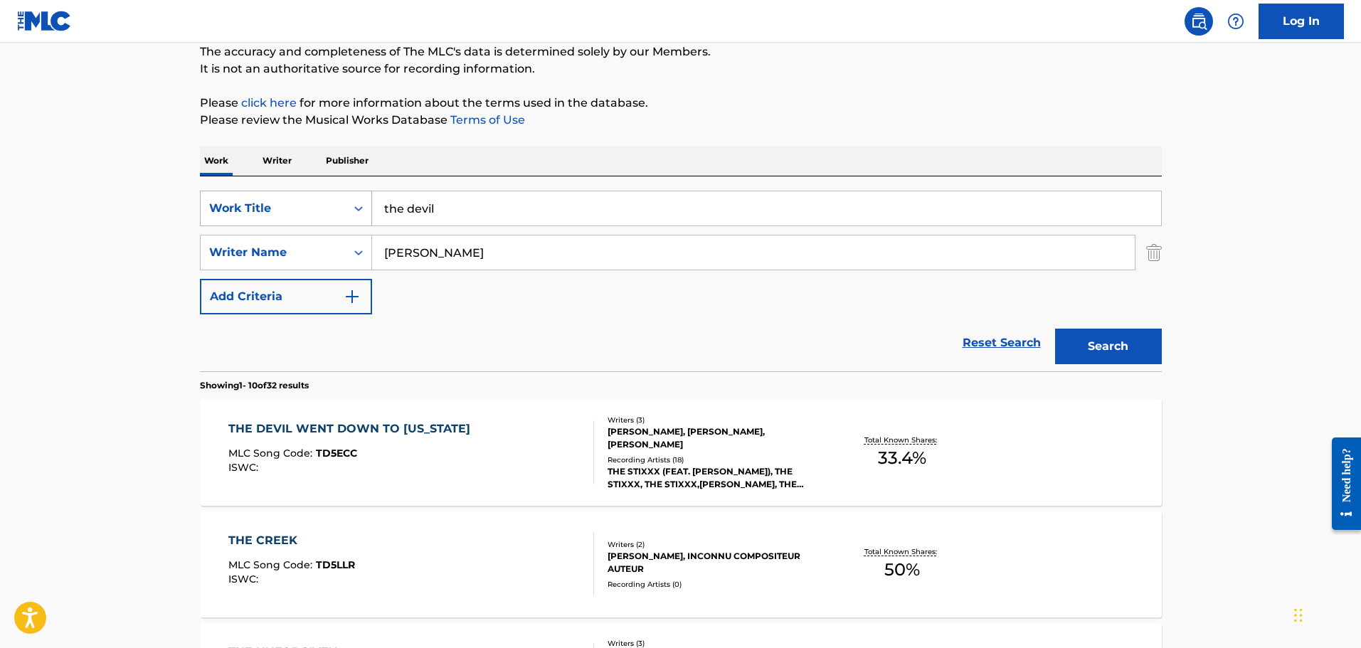
drag, startPoint x: 464, startPoint y: 207, endPoint x: 343, endPoint y: 196, distance: 122.1
click at [389, 206] on input "the devil" at bounding box center [766, 208] width 789 height 34
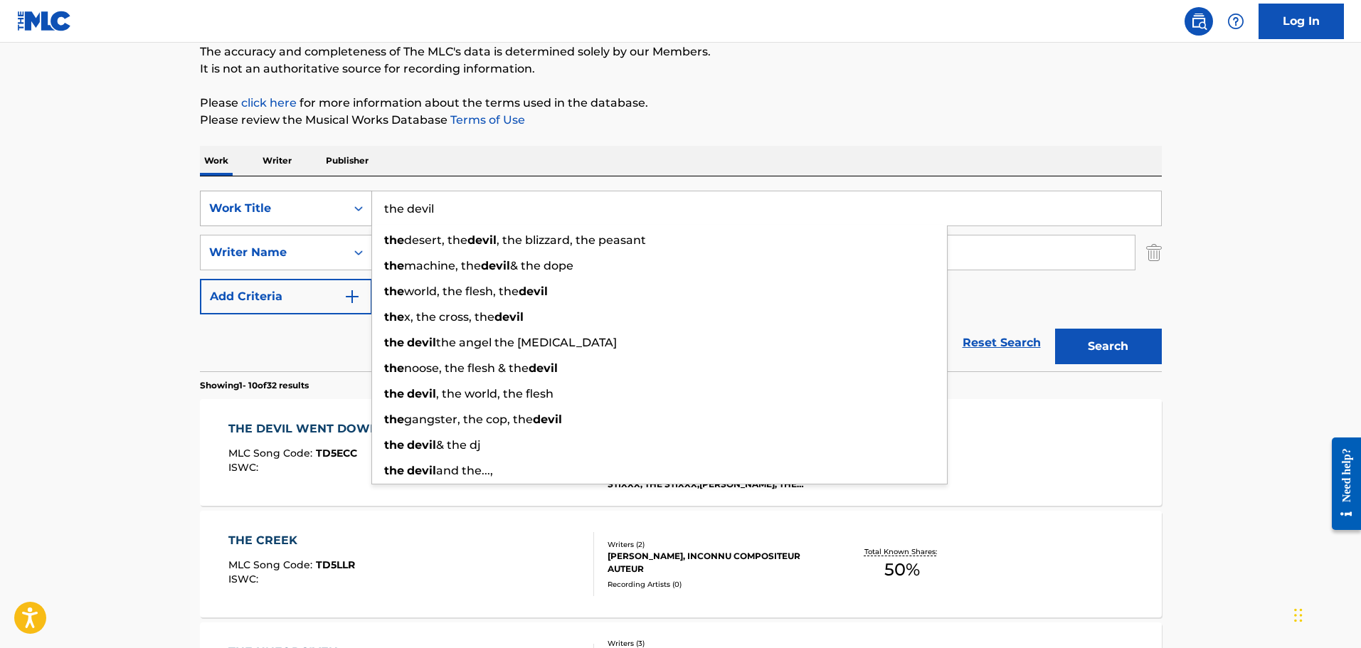
type input "t"
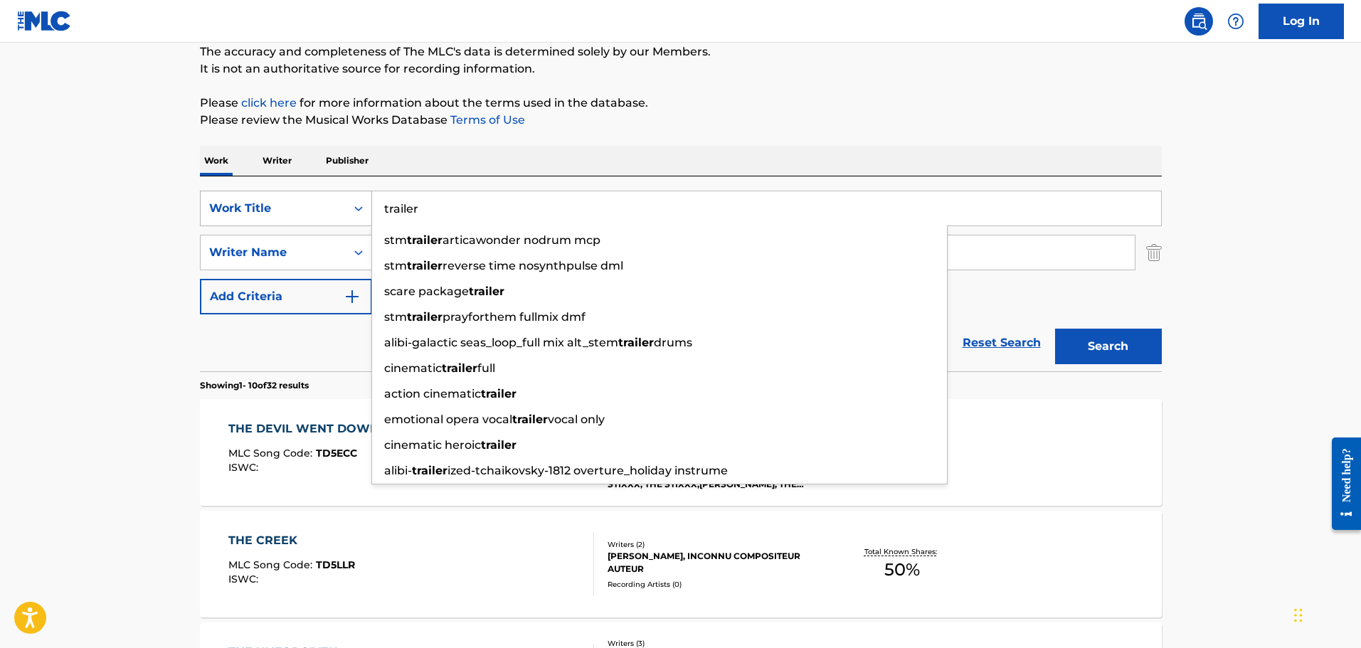
type input "trailer"
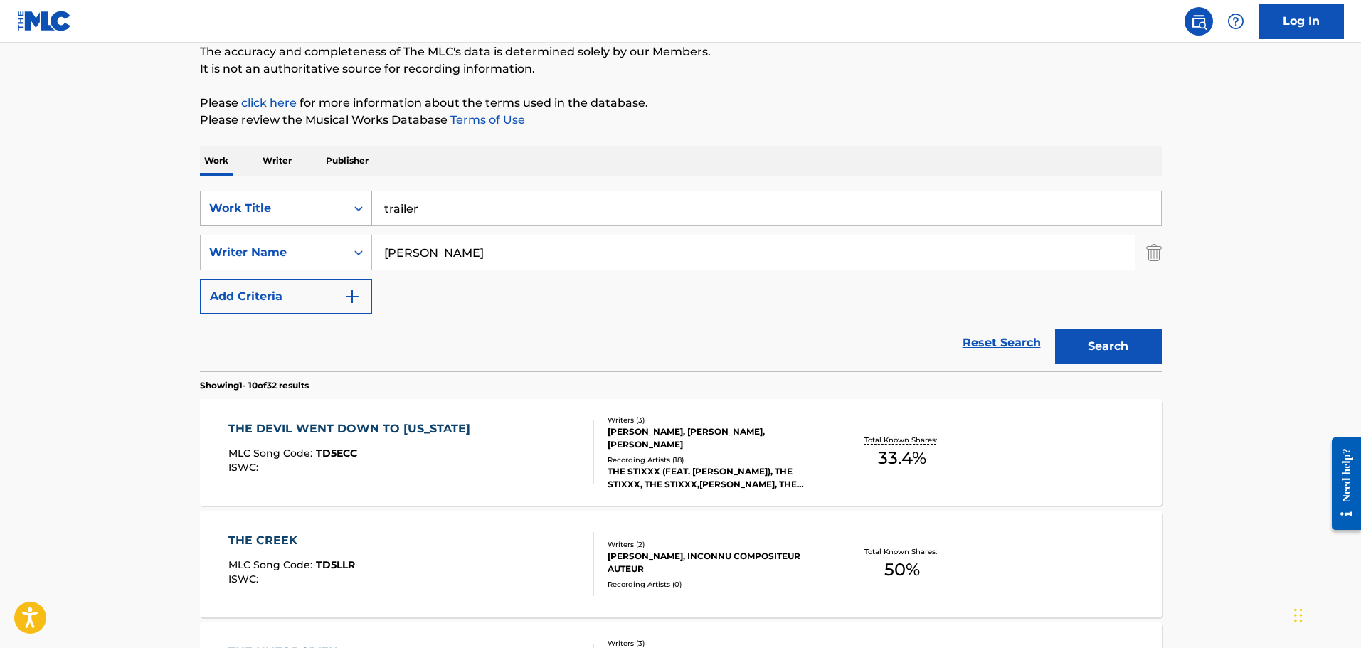
click at [1055, 329] on button "Search" at bounding box center [1108, 347] width 107 height 36
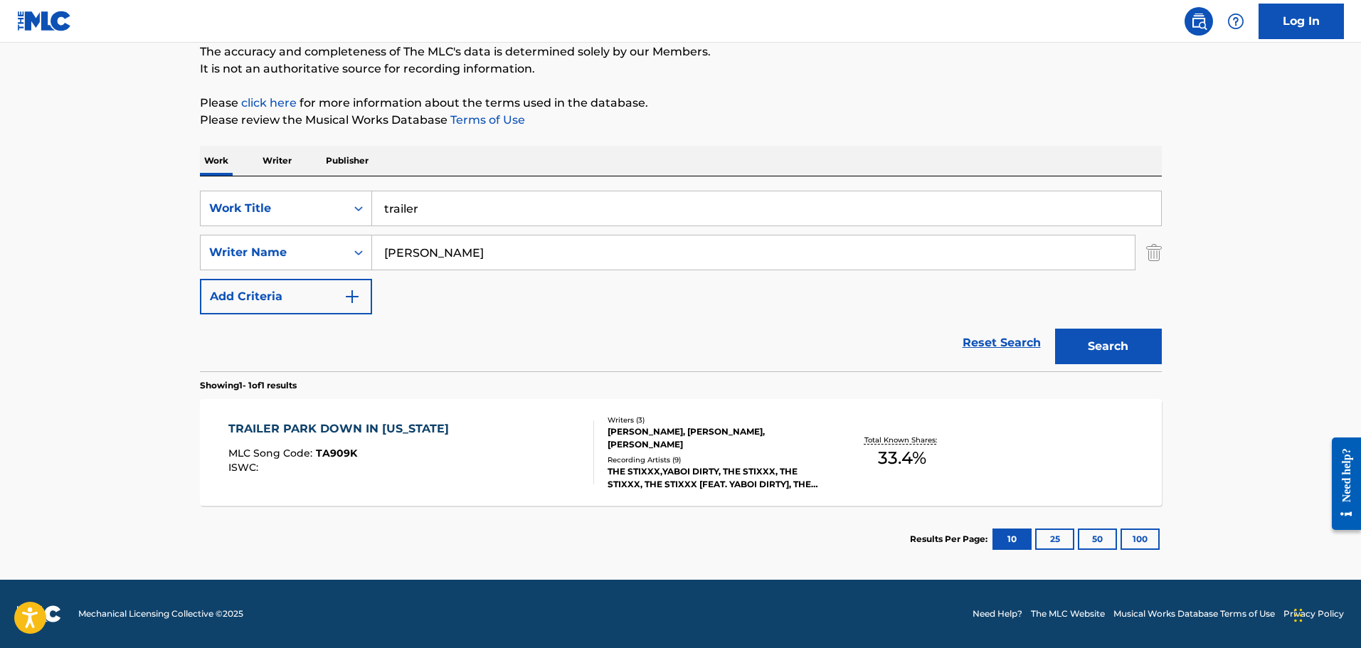
click at [515, 437] on div "TRAILER PARK DOWN IN [US_STATE] MLC Song Code : TA909K ISWC :" at bounding box center [411, 452] width 366 height 64
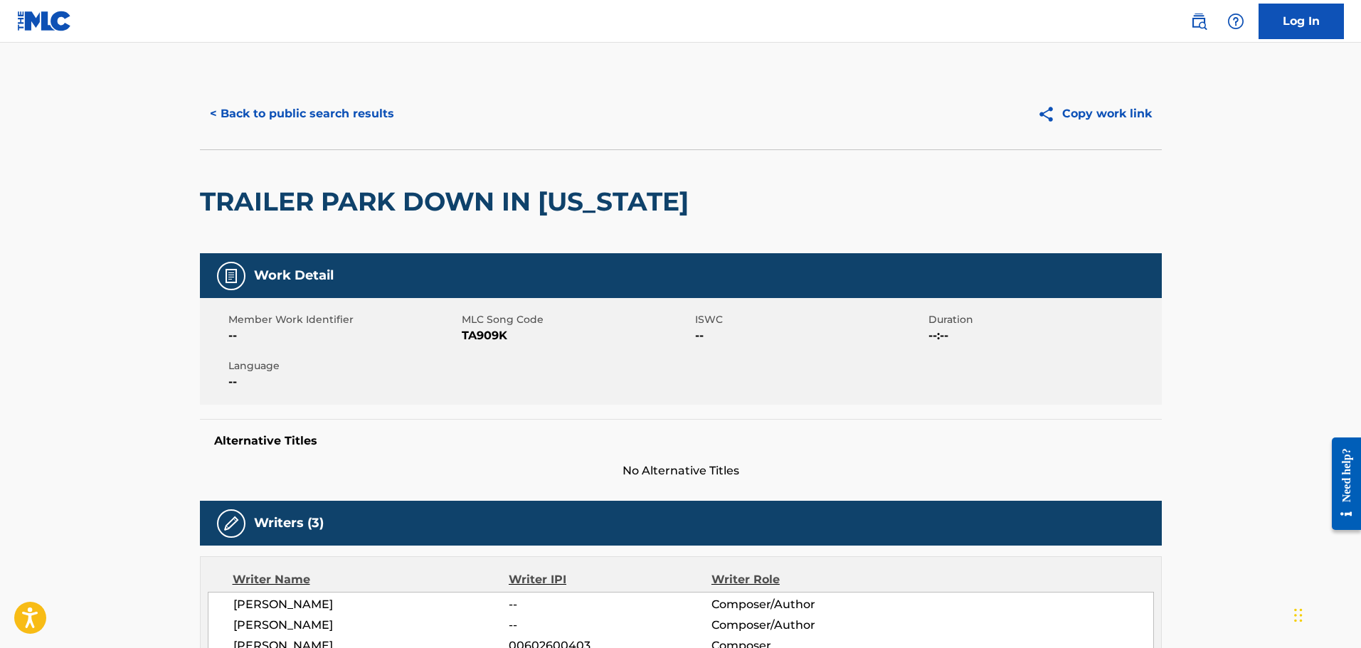
click at [298, 113] on button "< Back to public search results" at bounding box center [302, 114] width 204 height 36
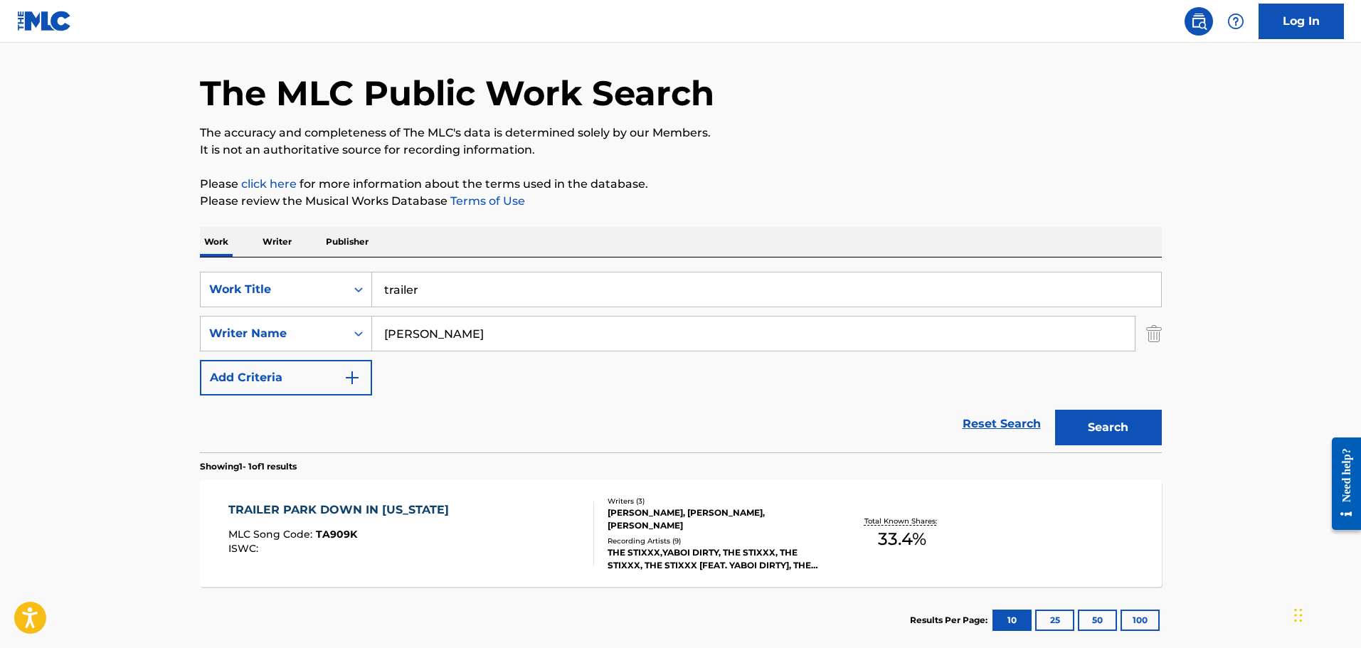
drag, startPoint x: 454, startPoint y: 281, endPoint x: 356, endPoint y: 268, distance: 98.3
click at [388, 276] on input "trailer" at bounding box center [766, 289] width 789 height 34
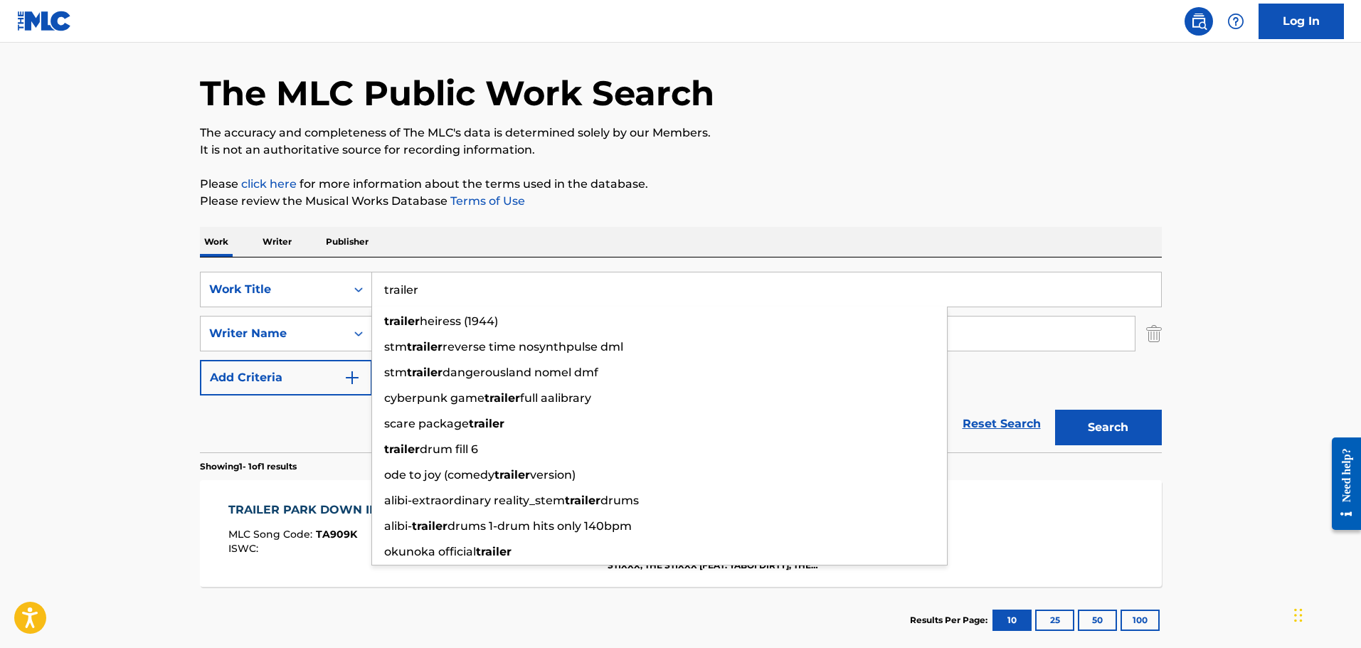
type input "t"
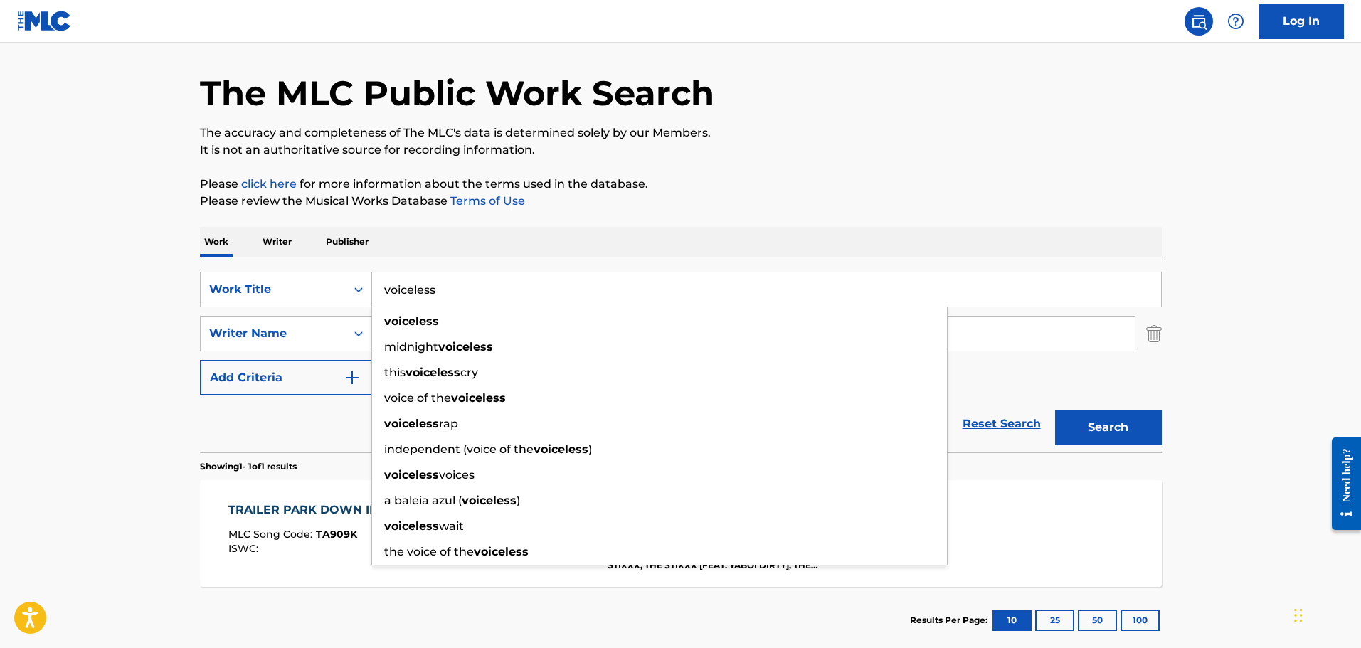
type input "voiceless"
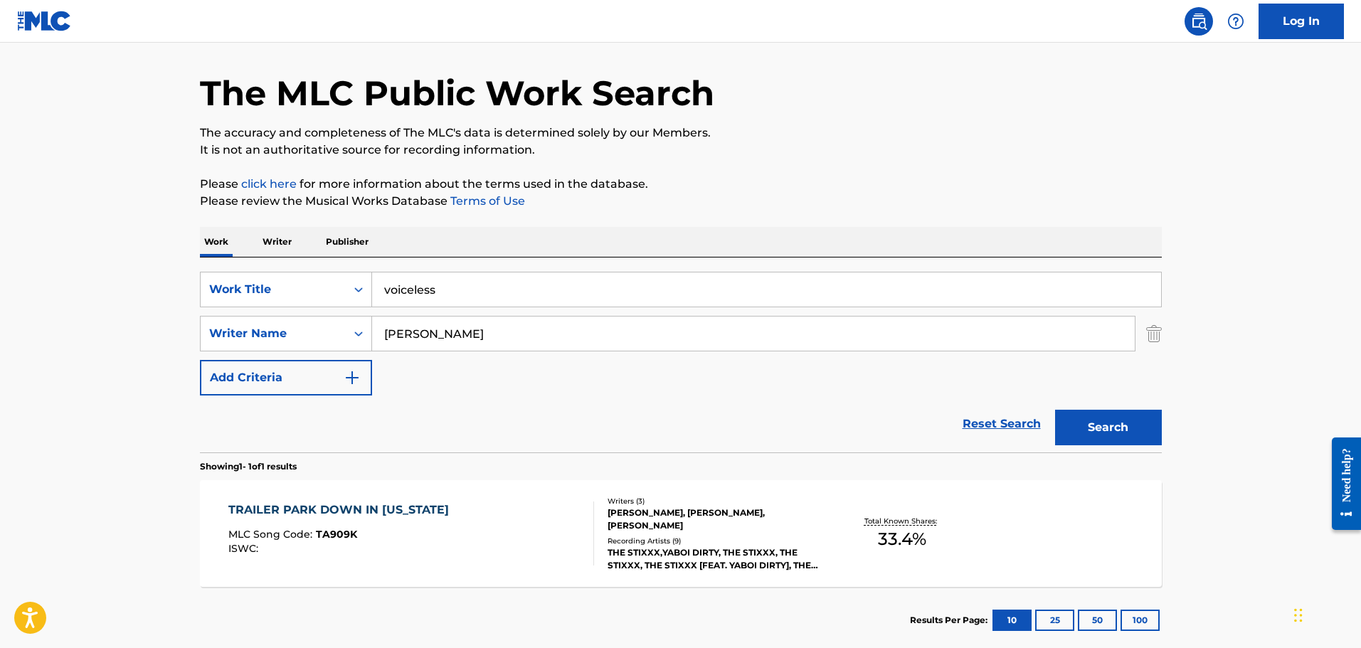
click at [1055, 410] on button "Search" at bounding box center [1108, 428] width 107 height 36
click at [518, 526] on div "VOICELESS MLC Song Code : VW6S4N ISWC :" at bounding box center [411, 533] width 366 height 64
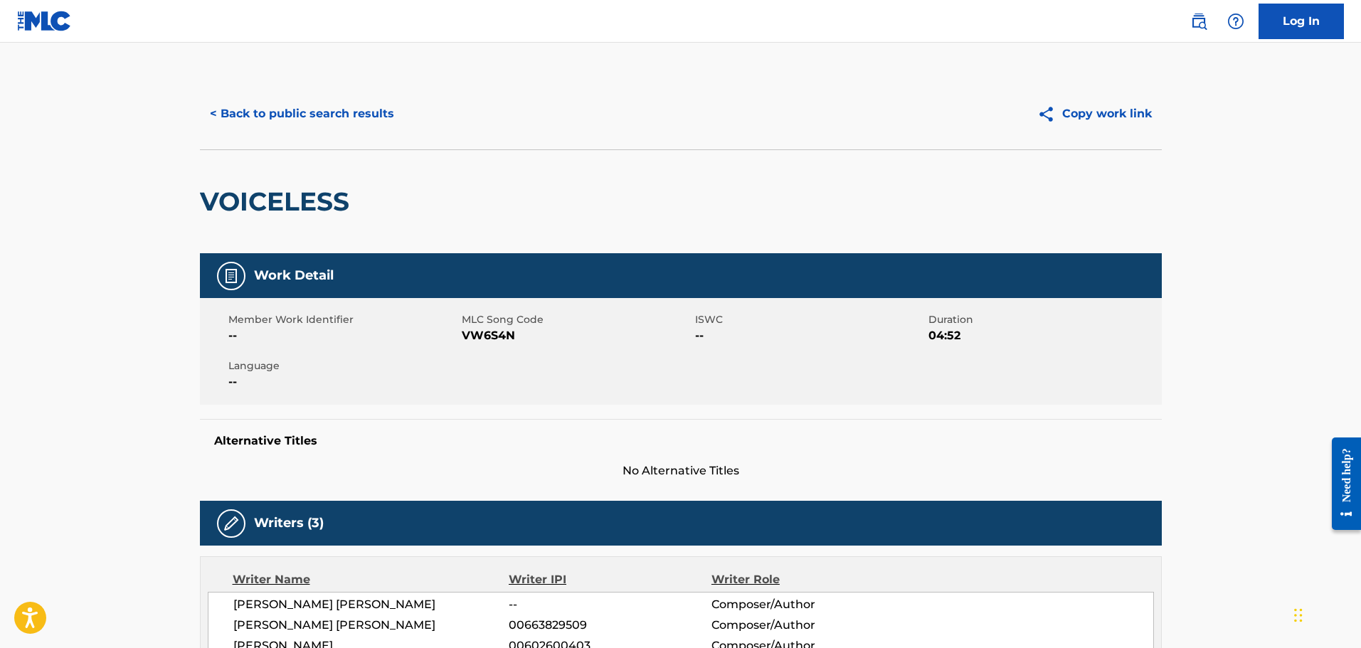
click at [319, 105] on button "< Back to public search results" at bounding box center [302, 114] width 204 height 36
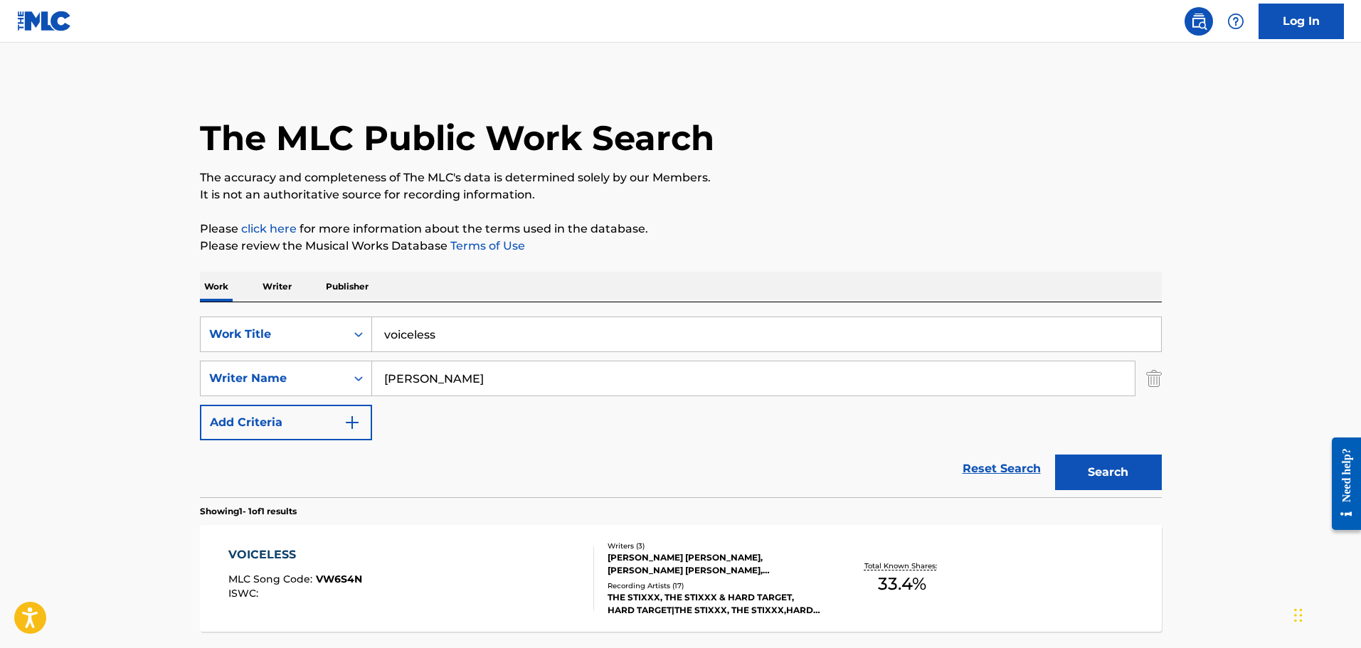
scroll to position [45, 0]
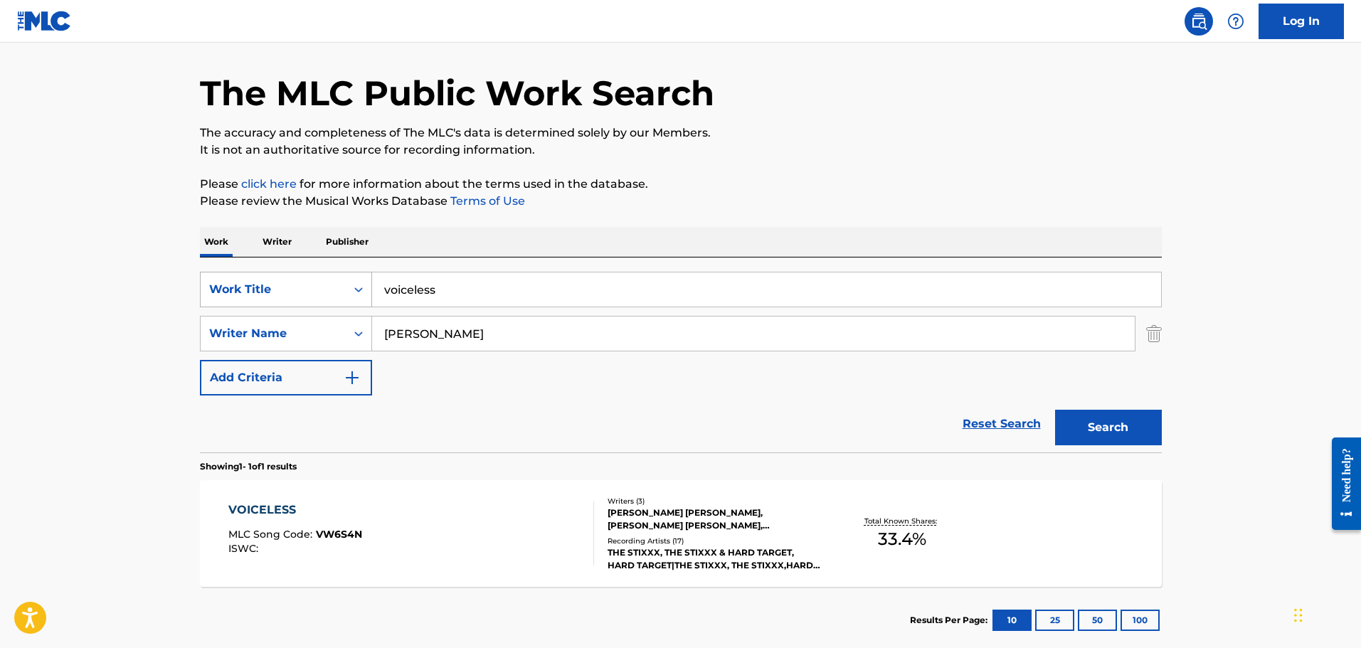
drag, startPoint x: 463, startPoint y: 280, endPoint x: 332, endPoint y: 280, distance: 130.9
click at [343, 280] on div "SearchWithCriteria63ef7034-0b66-4e78-8b17-58b2a6bf23fb Work Title voiceless" at bounding box center [681, 290] width 962 height 36
click at [1055, 410] on button "Search" at bounding box center [1108, 428] width 107 height 36
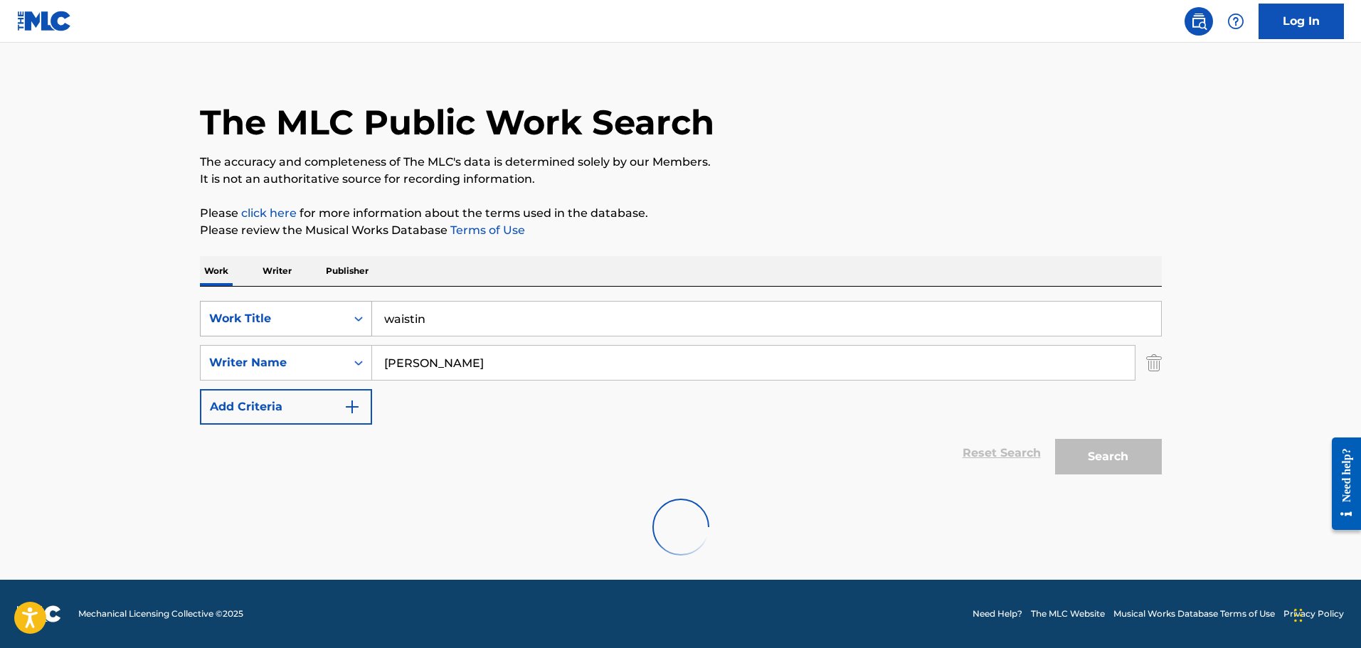
scroll to position [0, 0]
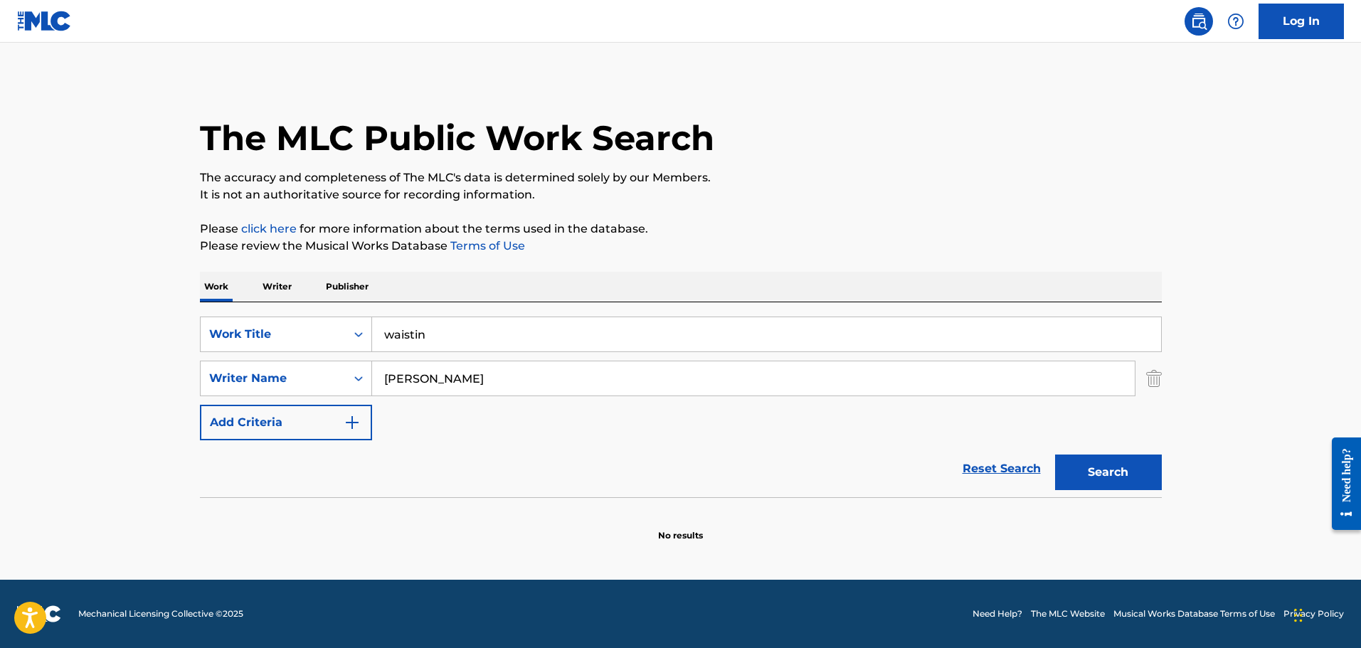
click at [479, 345] on input "waistin" at bounding box center [766, 334] width 789 height 34
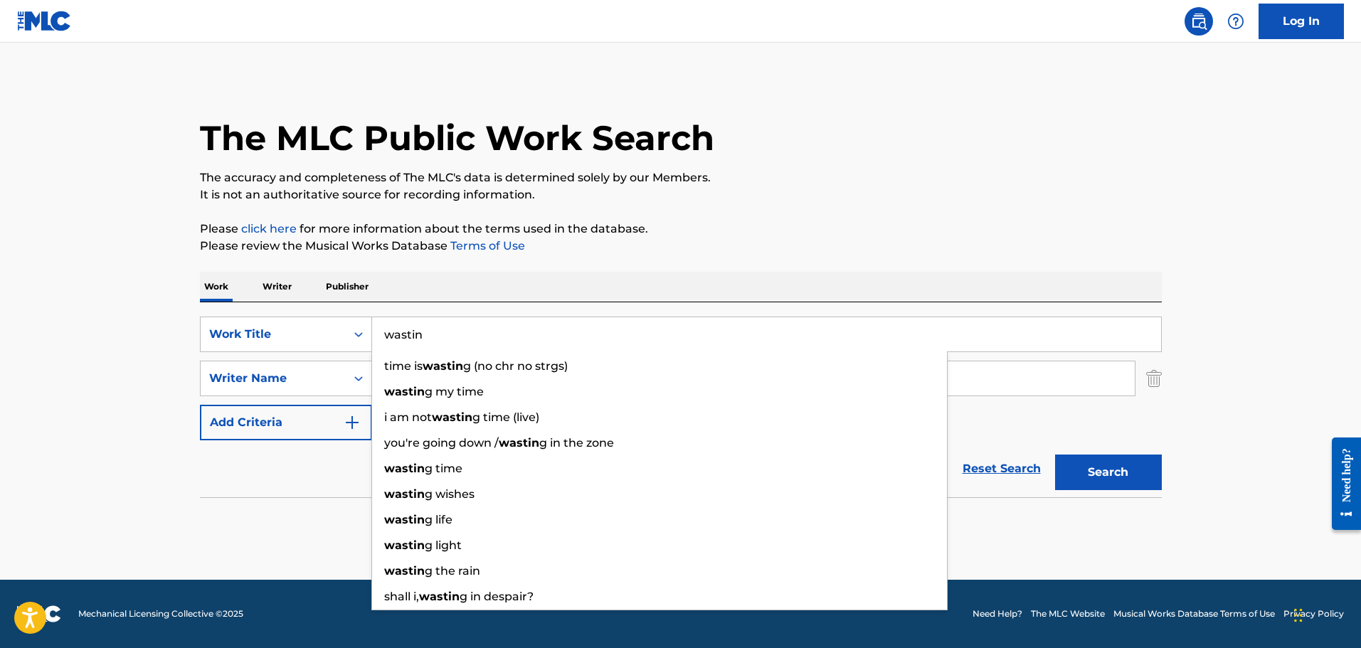
type input "wastin"
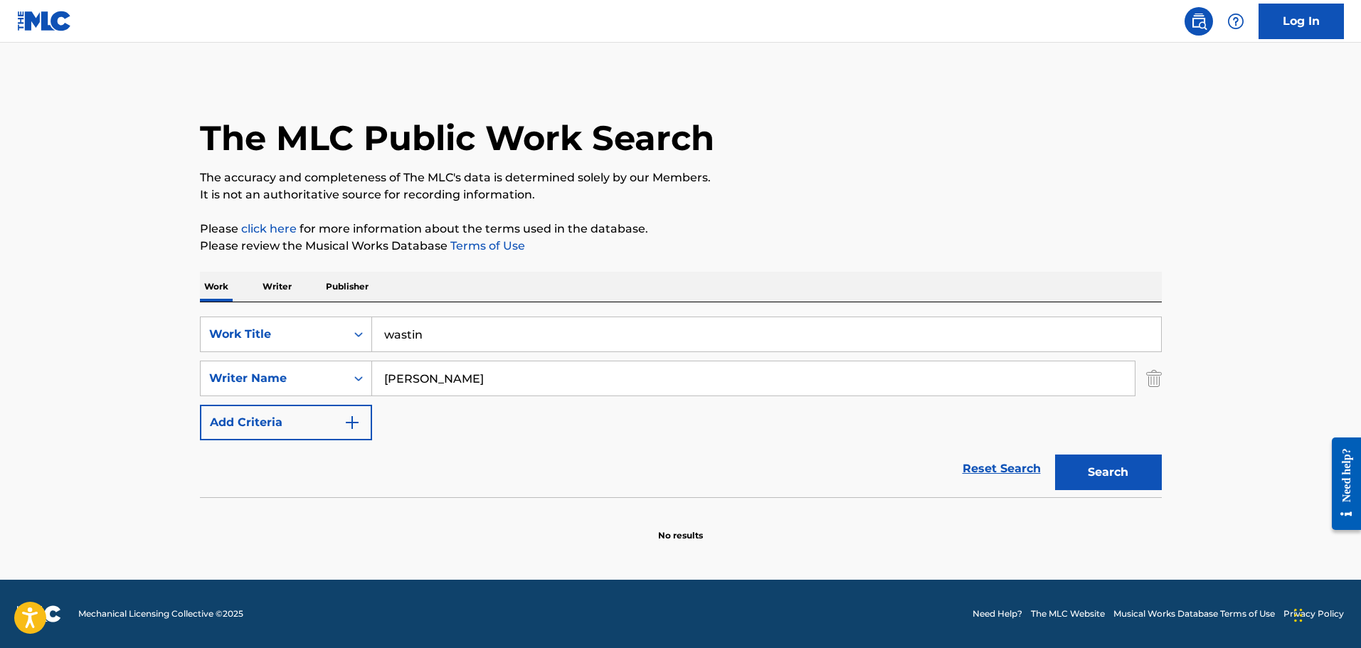
click at [1055, 454] on button "Search" at bounding box center [1108, 472] width 107 height 36
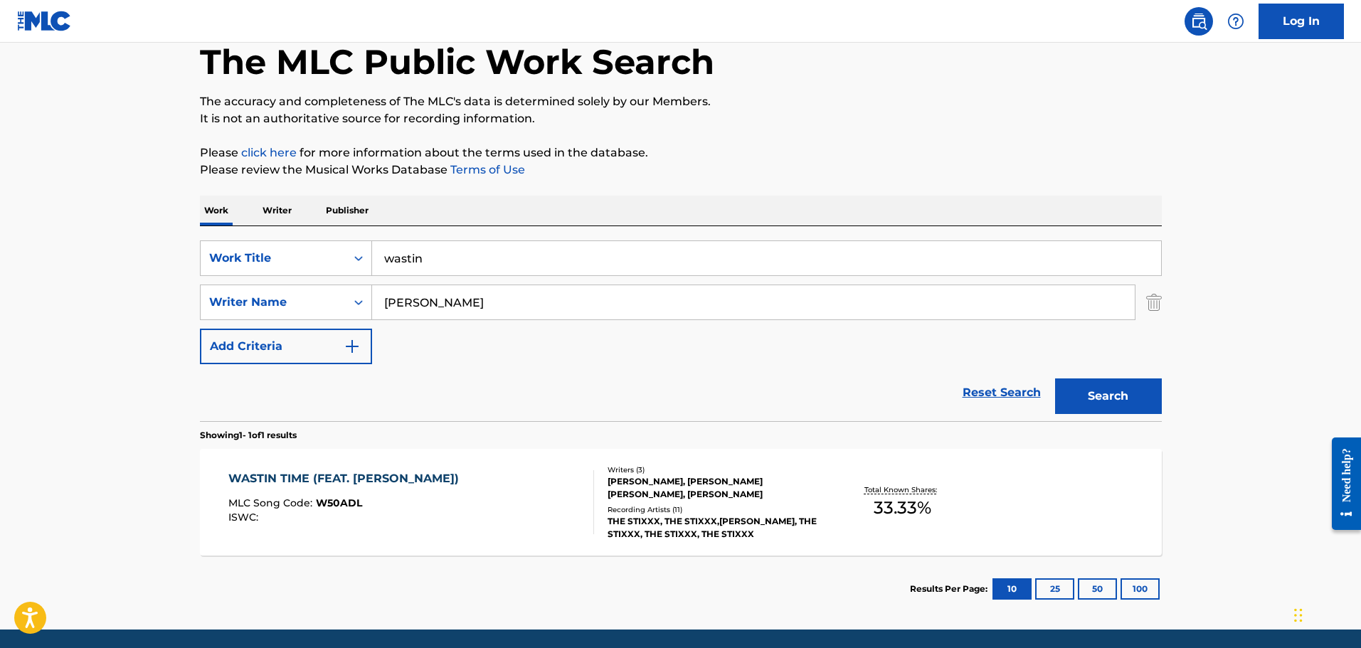
scroll to position [126, 0]
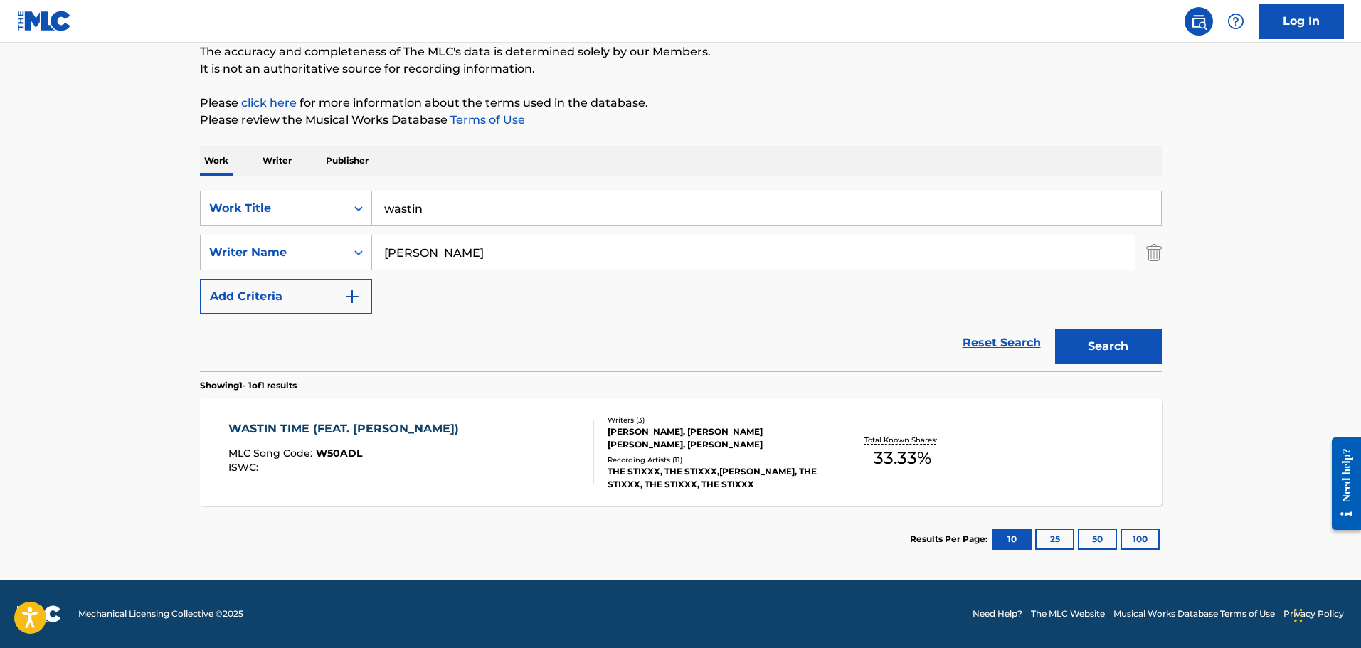
click at [466, 458] on div "MLC Song Code : W50ADL" at bounding box center [347, 455] width 238 height 14
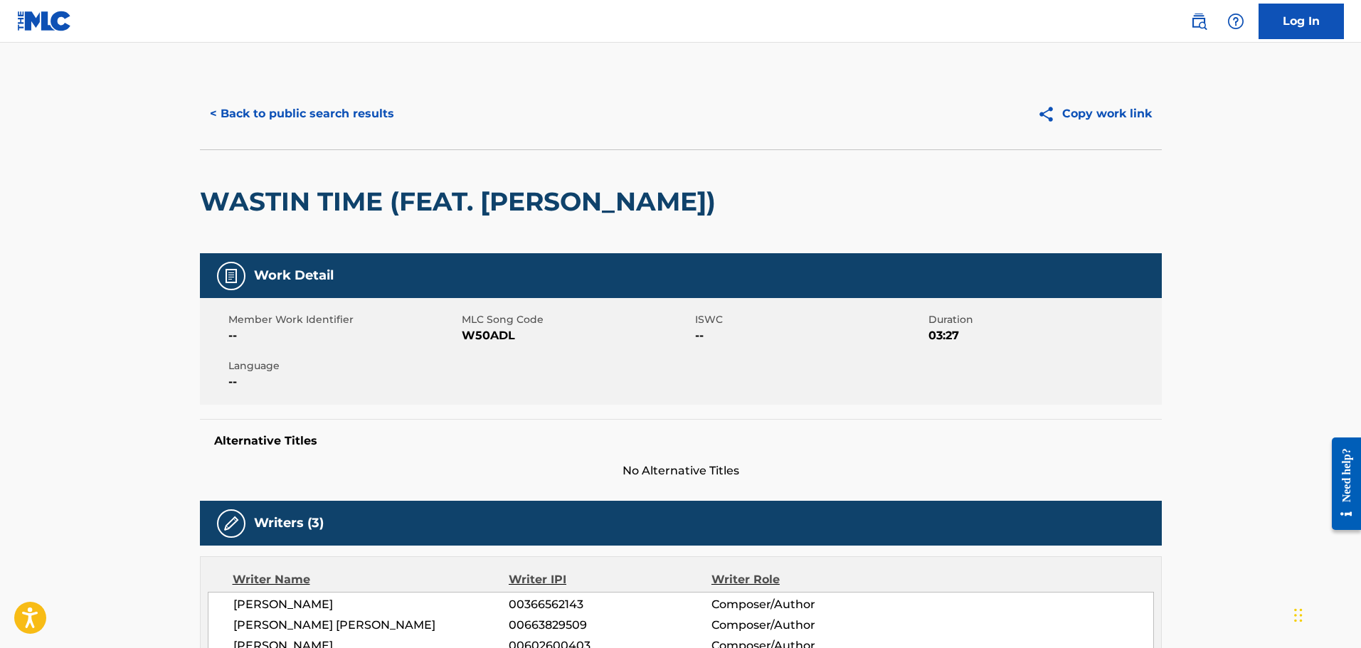
click at [317, 104] on button "< Back to public search results" at bounding box center [302, 114] width 204 height 36
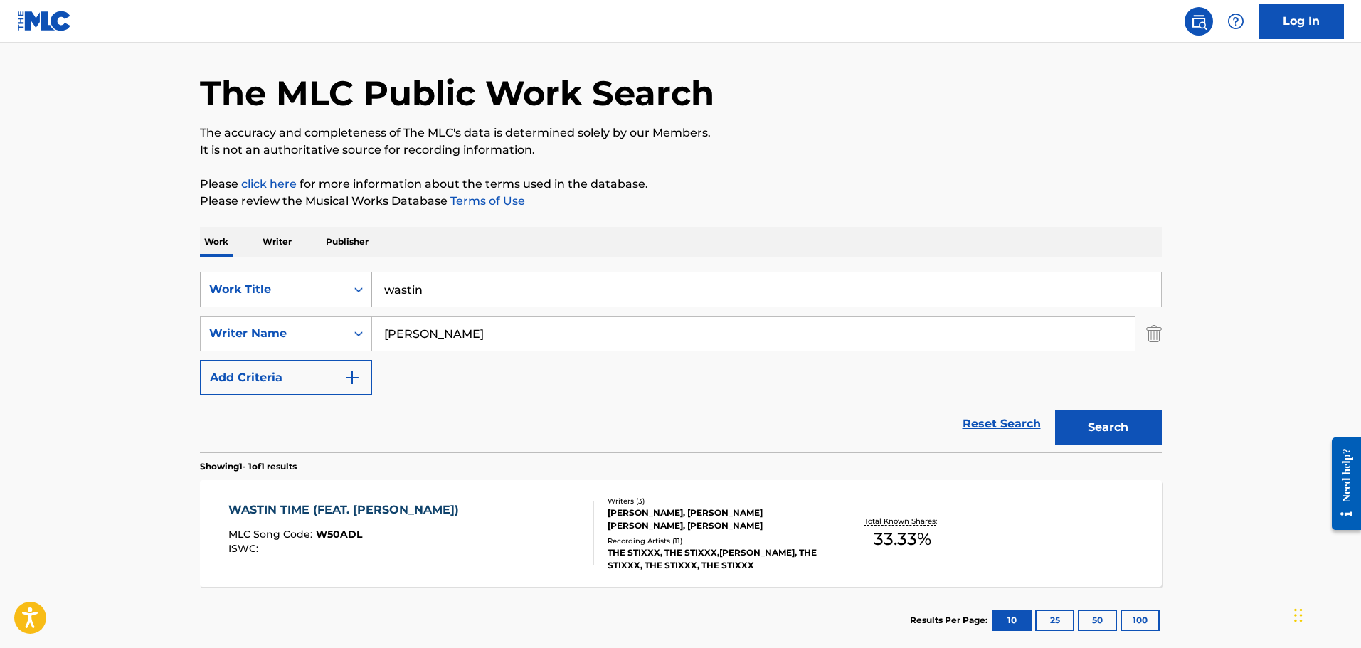
drag, startPoint x: 465, startPoint y: 287, endPoint x: 328, endPoint y: 285, distance: 137.3
click at [335, 286] on div "SearchWithCriteria63ef7034-0b66-4e78-8b17-58b2a6bf23fb Work Title wastin" at bounding box center [681, 290] width 962 height 36
type input "same asshole"
drag, startPoint x: 531, startPoint y: 339, endPoint x: 218, endPoint y: 306, distance: 314.0
click at [226, 307] on div "SearchWithCriteria63ef7034-0b66-4e78-8b17-58b2a6bf23fb Work Title same asshole …" at bounding box center [681, 334] width 962 height 124
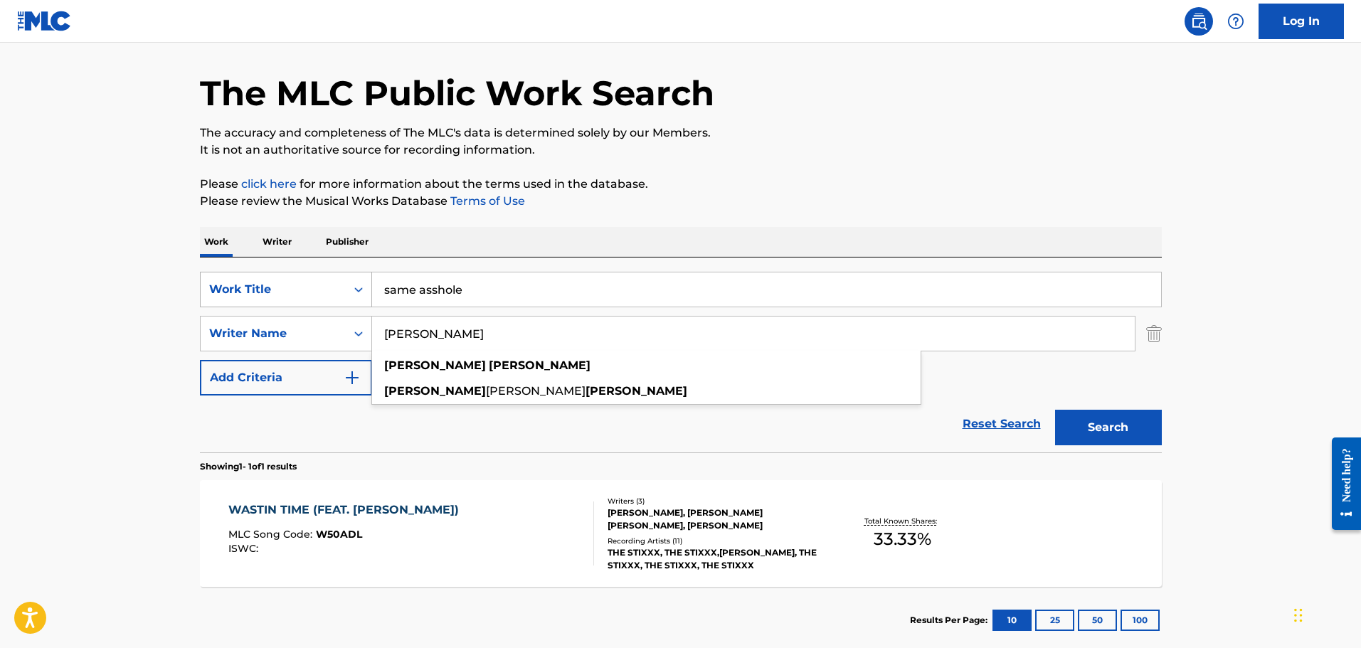
type input "[PERSON_NAME]"
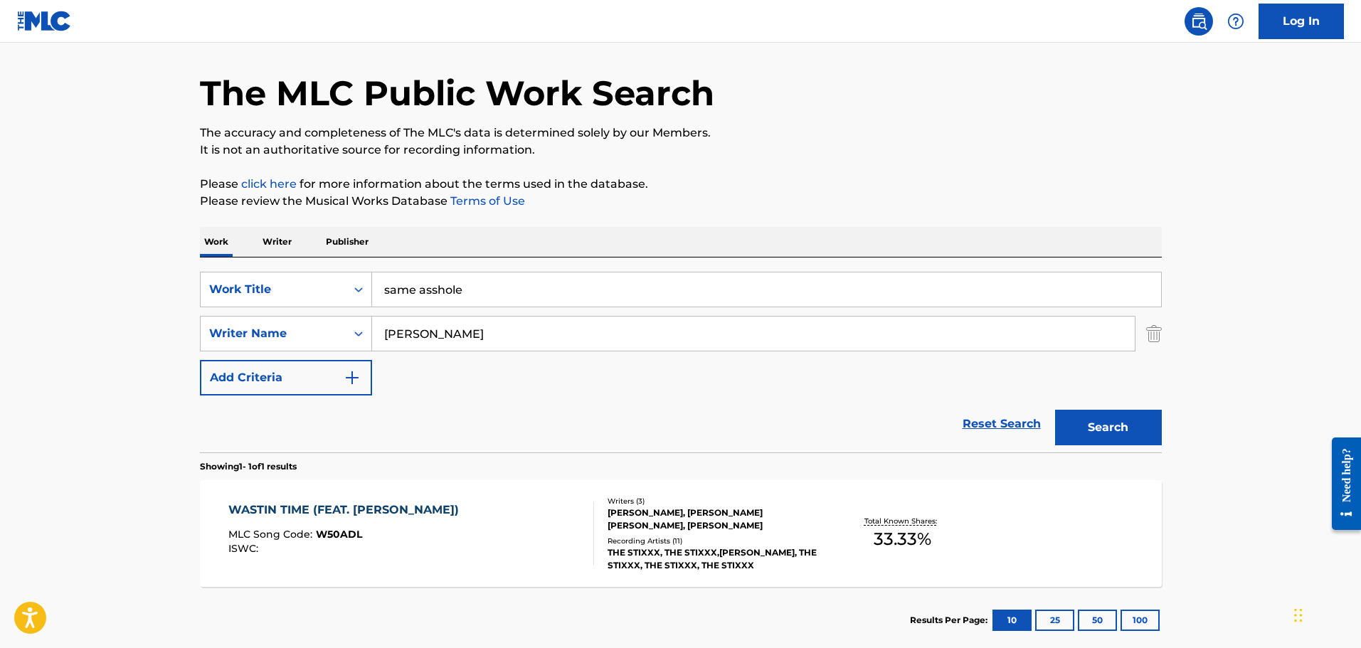
click at [829, 397] on div "Reset Search Search" at bounding box center [681, 423] width 962 height 57
click at [1077, 421] on button "Search" at bounding box center [1108, 428] width 107 height 36
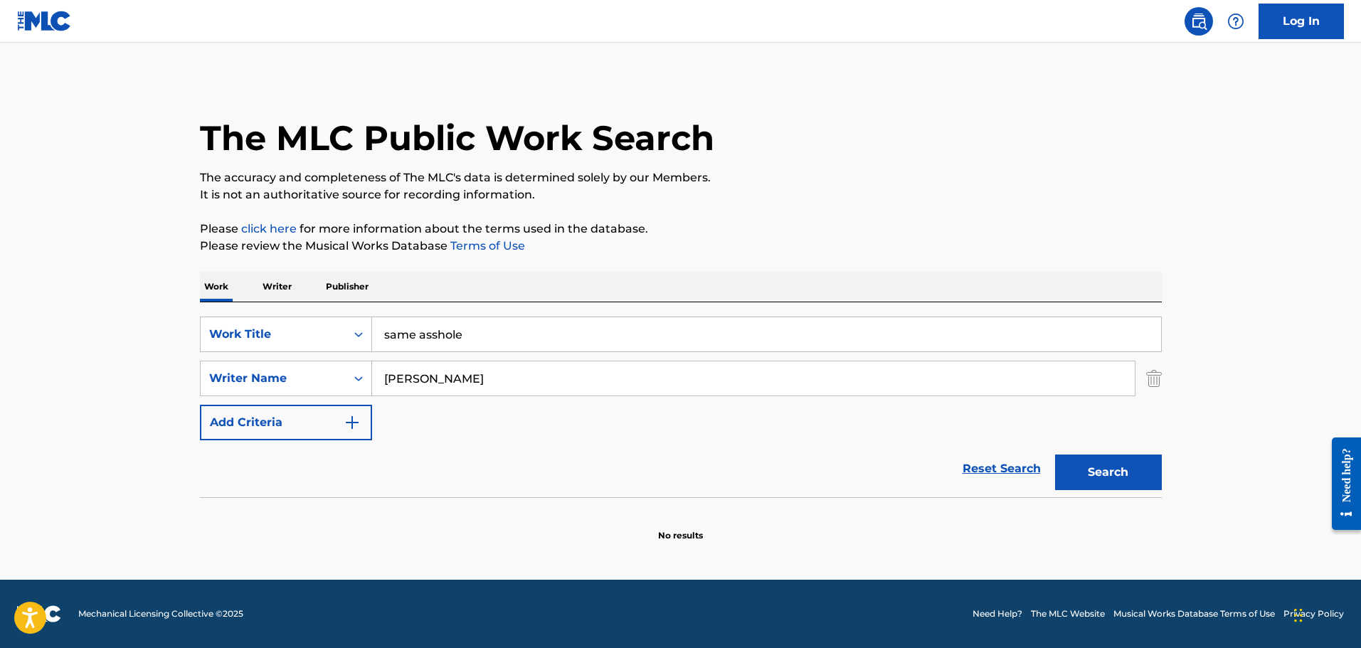
scroll to position [0, 0]
click at [431, 383] on input "[PERSON_NAME]" at bounding box center [753, 378] width 762 height 34
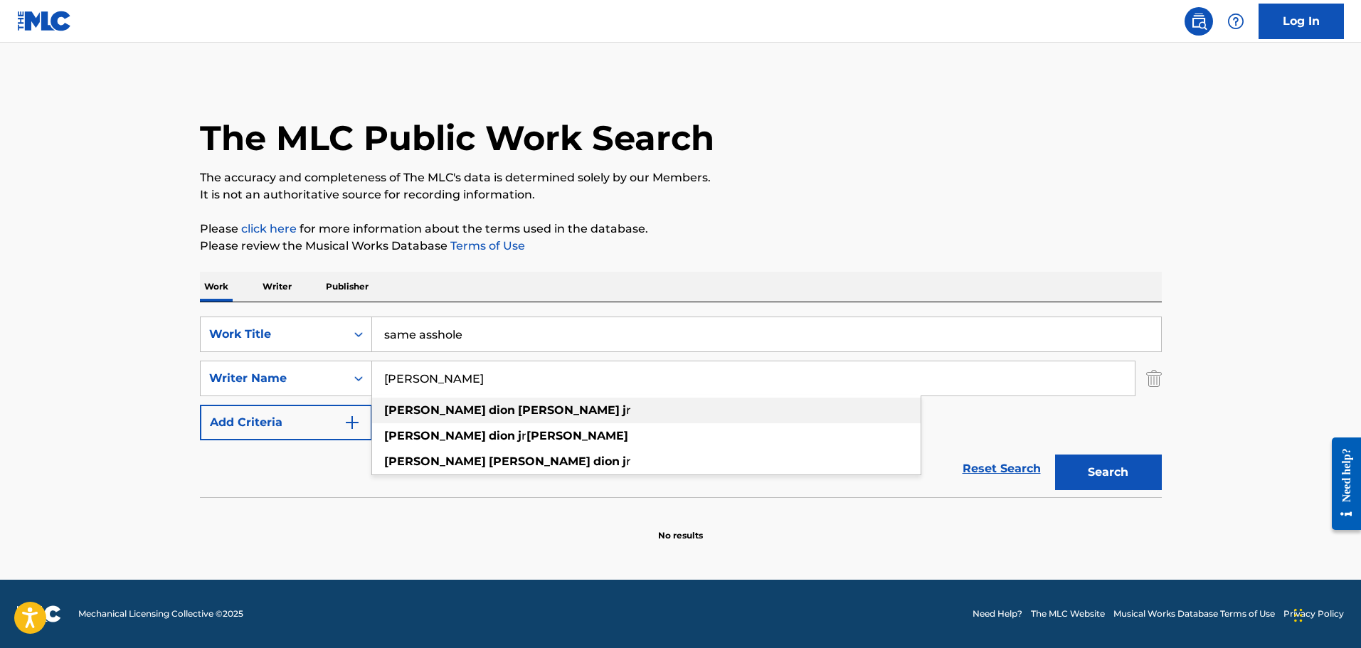
click at [518, 412] on strong "[PERSON_NAME]" at bounding box center [569, 410] width 102 height 14
type input "[PERSON_NAME]"
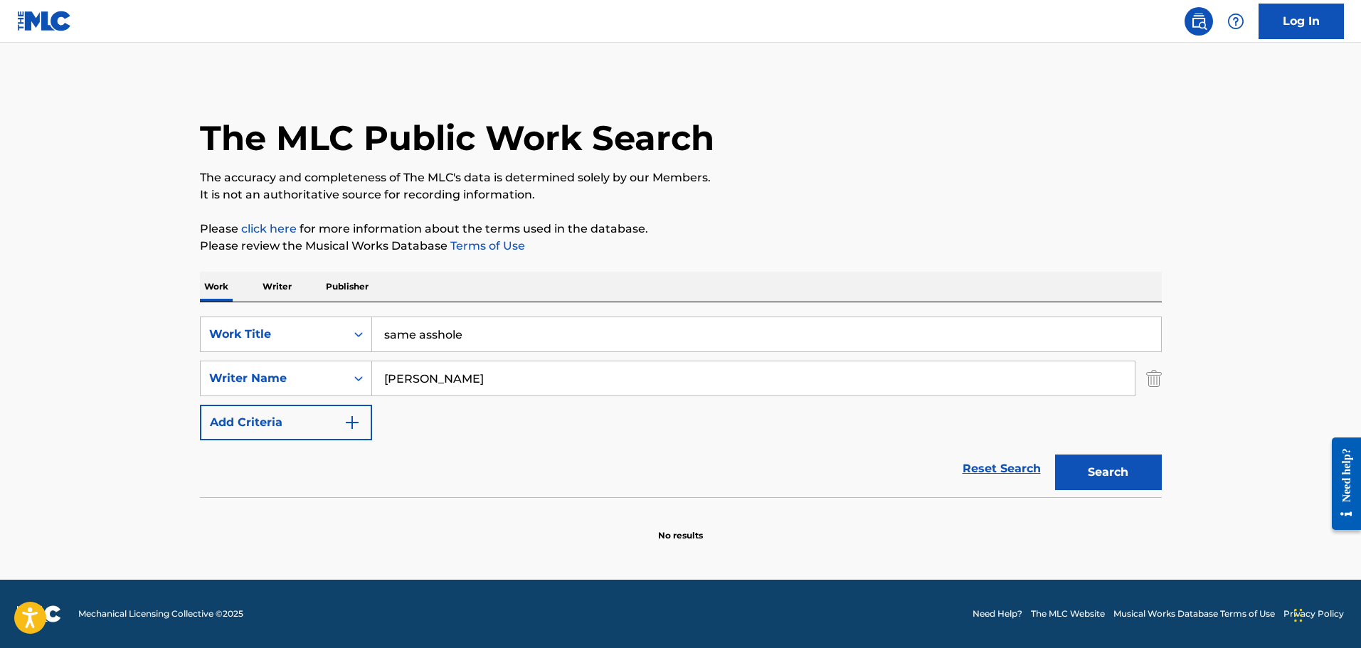
click at [1083, 469] on button "Search" at bounding box center [1108, 472] width 107 height 36
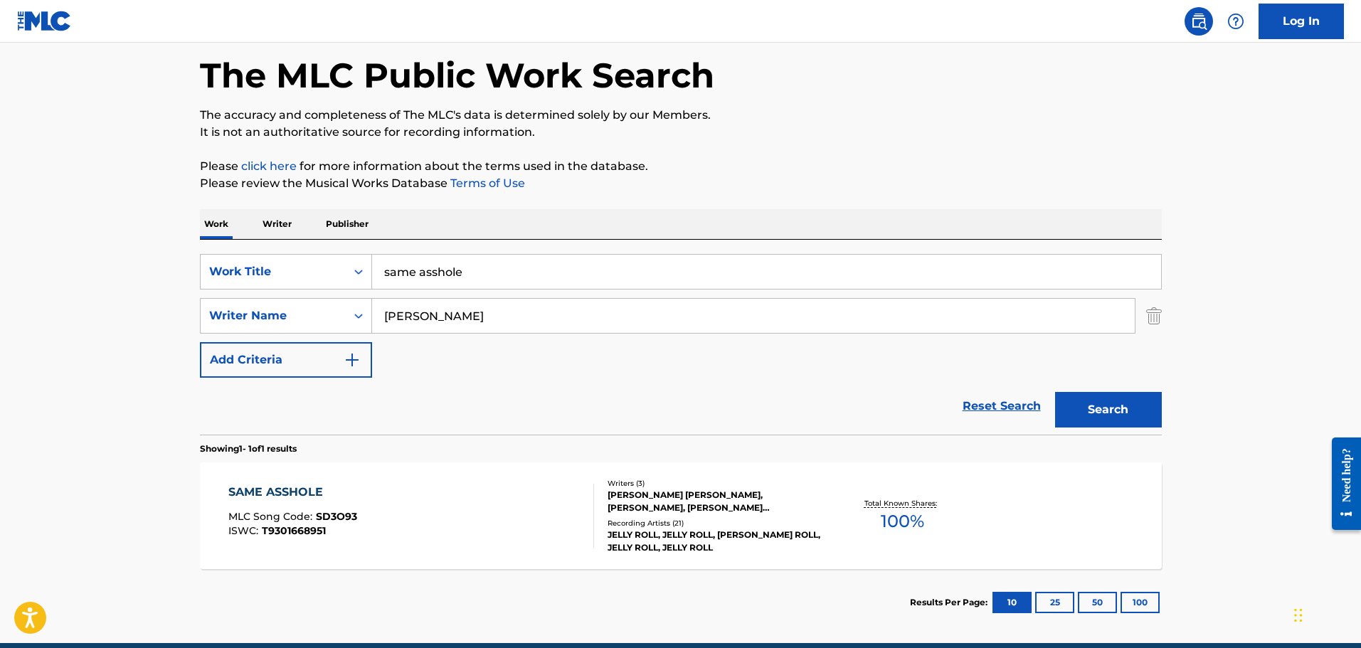
scroll to position [126, 0]
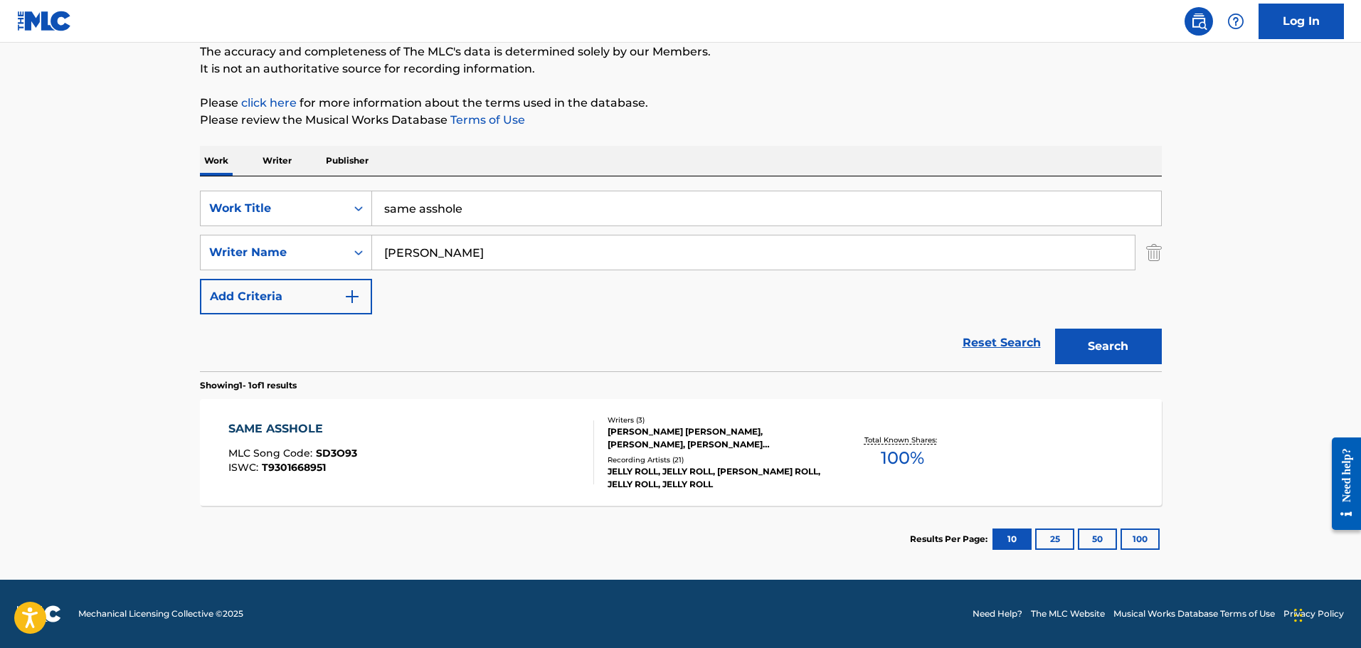
click at [423, 440] on div "SAME ASSHOLE MLC Song Code : SD3O93 ISWC : T9301668951" at bounding box center [411, 452] width 366 height 64
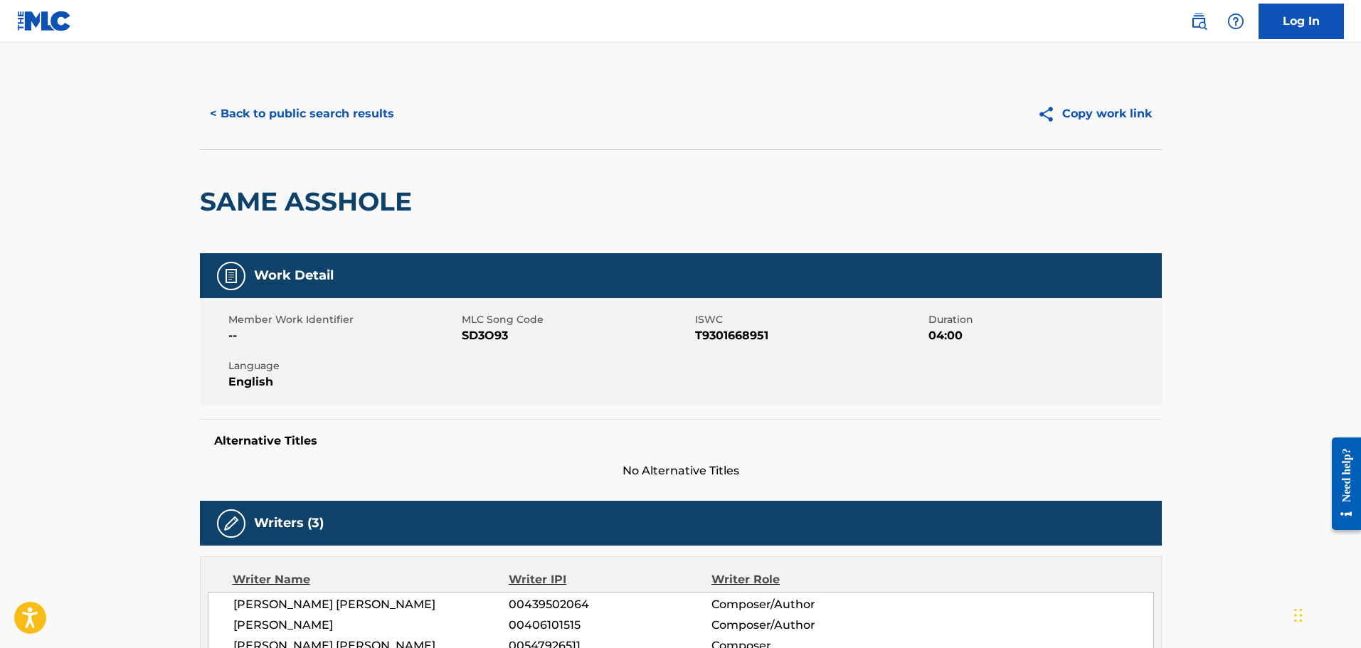
scroll to position [285, 0]
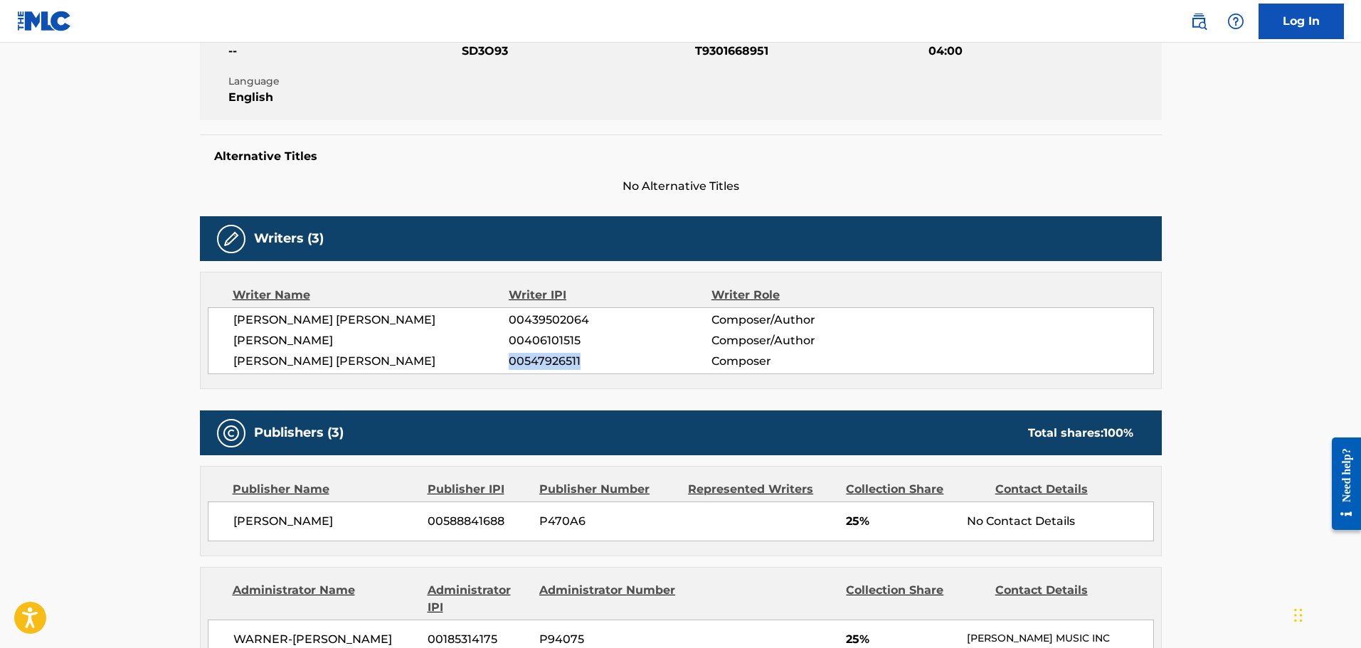
drag, startPoint x: 590, startPoint y: 363, endPoint x: 510, endPoint y: 363, distance: 80.4
click at [510, 363] on span "00547926511" at bounding box center [610, 361] width 202 height 17
copy span "00547926511"
